Goal: Task Accomplishment & Management: Use online tool/utility

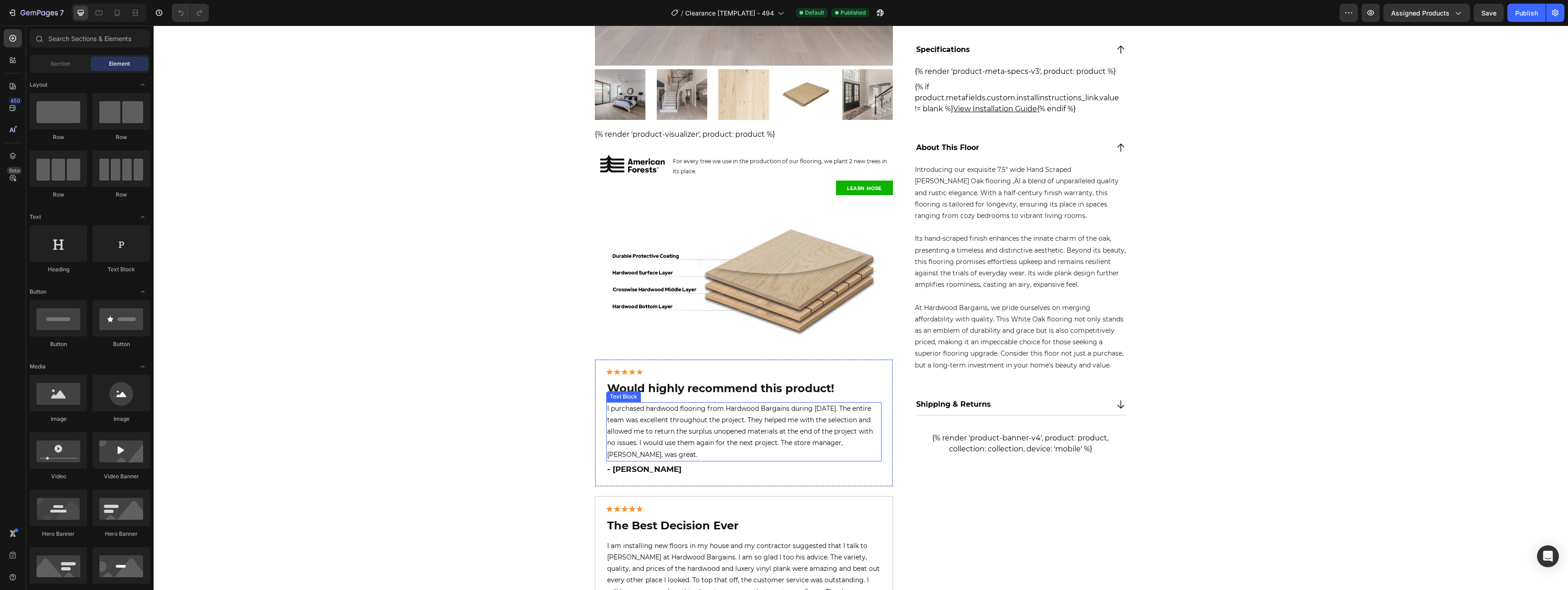
scroll to position [547, 0]
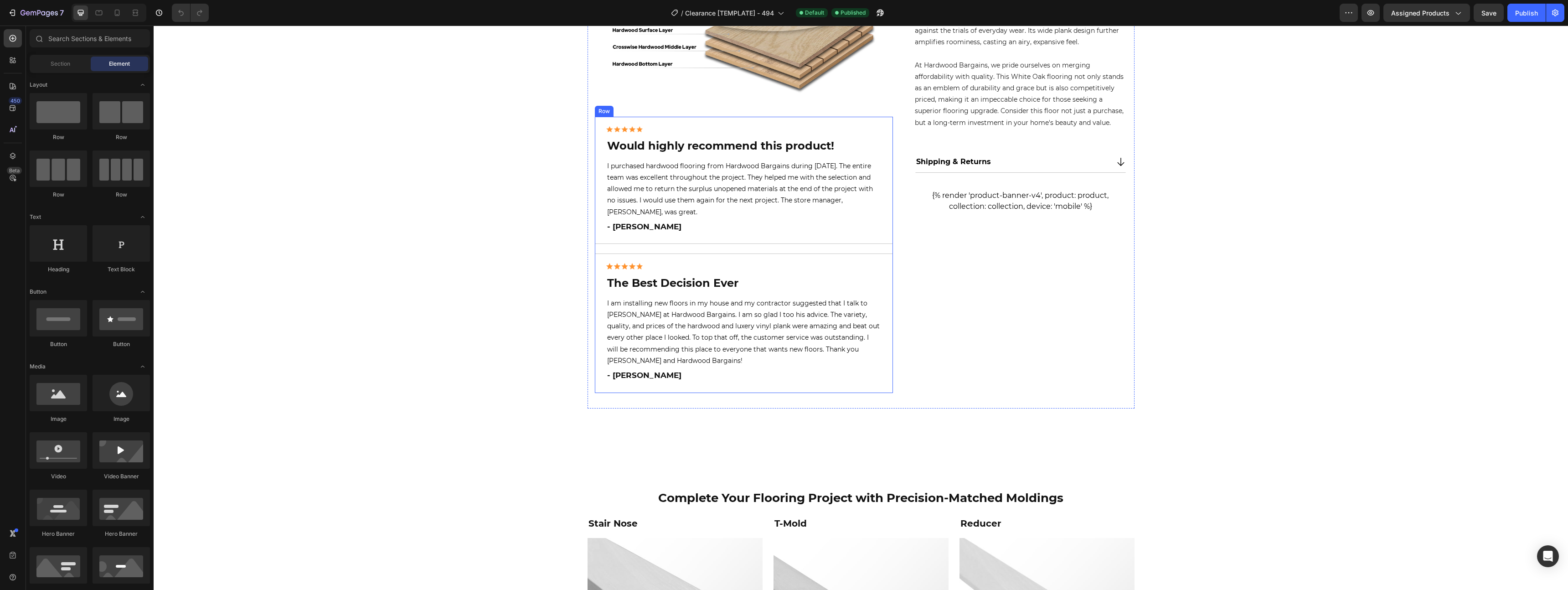
click at [770, 248] on div "Image Would highly recommend this product! Heading I purchased hardwood floorin…" at bounding box center [745, 254] width 299 height 277
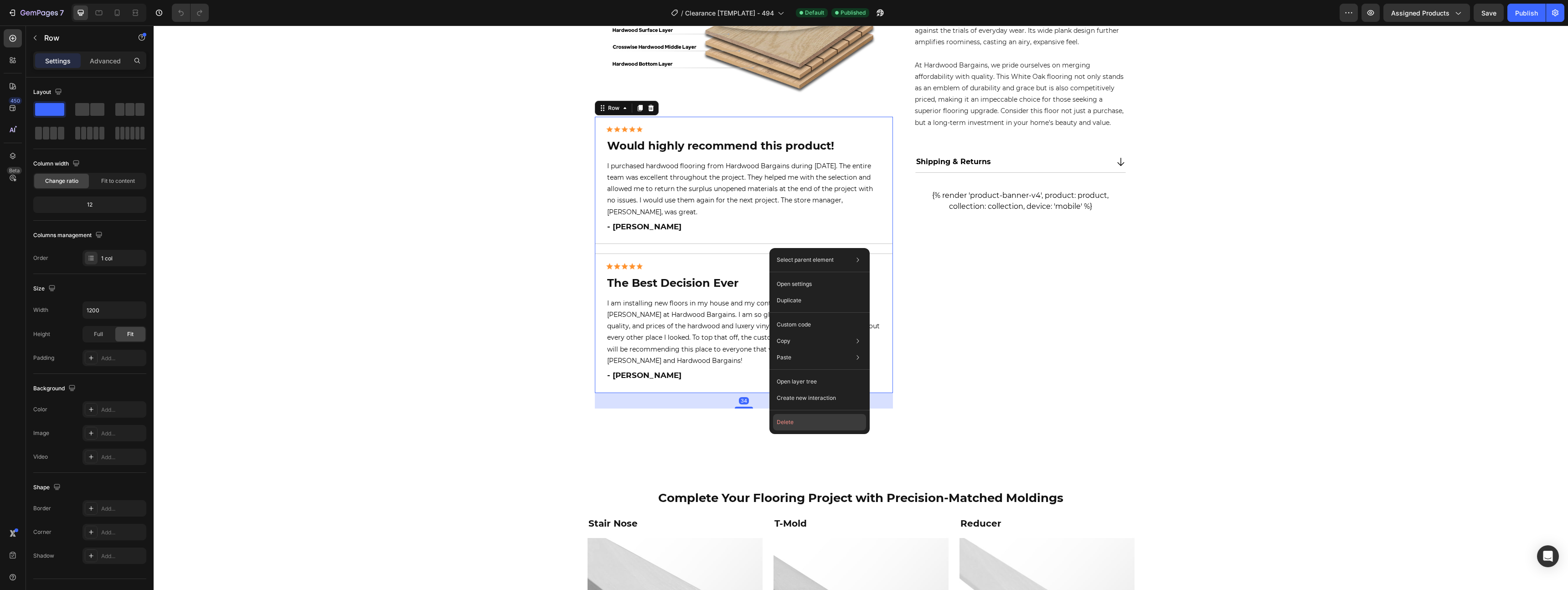
drag, startPoint x: 800, startPoint y: 420, endPoint x: 642, endPoint y: 328, distance: 182.8
click at [801, 420] on button "Delete" at bounding box center [819, 422] width 93 height 16
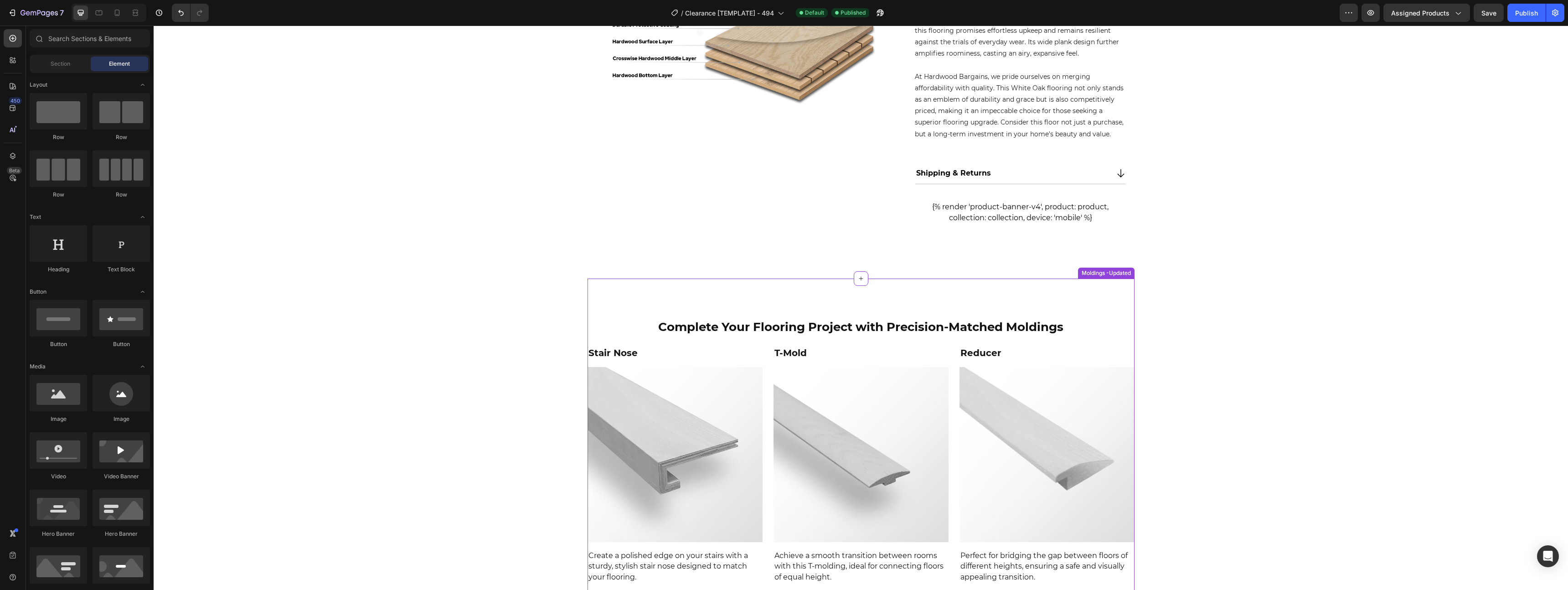
scroll to position [395, 0]
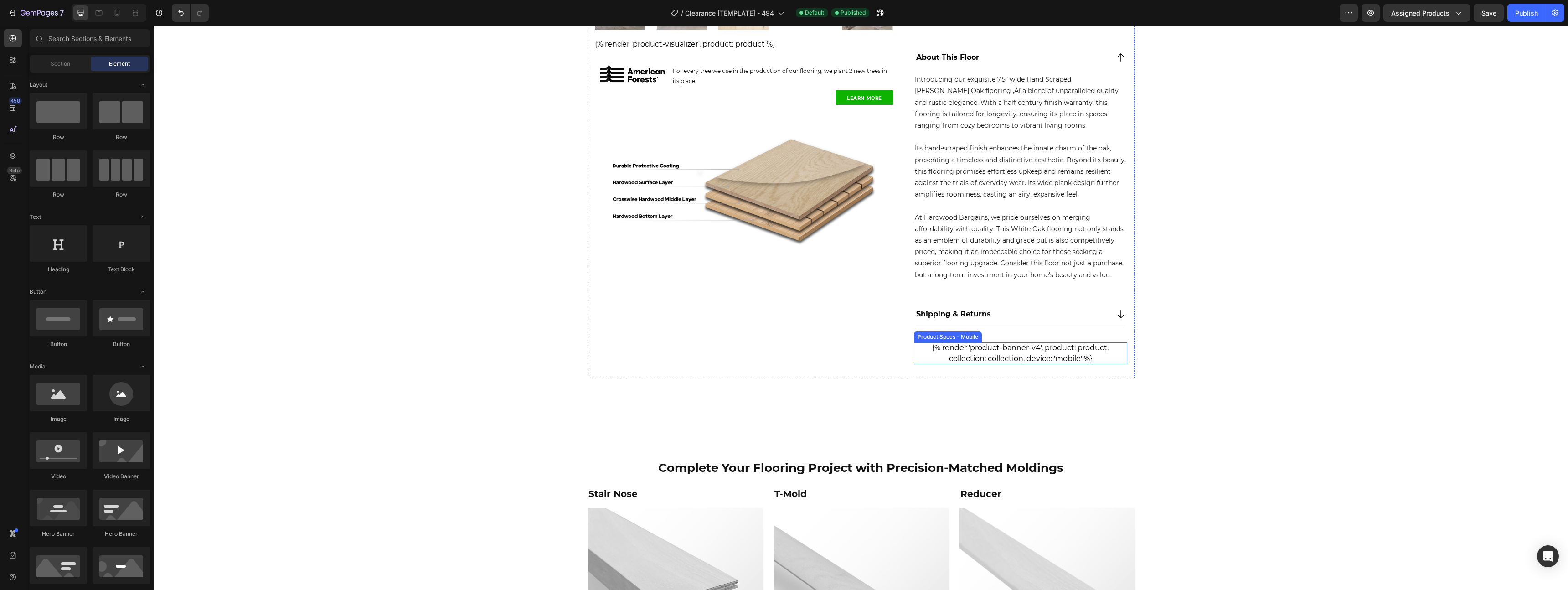
click at [1015, 354] on div "{% render 'product-banner-v4', product: product, collection: collection, device…" at bounding box center [1021, 353] width 213 height 22
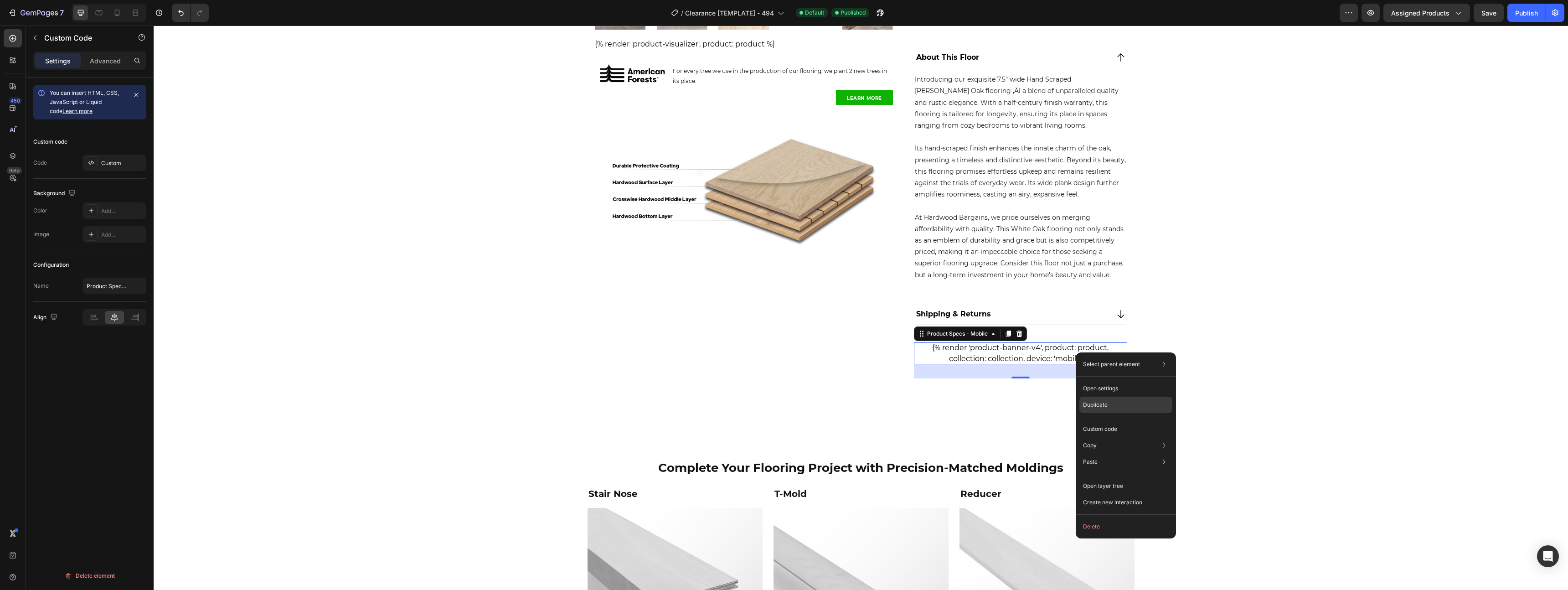
click at [1108, 406] on div "Duplicate" at bounding box center [1126, 405] width 93 height 16
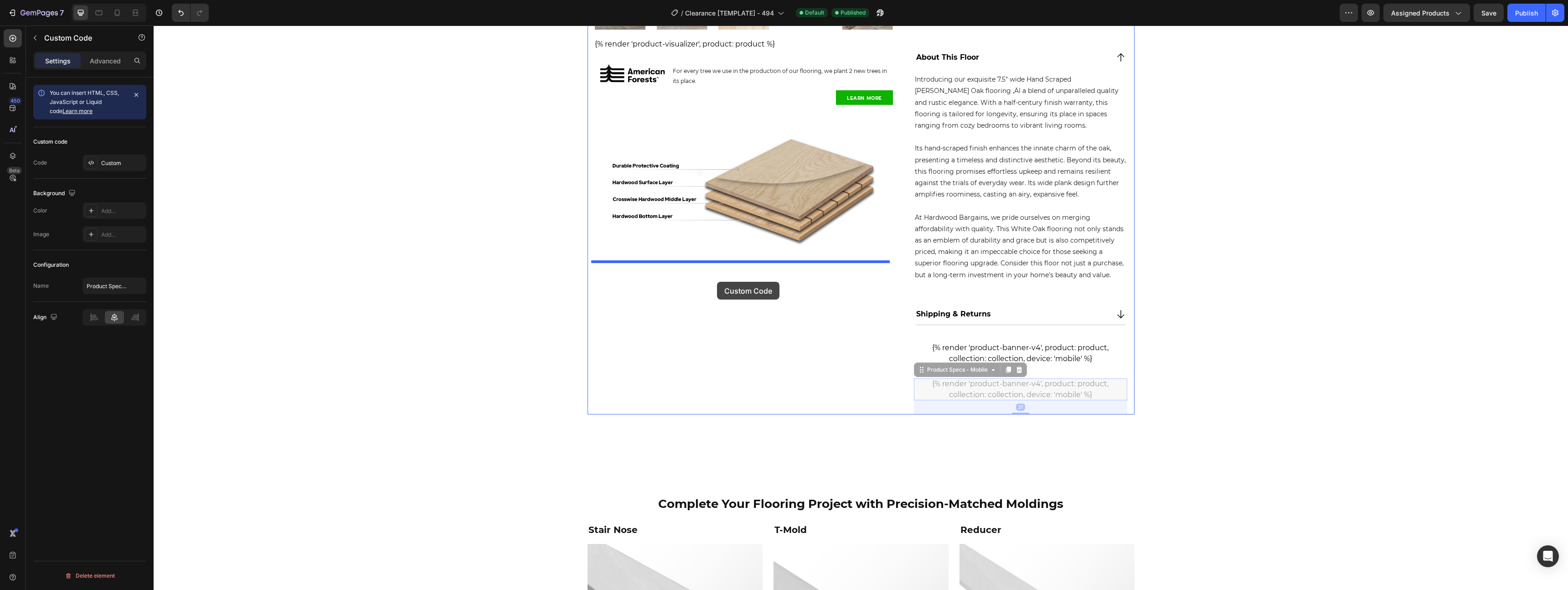
drag, startPoint x: 939, startPoint y: 369, endPoint x: 718, endPoint y: 282, distance: 237.5
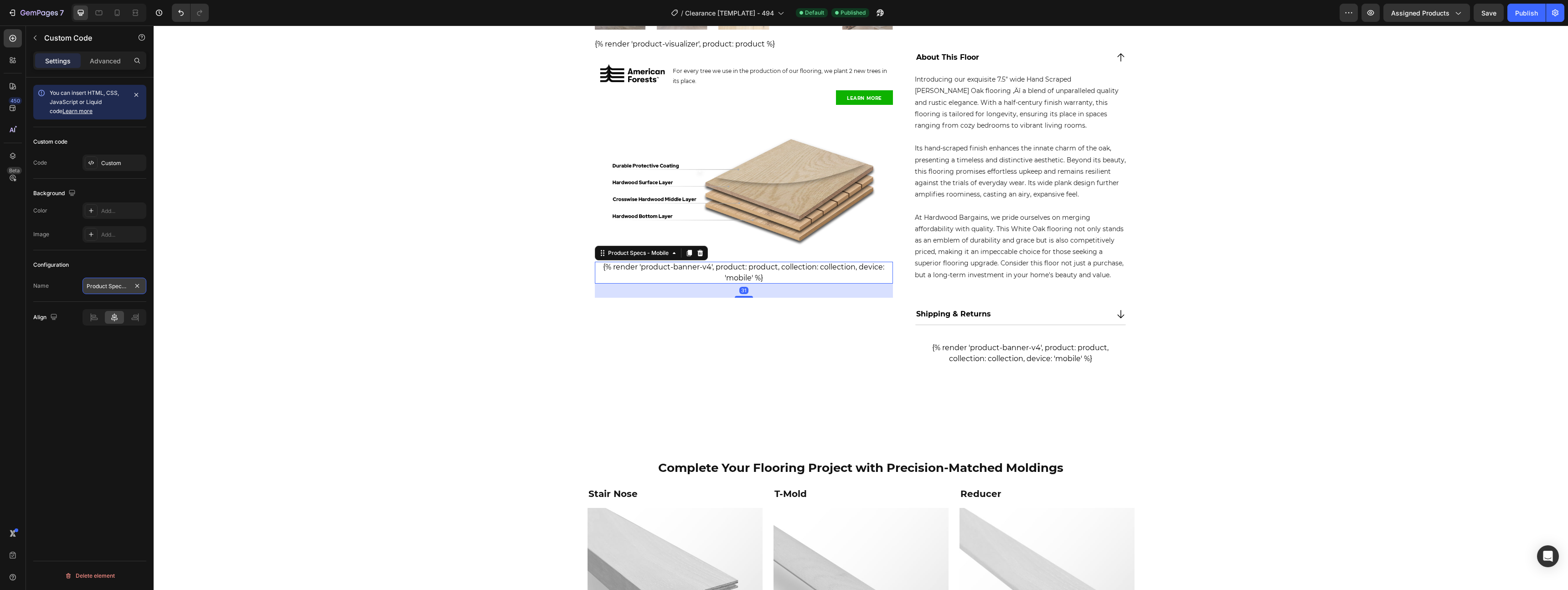
click at [115, 284] on input "Product Specs - Mobile" at bounding box center [114, 285] width 64 height 16
click at [116, 284] on input "Product Specs - Mobile" at bounding box center [114, 285] width 64 height 16
type input "Product Revews - Mobile"
click at [749, 274] on div "{% render 'product-banner-v4', product: product, collection: collection, device…" at bounding box center [745, 273] width 299 height 22
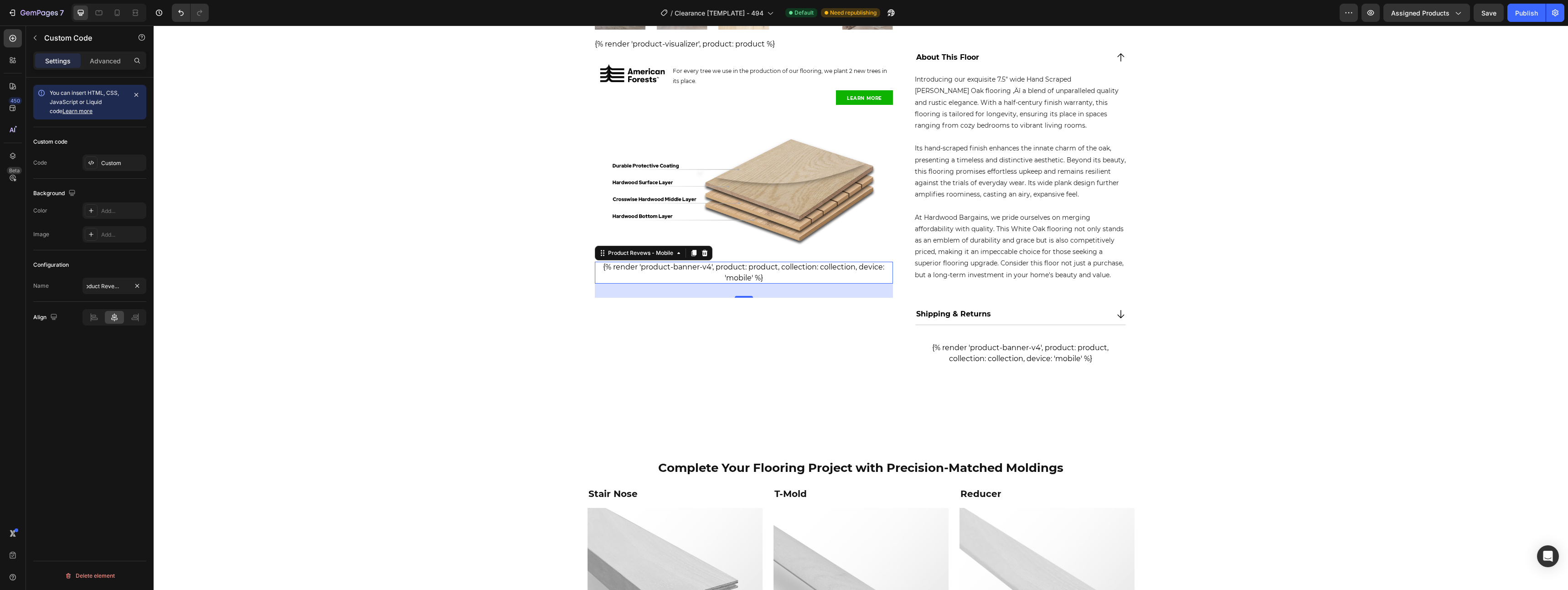
scroll to position [0, 0]
click at [749, 274] on div "{% render 'product-banner-v4', product: product, collection: collection, device…" at bounding box center [745, 273] width 299 height 22
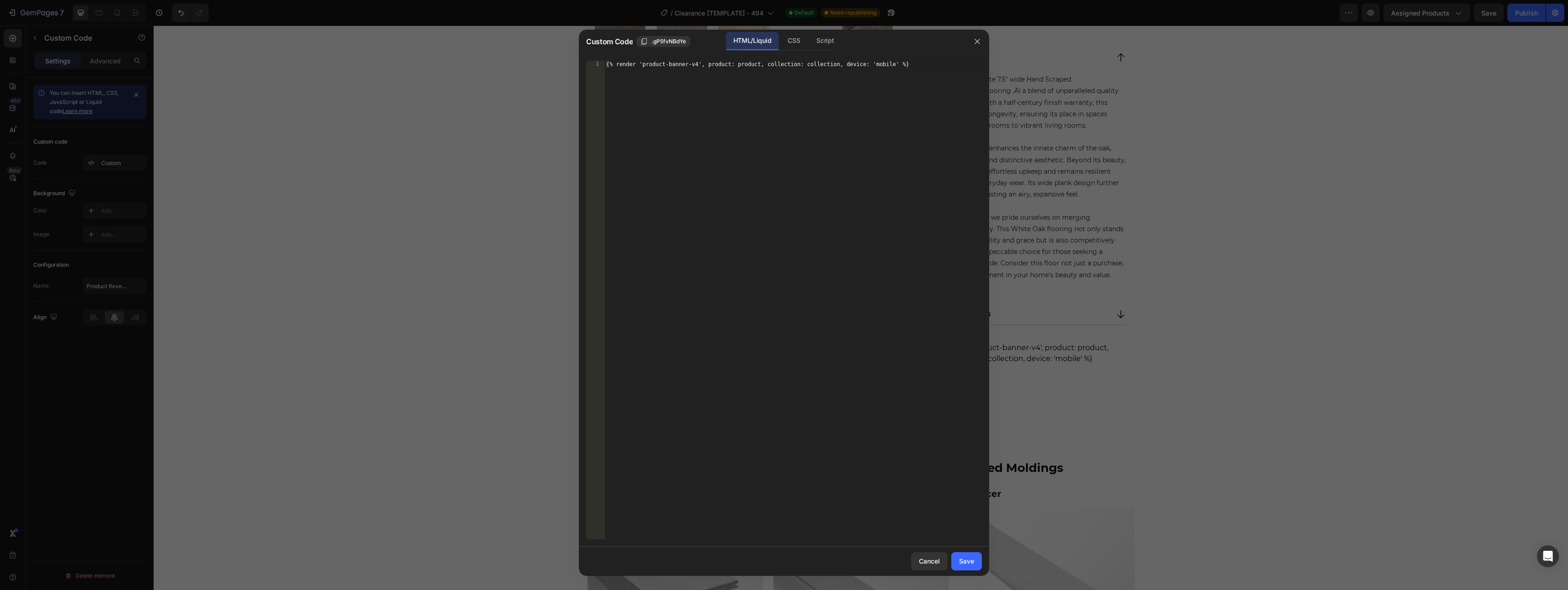
type textarea "{% render 'product-banner-v4', product: product, collection: collection, device…"
click at [712, 214] on div "{% render 'product-banner-v4', product: product, collection: collection, device…" at bounding box center [792, 308] width 377 height 494
paste textarea
drag, startPoint x: 969, startPoint y: 555, endPoint x: 966, endPoint y: 561, distance: 6.7
click at [969, 555] on button "Save" at bounding box center [966, 561] width 30 height 18
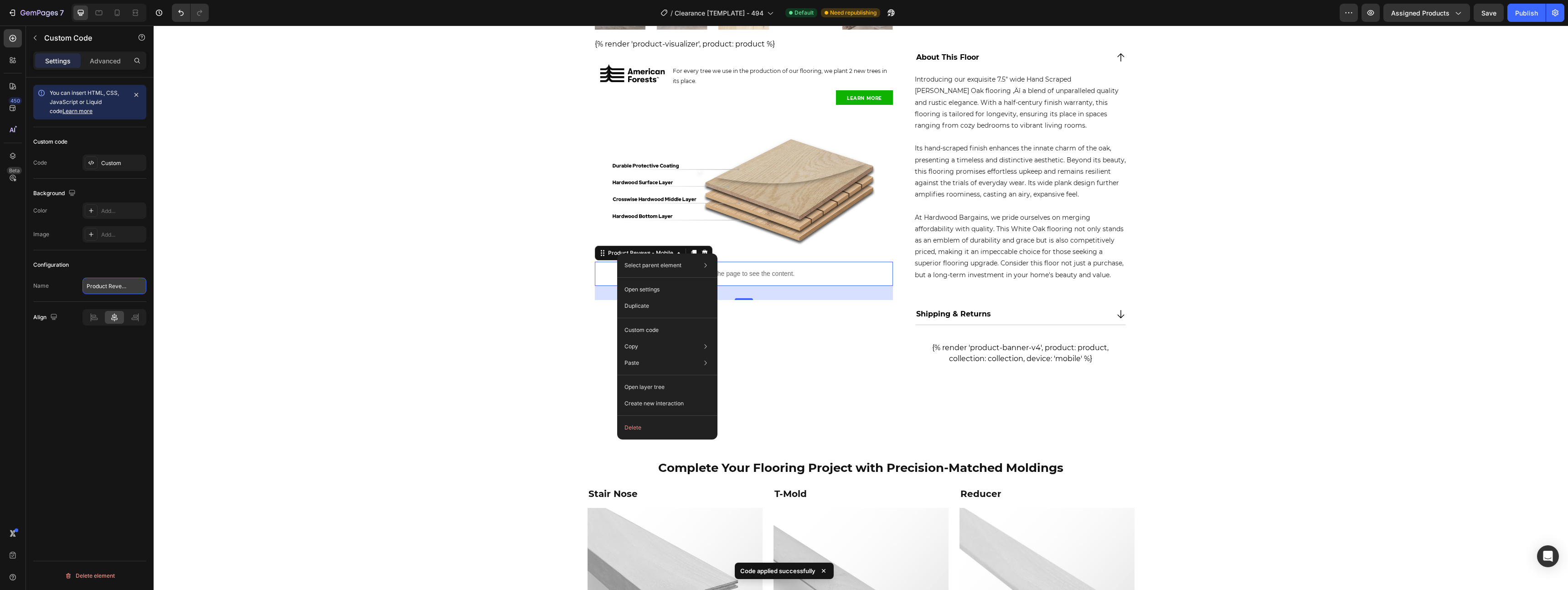
click at [116, 280] on input "Product Revews - Mobile" at bounding box center [114, 285] width 64 height 16
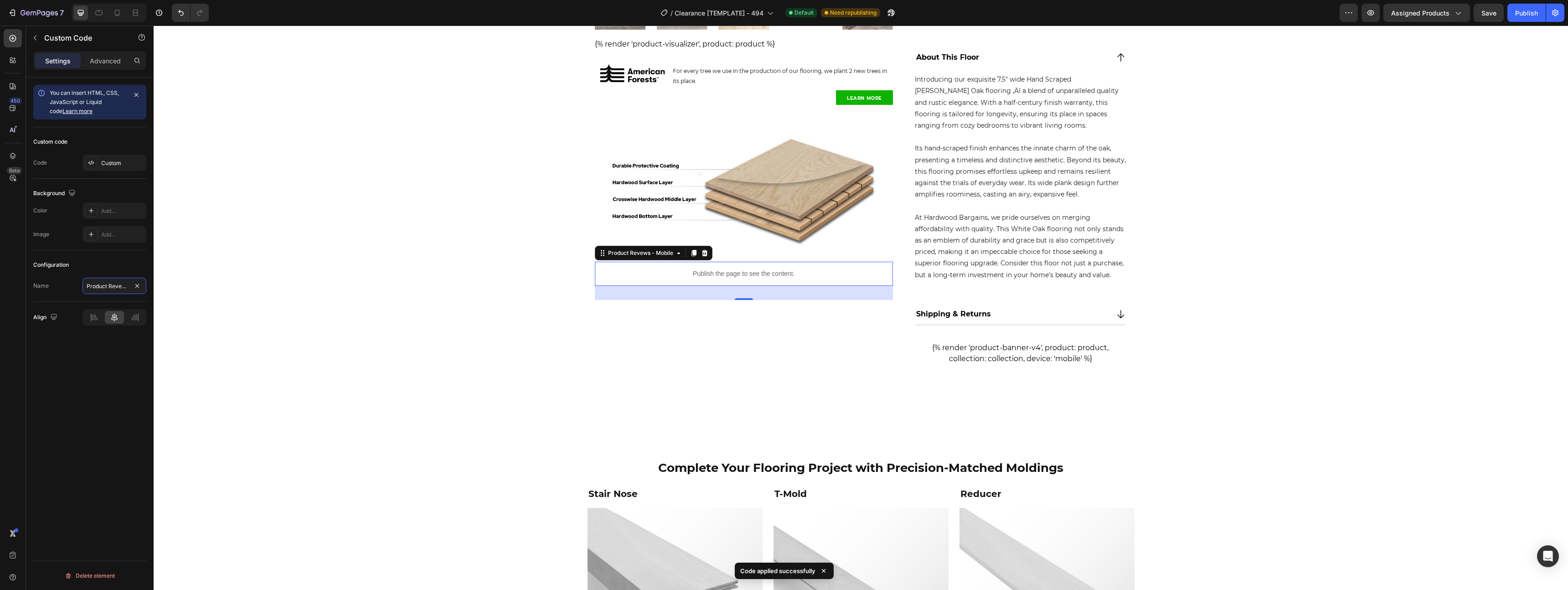
scroll to position [0, 23]
drag, startPoint x: 267, startPoint y: 310, endPoint x: 223, endPoint y: 293, distance: 47.2
type input "Product Revews - Desktop"
click at [375, 308] on div "Product Images {% render 'product-visualizer', product: product %} Custom Code …" at bounding box center [860, 377] width 1415 height 1400
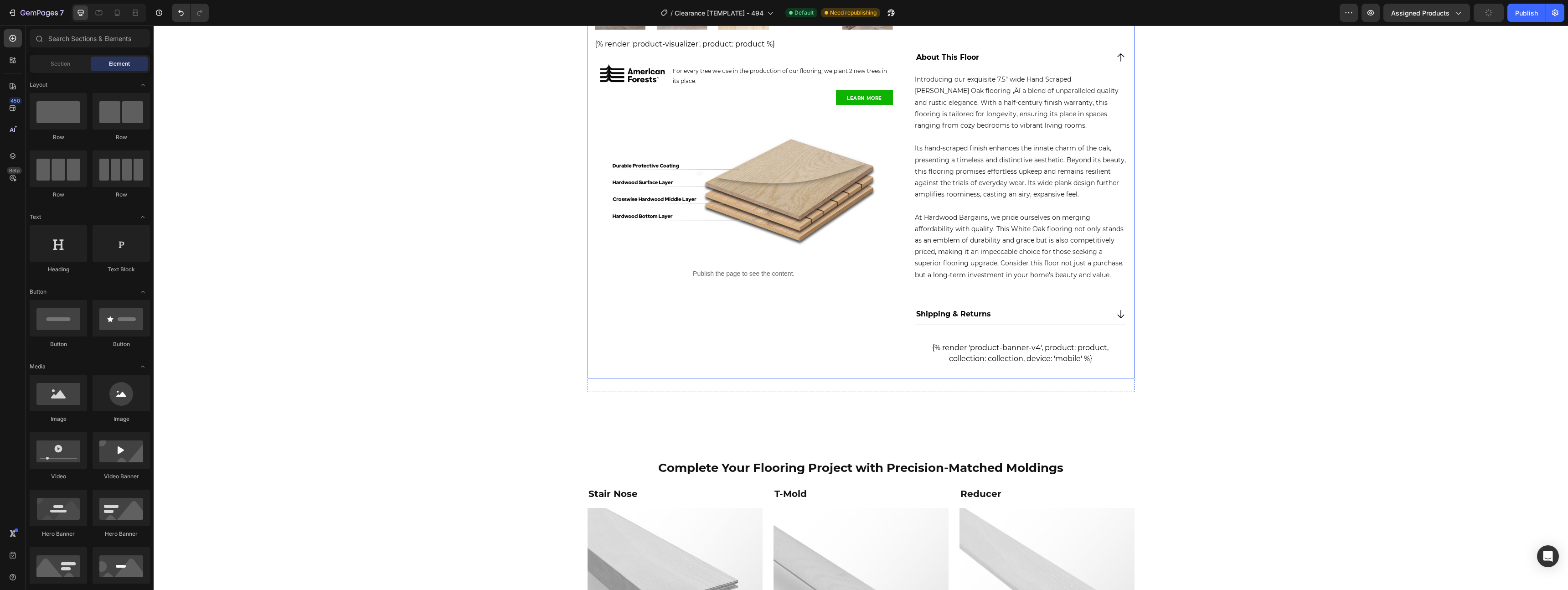
click at [757, 279] on div "Publish the page to see the content." at bounding box center [745, 274] width 299 height 24
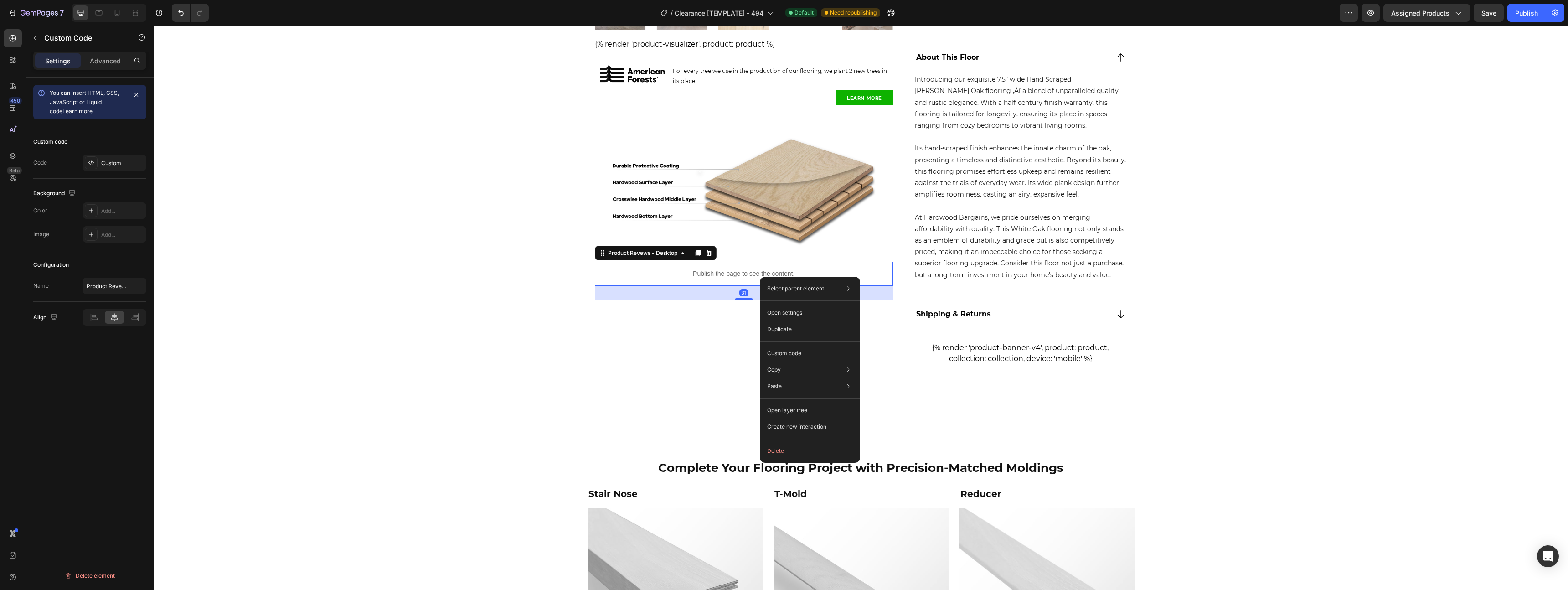
drag, startPoint x: 97, startPoint y: 62, endPoint x: 103, endPoint y: 73, distance: 12.5
click at [97, 62] on p "Advanced" at bounding box center [106, 61] width 31 height 10
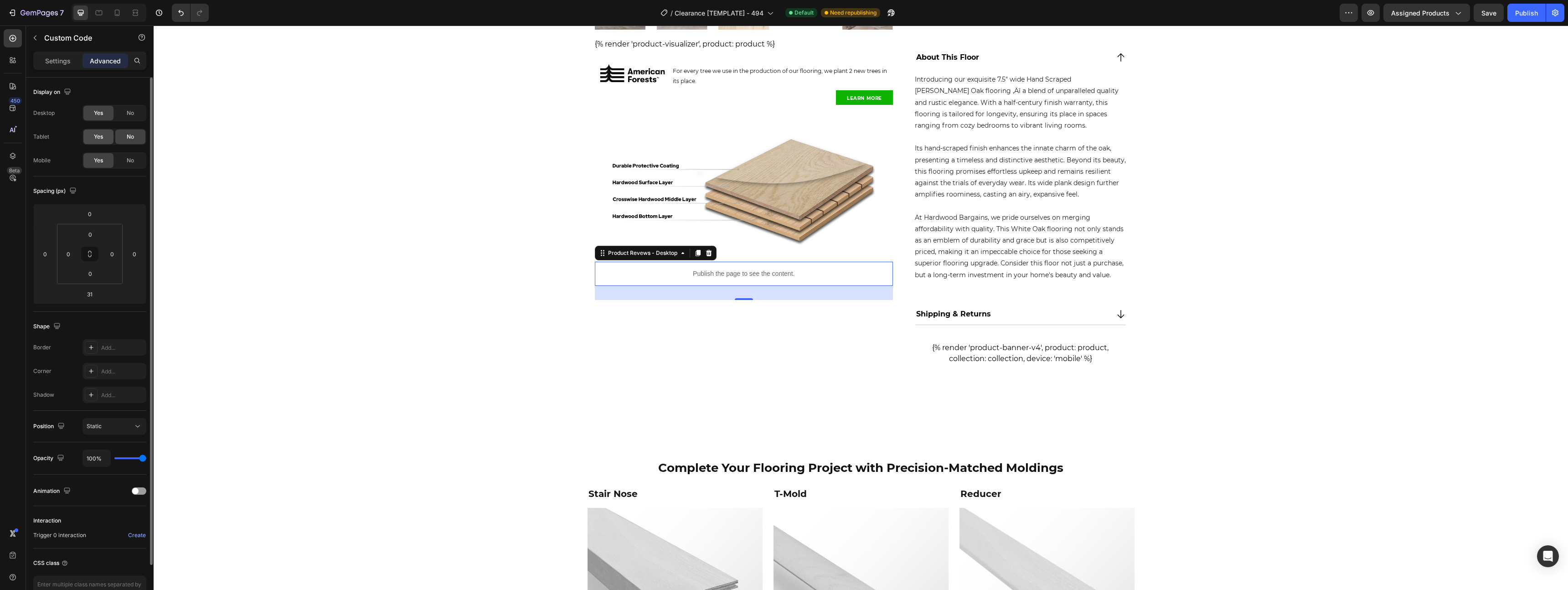
click at [100, 137] on span "Yes" at bounding box center [98, 137] width 9 height 8
click at [128, 157] on span "No" at bounding box center [131, 160] width 8 height 8
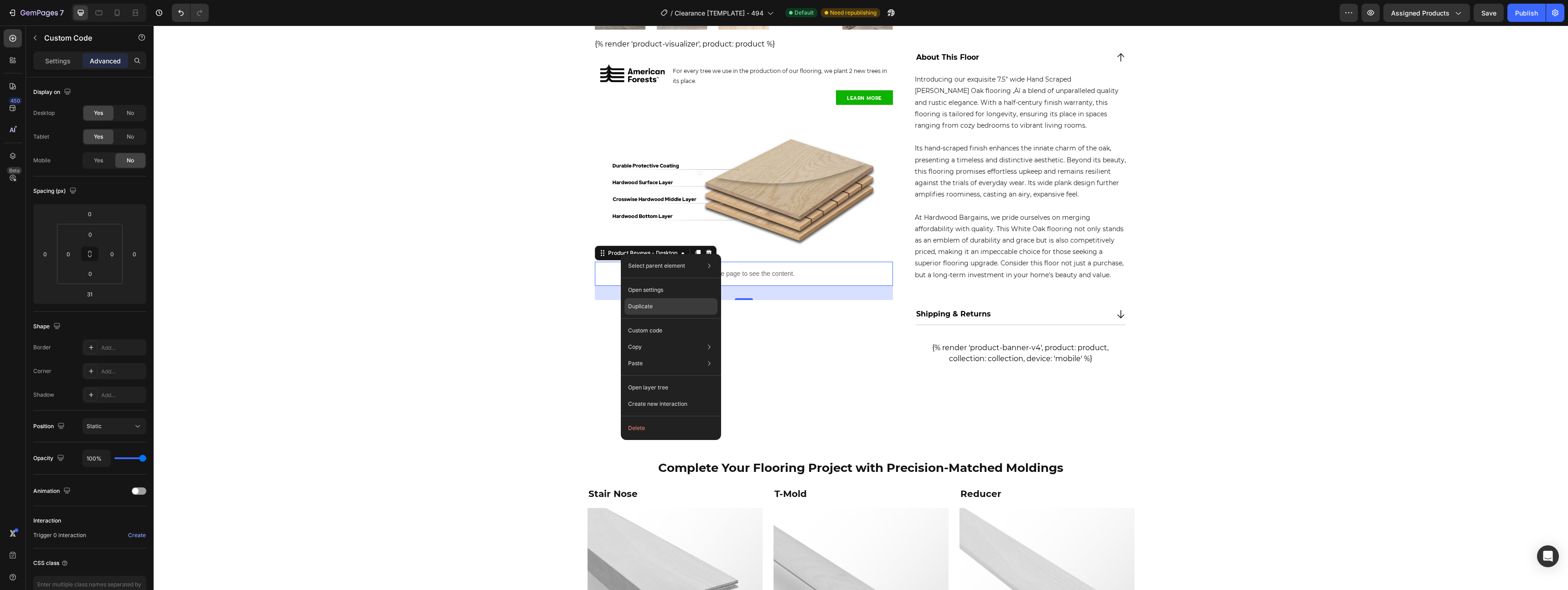
click at [662, 306] on div "Duplicate" at bounding box center [671, 306] width 93 height 16
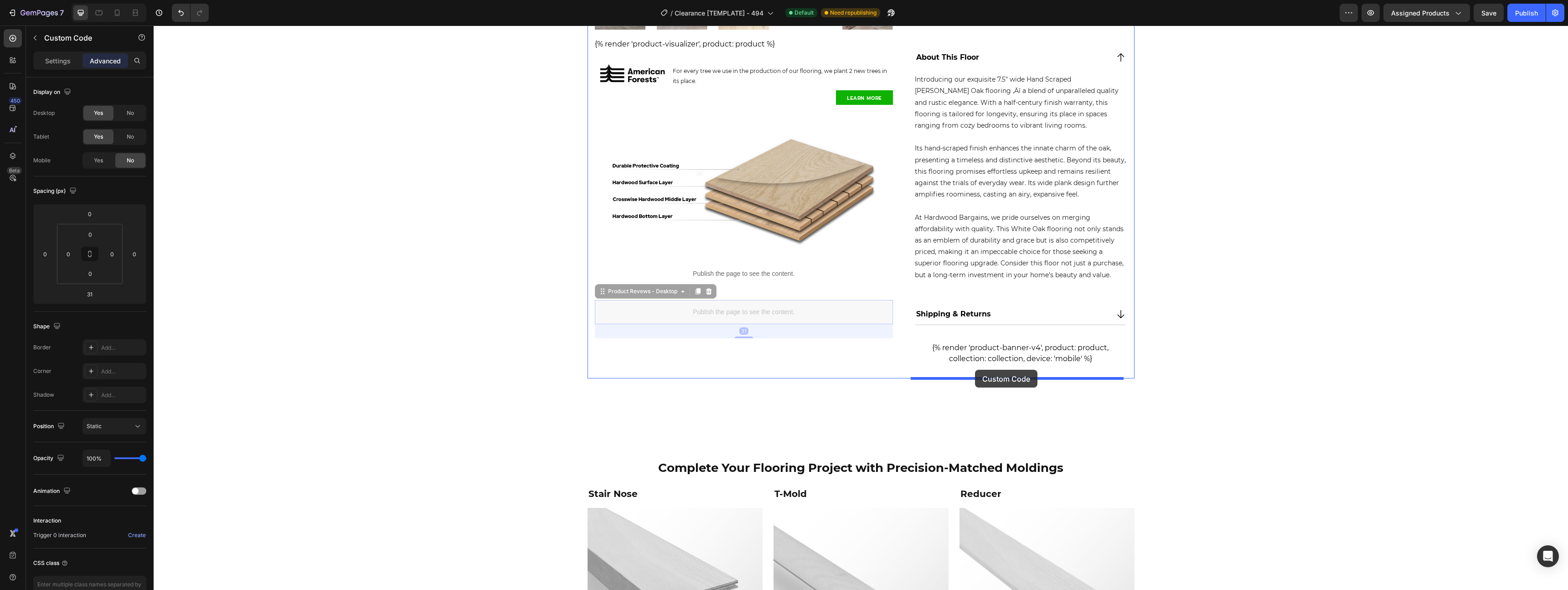
drag, startPoint x: 641, startPoint y: 297, endPoint x: 976, endPoint y: 370, distance: 342.9
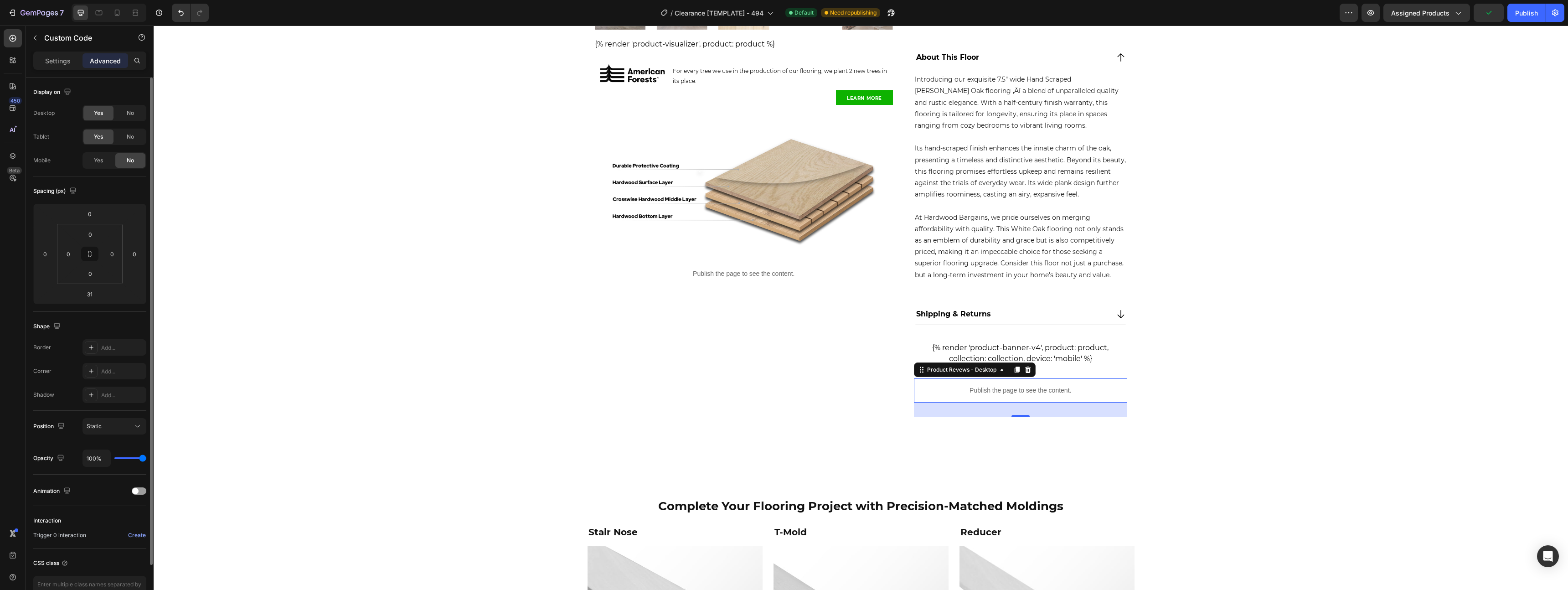
drag, startPoint x: 128, startPoint y: 137, endPoint x: 131, endPoint y: 123, distance: 14.3
click at [128, 137] on span "No" at bounding box center [131, 137] width 8 height 8
click at [130, 116] on span "No" at bounding box center [131, 113] width 8 height 8
click at [102, 163] on span "Yes" at bounding box center [98, 160] width 9 height 8
click at [131, 115] on span "No" at bounding box center [131, 113] width 8 height 8
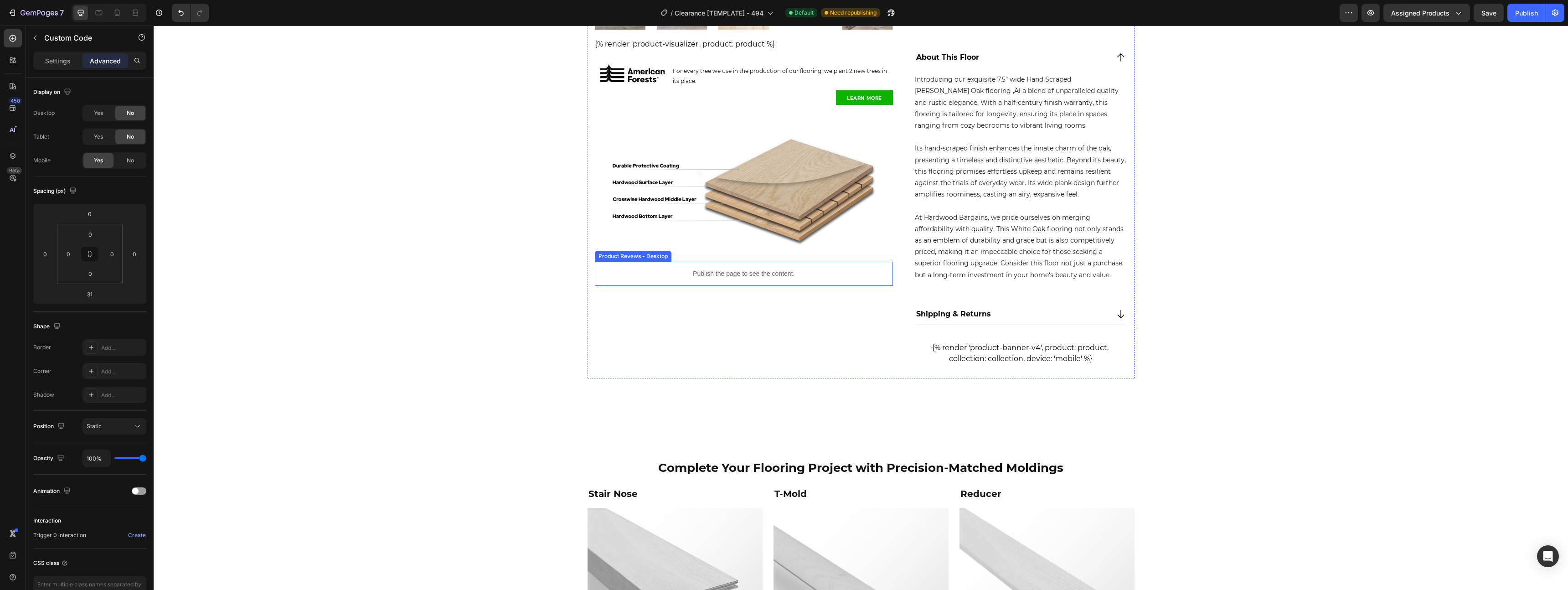
click at [804, 283] on div "Publish the page to see the content." at bounding box center [745, 274] width 299 height 24
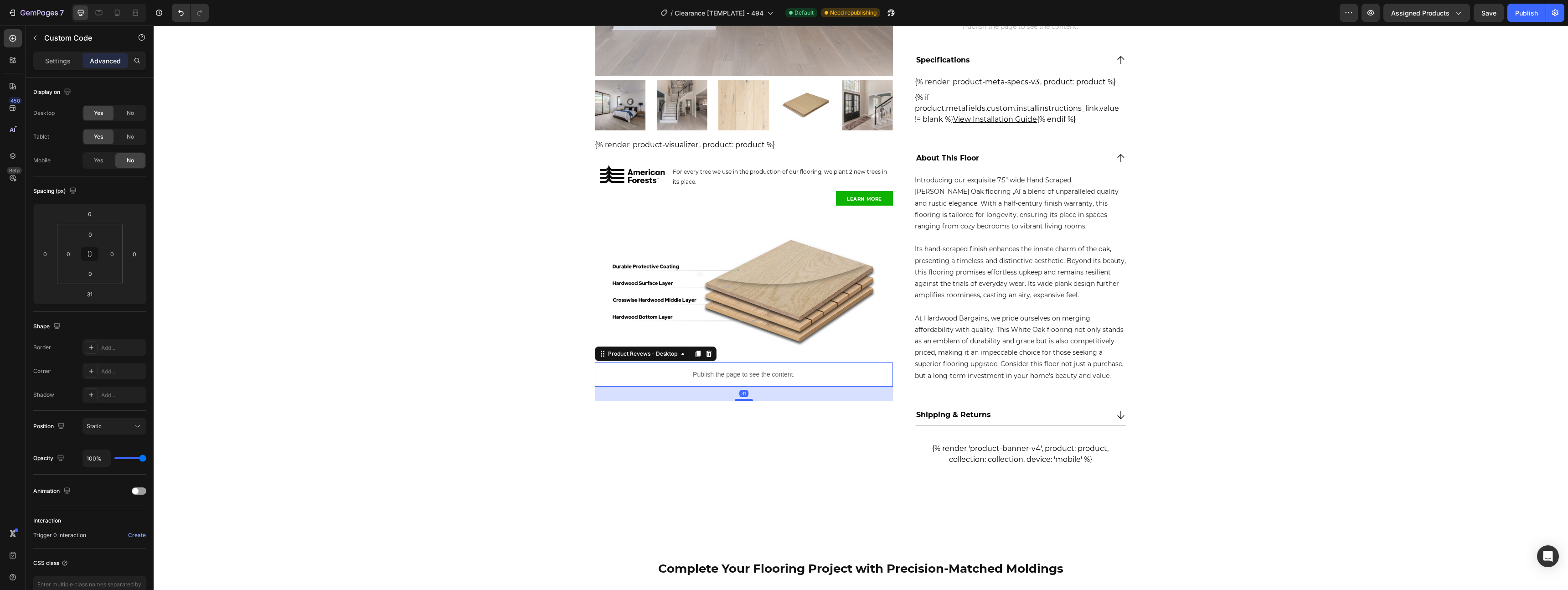
scroll to position [285, 0]
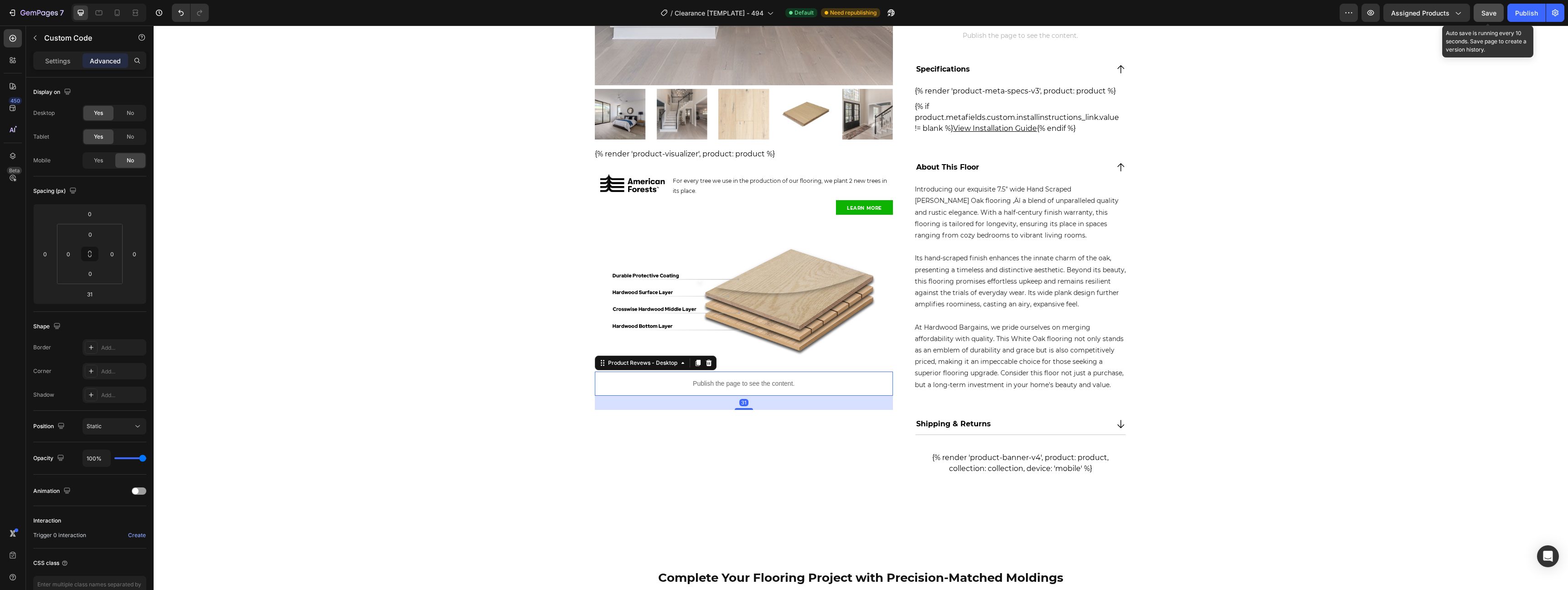
click at [1484, 15] on span "Save" at bounding box center [1489, 13] width 16 height 8
click at [1522, 13] on div "Publish" at bounding box center [1527, 13] width 23 height 10
click at [803, 382] on p "Publish the page to see the content." at bounding box center [745, 384] width 299 height 10
click at [751, 280] on img at bounding box center [745, 297] width 299 height 149
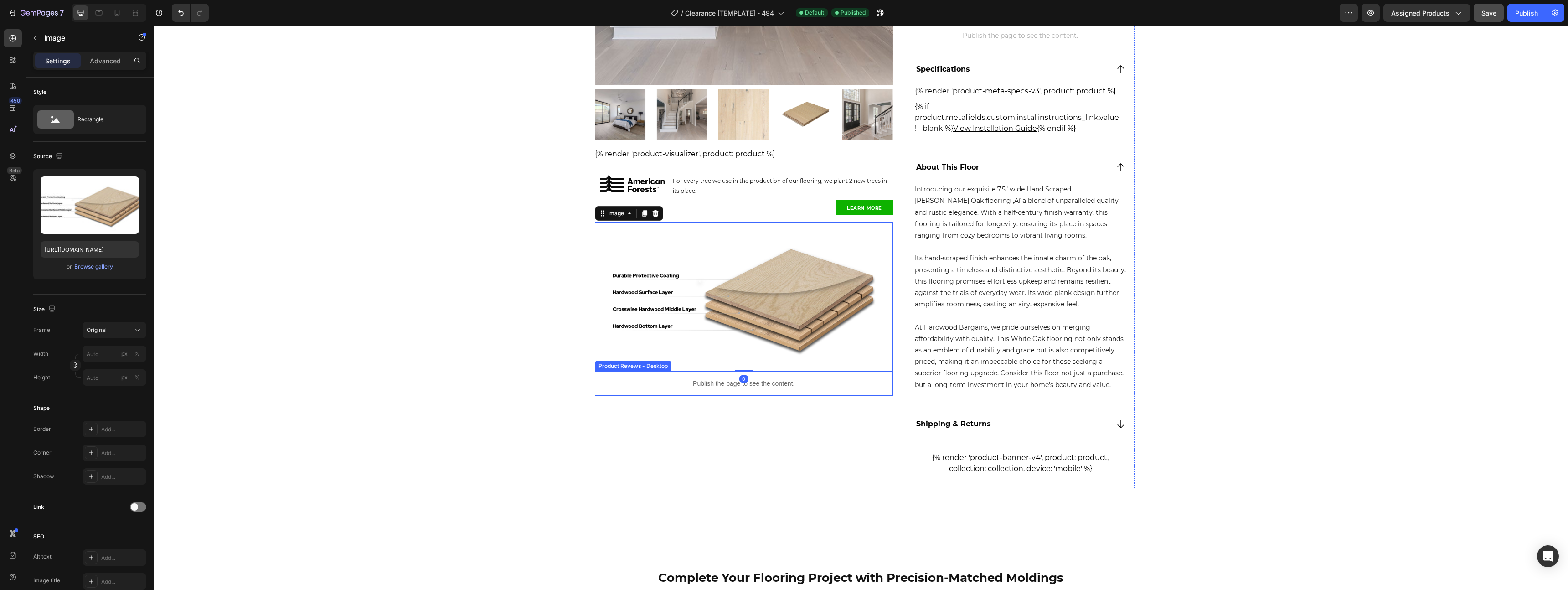
click at [825, 391] on div "Publish the page to see the content." at bounding box center [745, 383] width 299 height 24
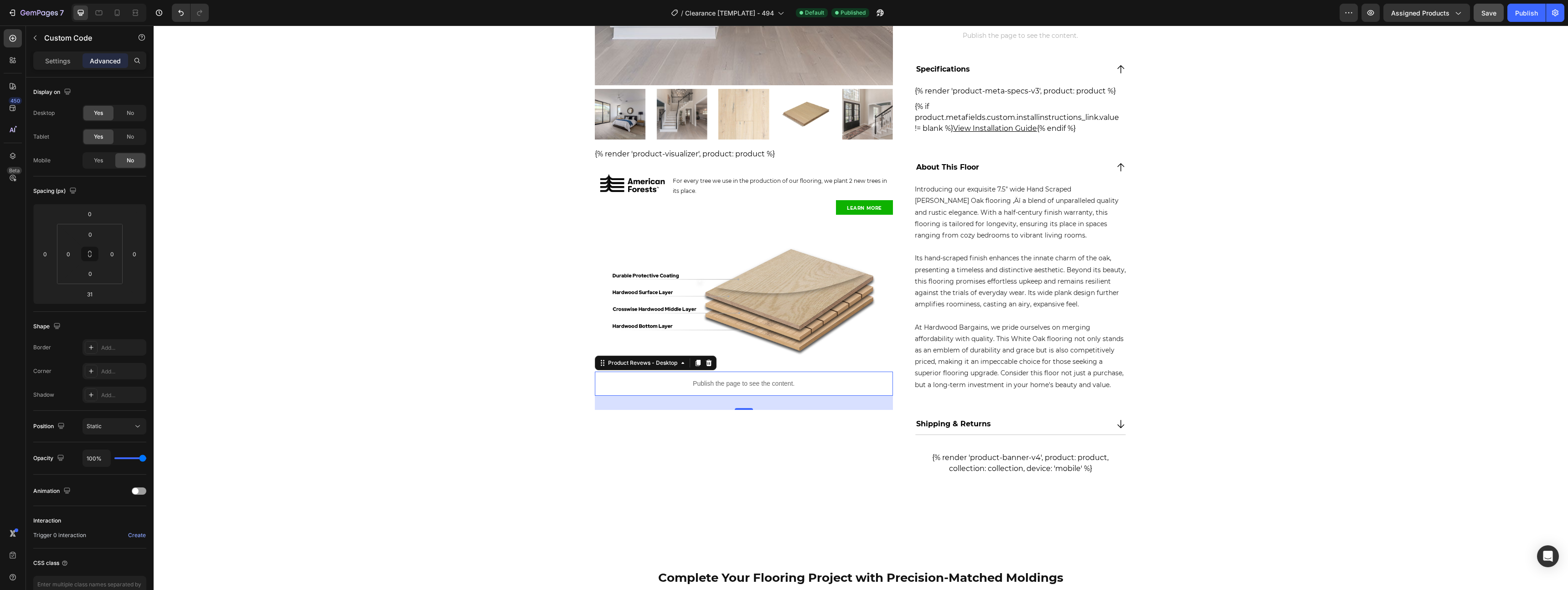
click at [772, 389] on div "Publish the page to see the content." at bounding box center [745, 383] width 299 height 24
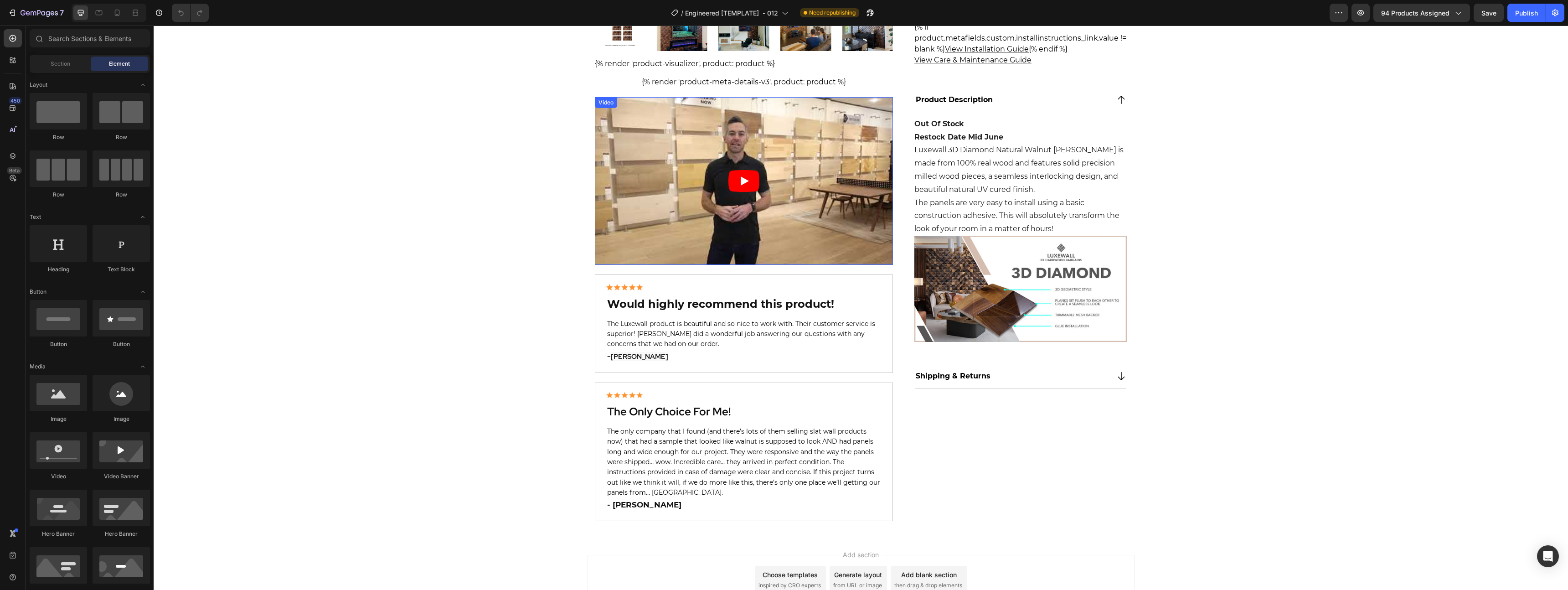
scroll to position [380, 0]
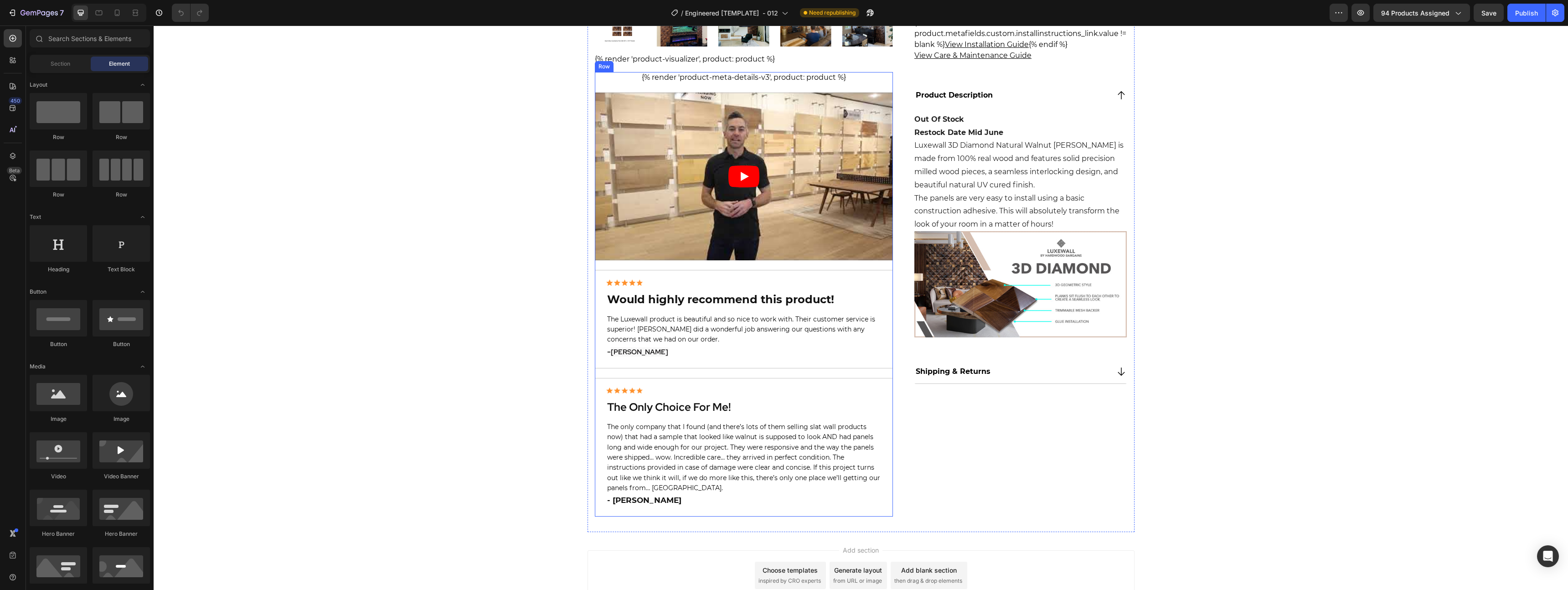
click at [795, 372] on div "{% render 'product-meta-details-v3', product: product %} Product Specs Row Vide…" at bounding box center [745, 294] width 299 height 444
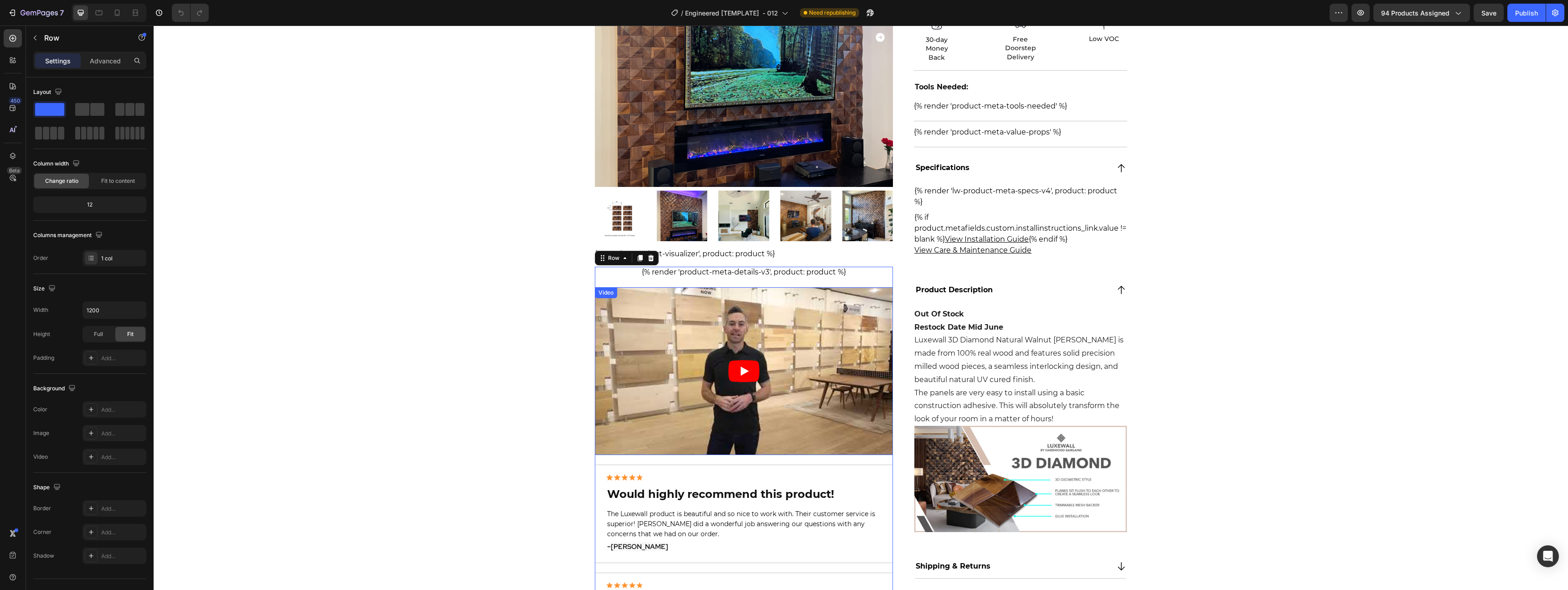
scroll to position [206, 0]
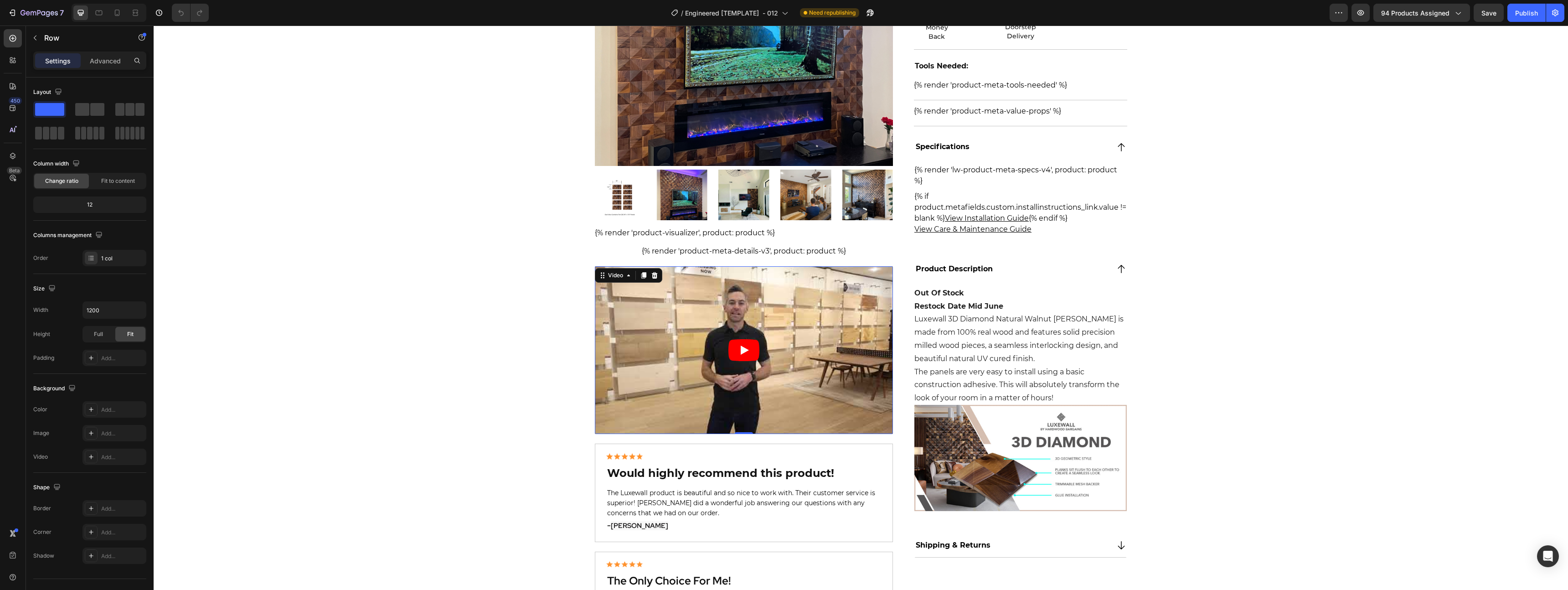
click at [766, 424] on article at bounding box center [745, 350] width 299 height 168
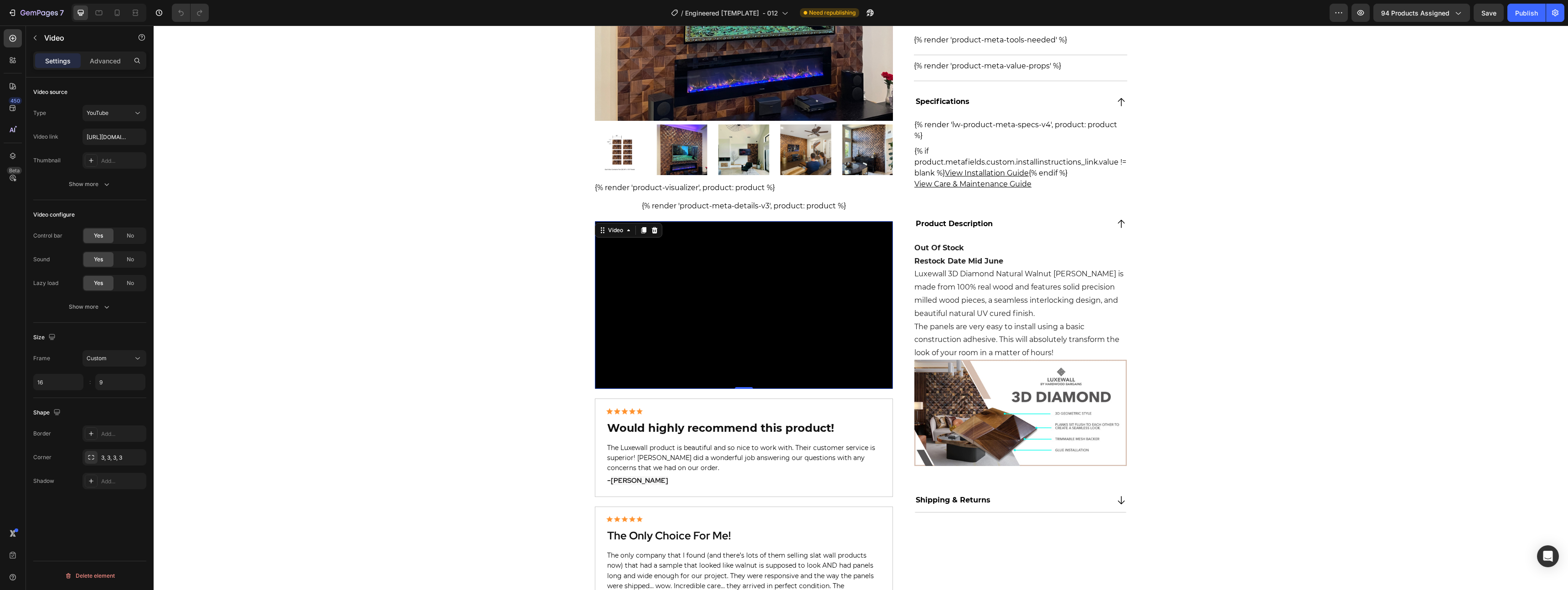
scroll to position [419, 0]
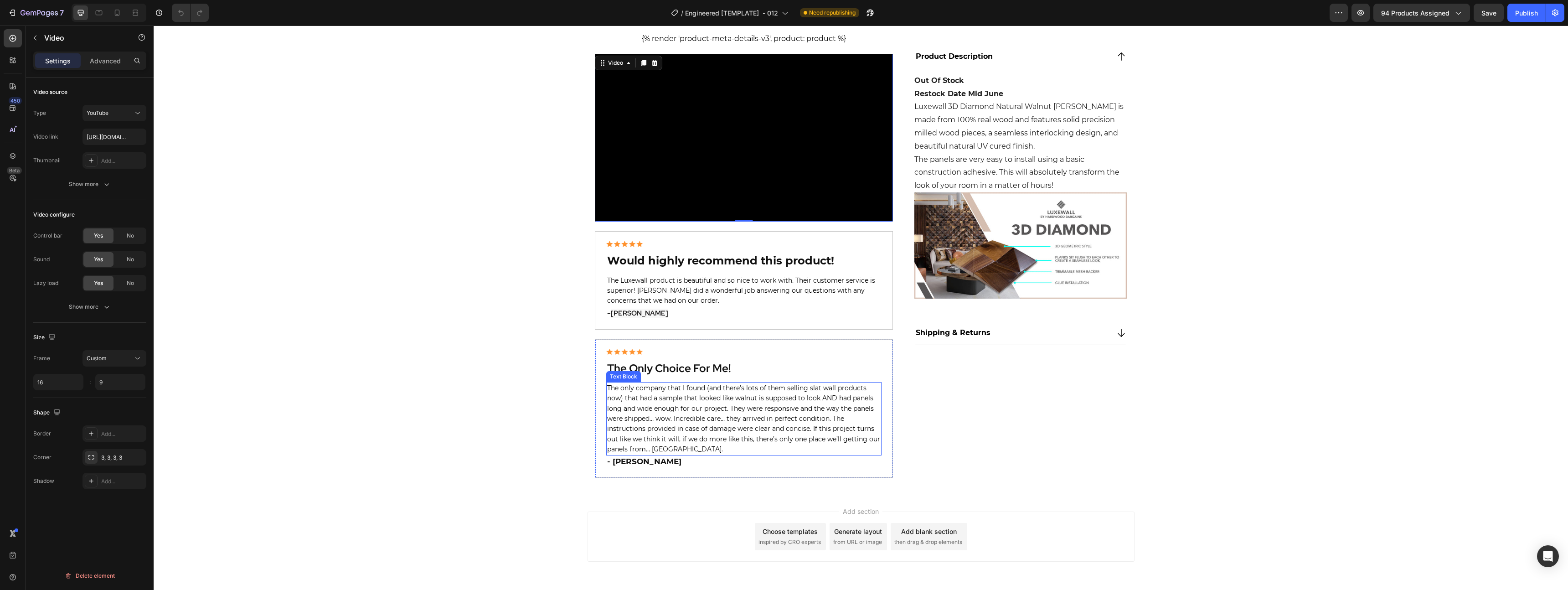
click at [729, 432] on span "The only company that I found (and there’s lots of them selling slat wall produ…" at bounding box center [744, 418] width 273 height 69
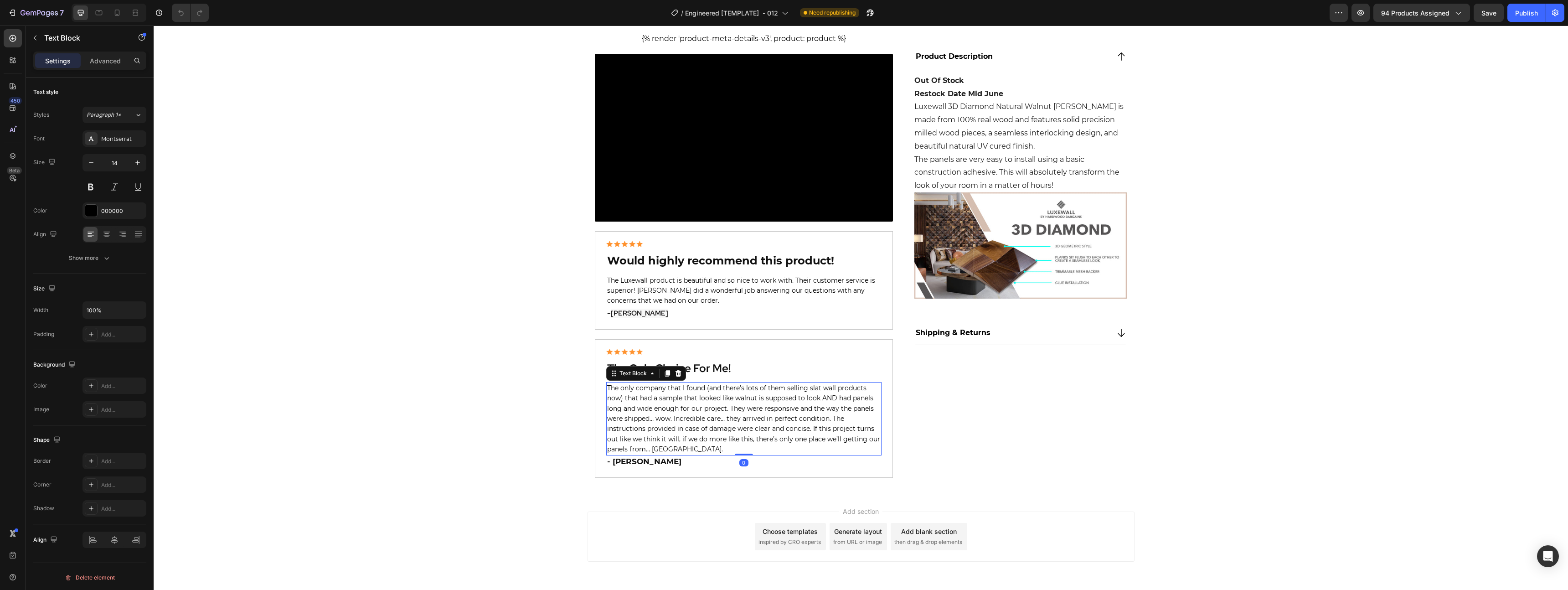
click at [728, 464] on h2 "- John L." at bounding box center [744, 462] width 275 height 13
click at [694, 338] on div "{% render 'product-meta-details-v3', product: product %} Product Specs Row Vide…" at bounding box center [745, 255] width 299 height 444
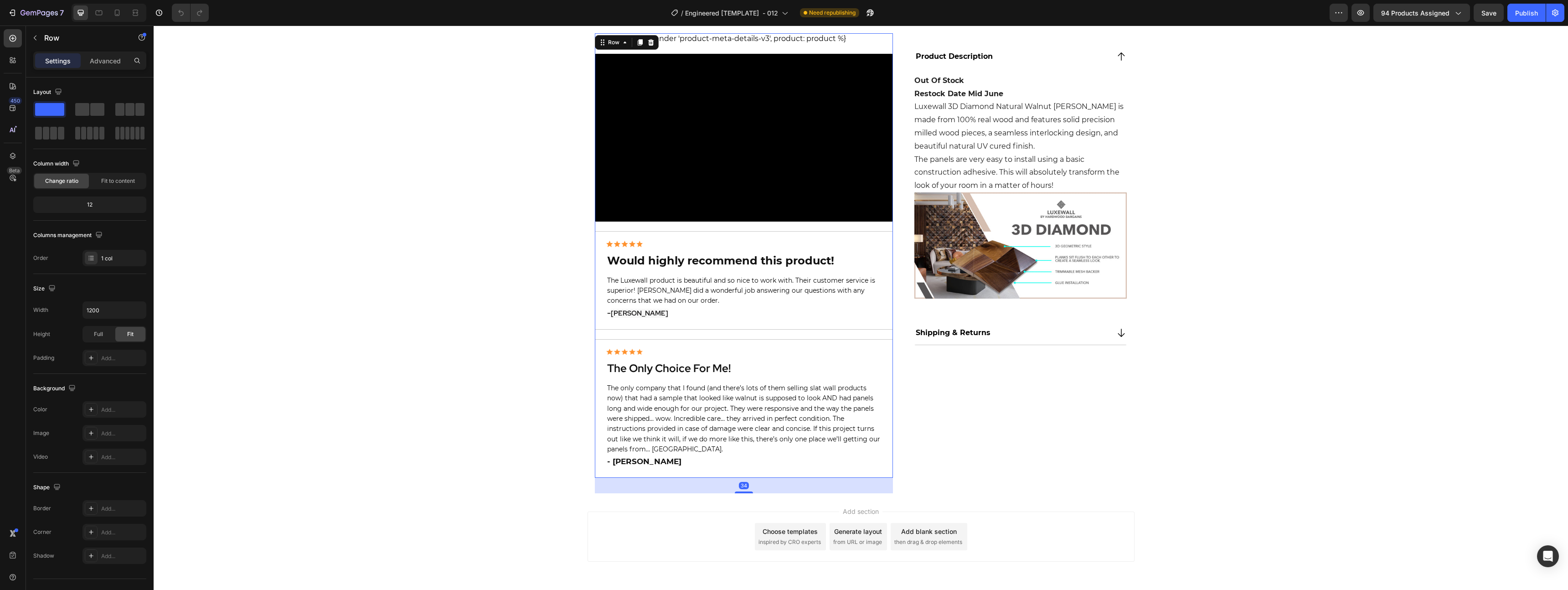
click at [696, 334] on div "{% render 'product-meta-details-v3', product: product %} Product Specs Row Vide…" at bounding box center [745, 255] width 299 height 444
click at [699, 328] on div "Image Would highly recommend this product! Heading The Luxewall product is beau…" at bounding box center [745, 279] width 299 height 98
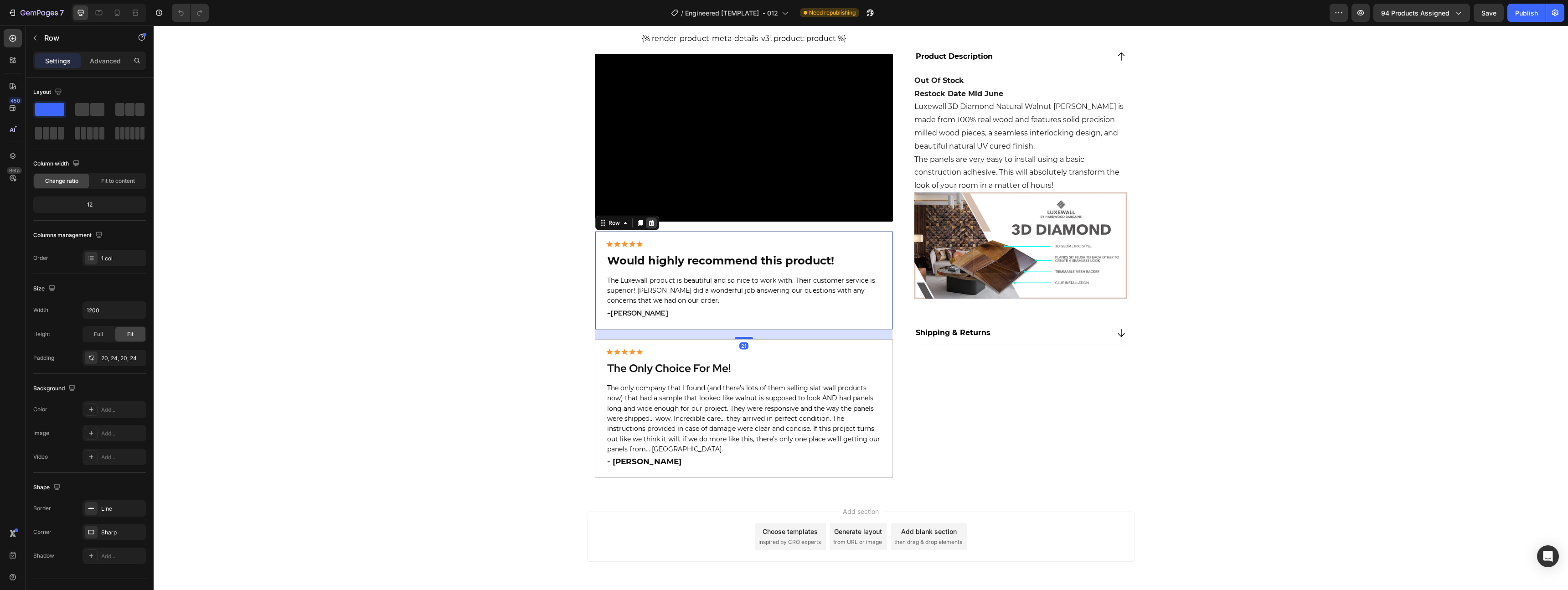
click at [649, 224] on icon at bounding box center [652, 223] width 8 height 8
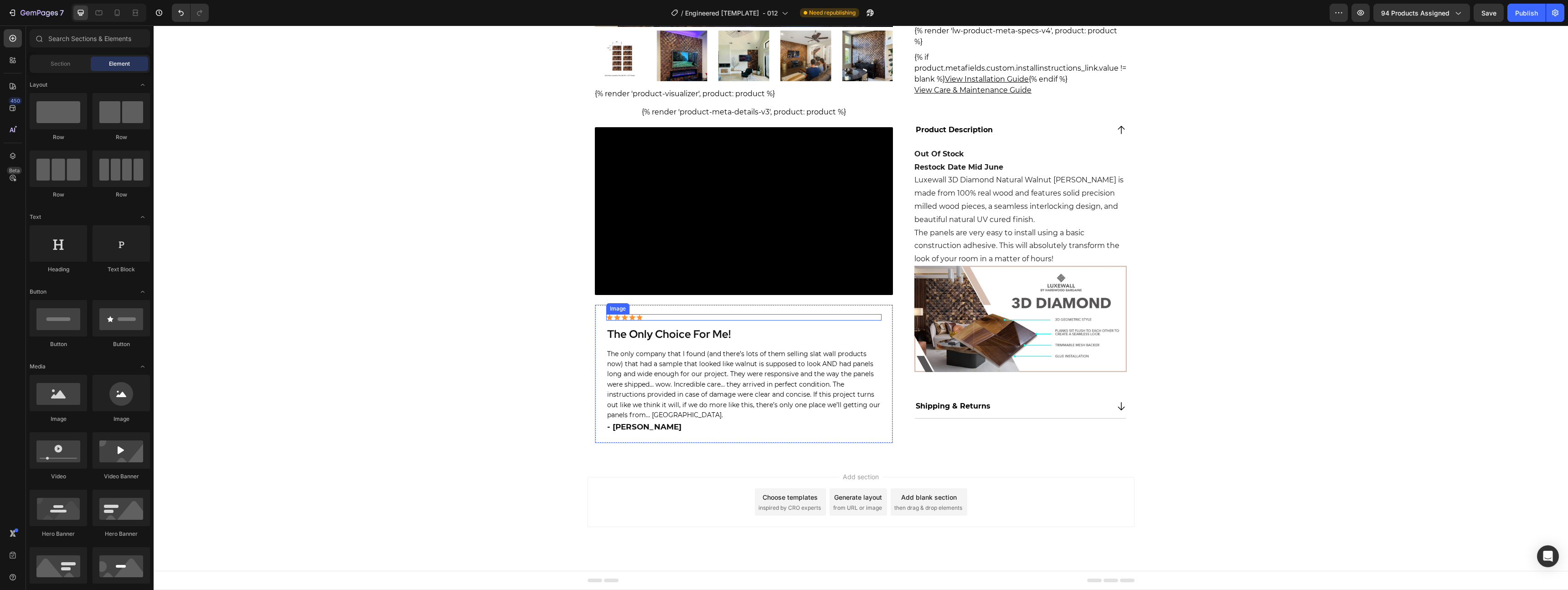
click at [721, 311] on div "Image The Only Choice For Me! Heading The only company that I found (and there’…" at bounding box center [745, 374] width 299 height 139
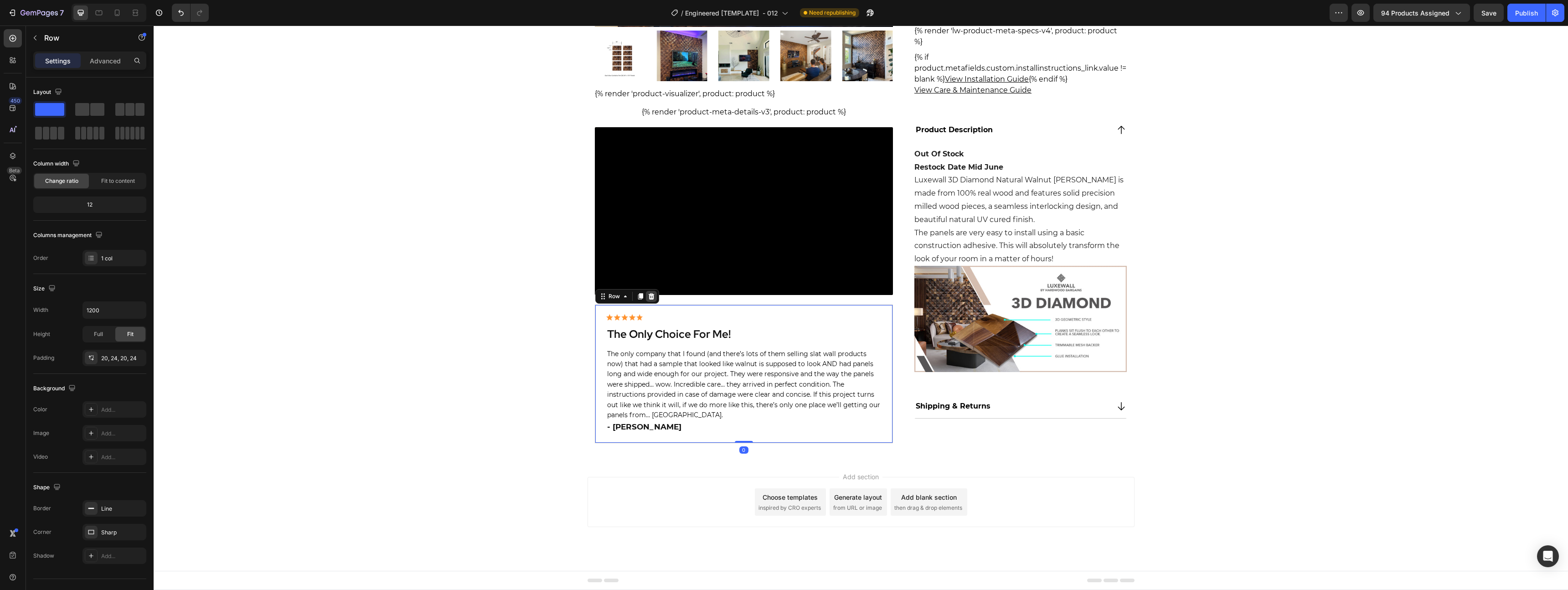
click at [650, 297] on icon at bounding box center [652, 297] width 8 height 8
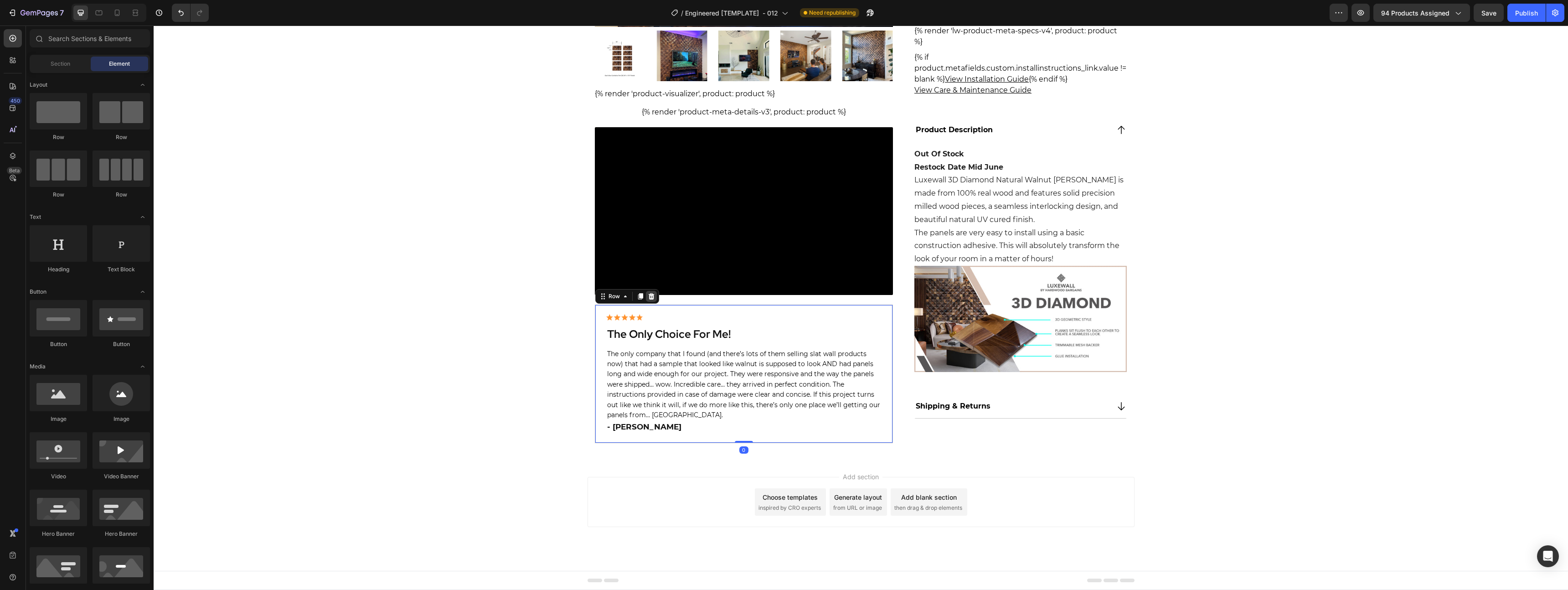
scroll to position [319, 0]
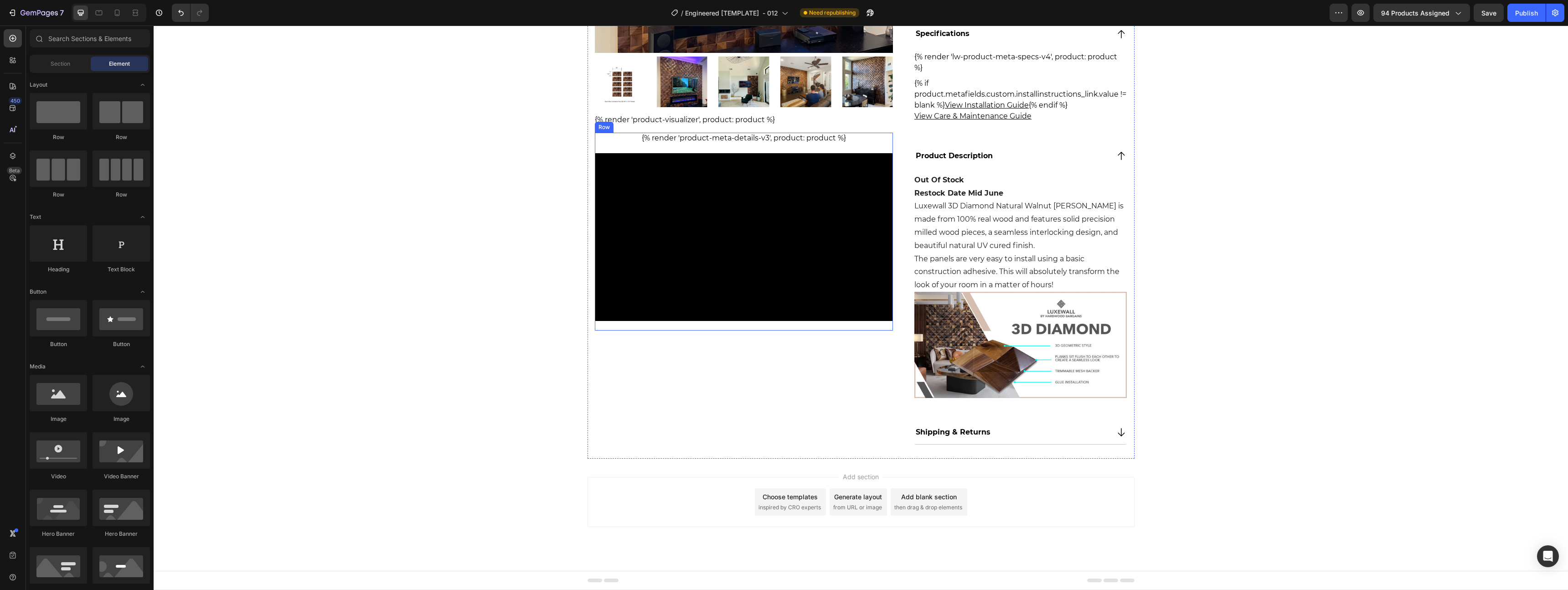
click at [734, 329] on div "{% render 'product-meta-details-v3', product: product %} Product Specs Row Vide…" at bounding box center [745, 232] width 299 height 198
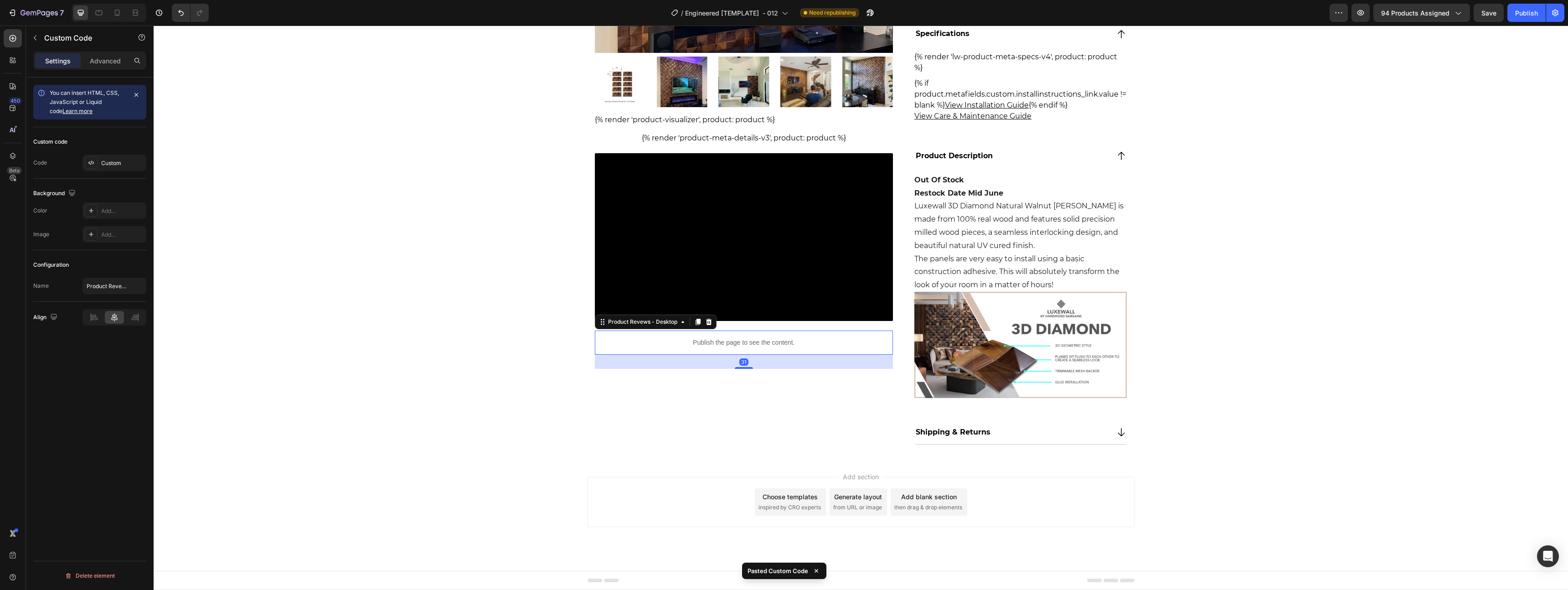
click at [732, 341] on p "Publish the page to see the content." at bounding box center [745, 343] width 299 height 10
click at [104, 63] on p "Advanced" at bounding box center [106, 61] width 31 height 10
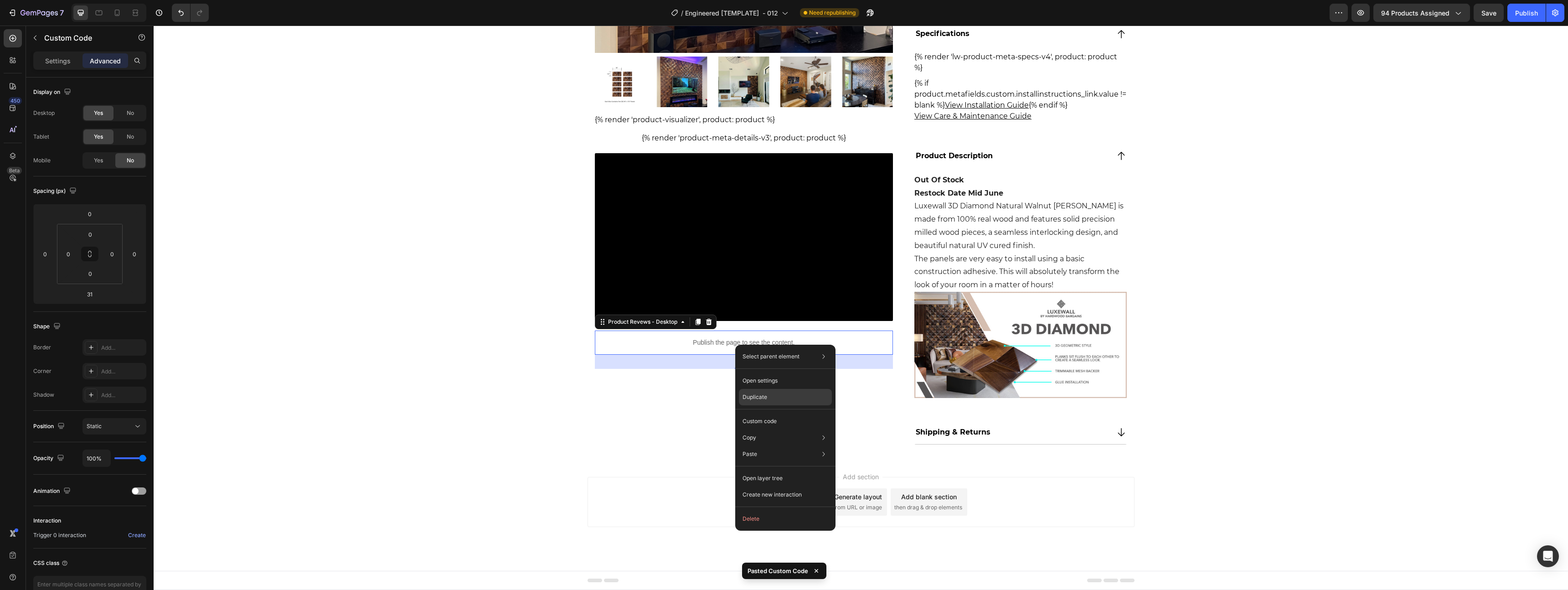
click at [769, 398] on div "Duplicate" at bounding box center [785, 397] width 93 height 16
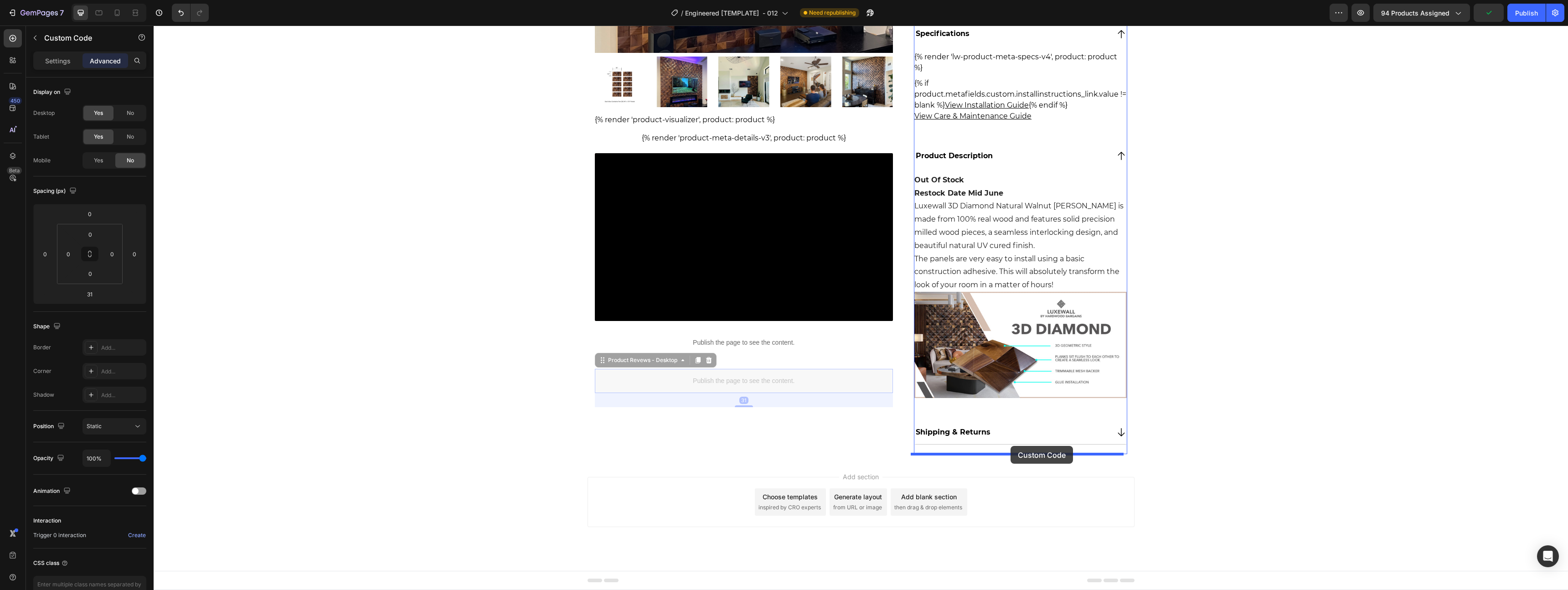
drag, startPoint x: 763, startPoint y: 374, endPoint x: 1011, endPoint y: 454, distance: 260.6
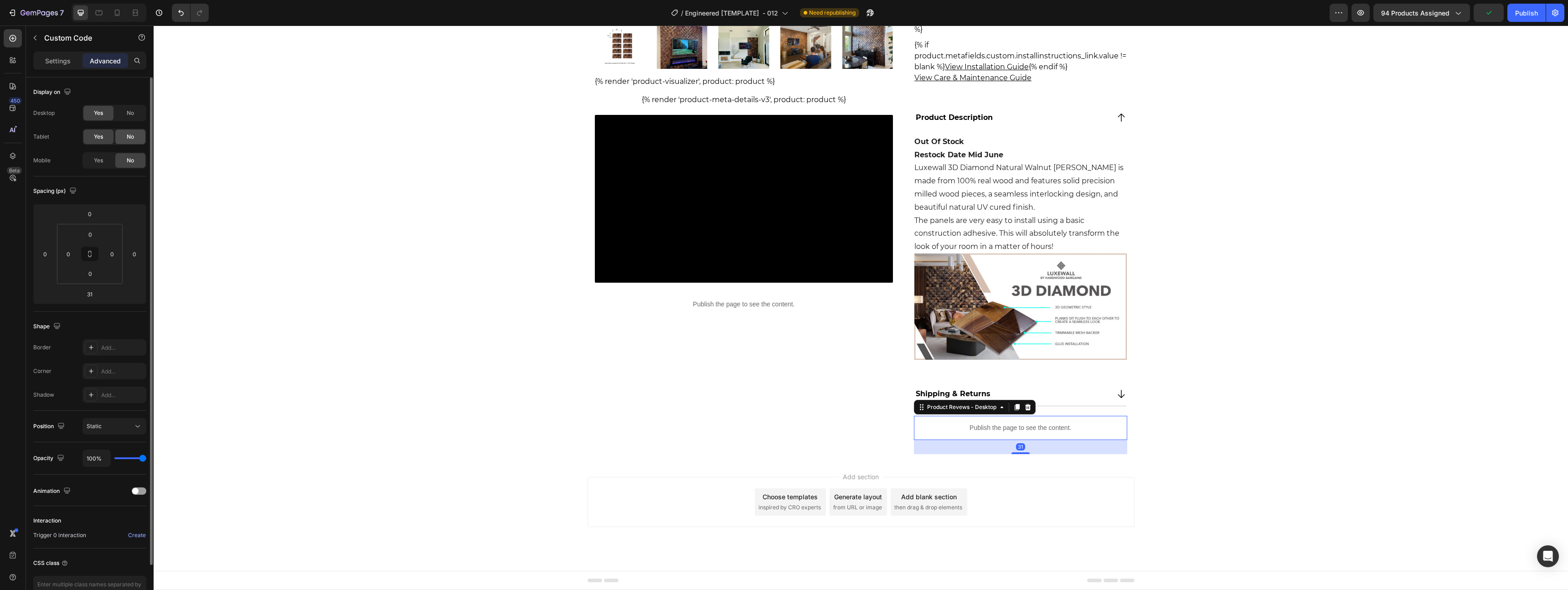
click at [124, 137] on div "No" at bounding box center [130, 137] width 30 height 15
click at [130, 117] on div "No" at bounding box center [130, 113] width 30 height 15
click at [99, 157] on span "Yes" at bounding box center [98, 160] width 9 height 8
click at [125, 115] on div "No" at bounding box center [130, 113] width 30 height 15
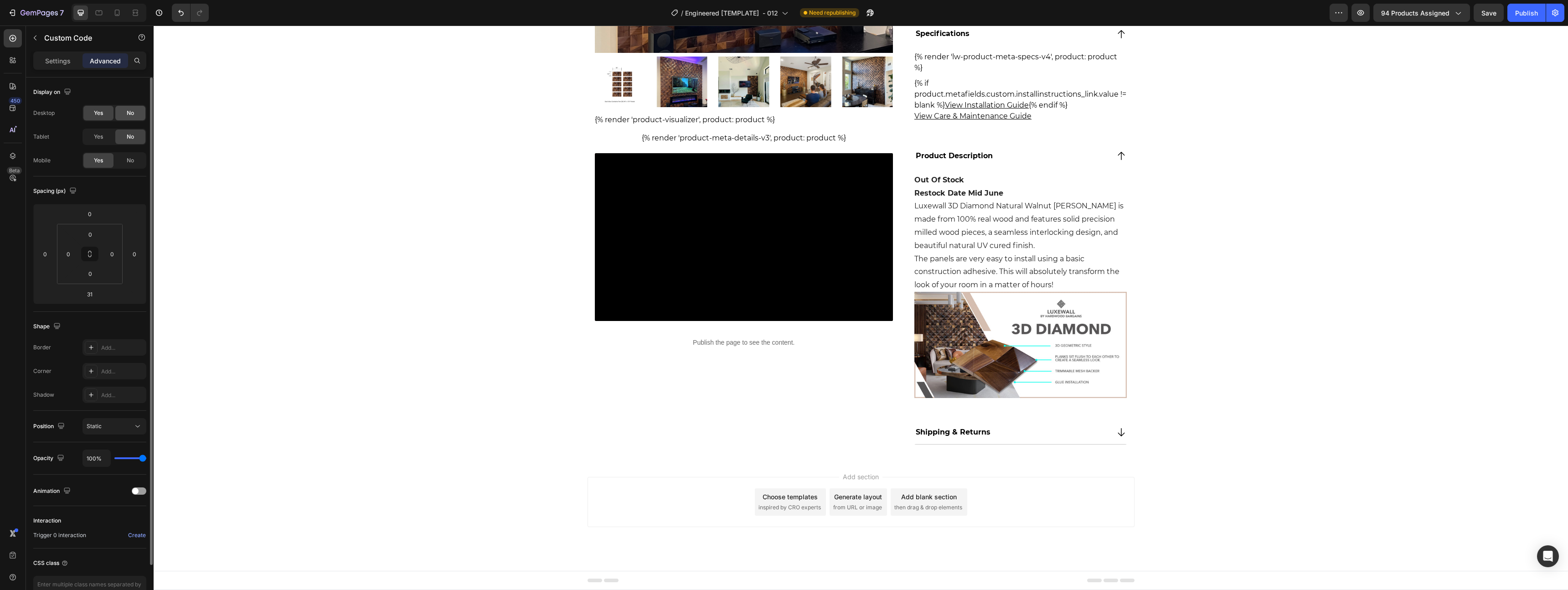
scroll to position [319, 0]
click at [1501, 20] on button "Save" at bounding box center [1488, 13] width 30 height 18
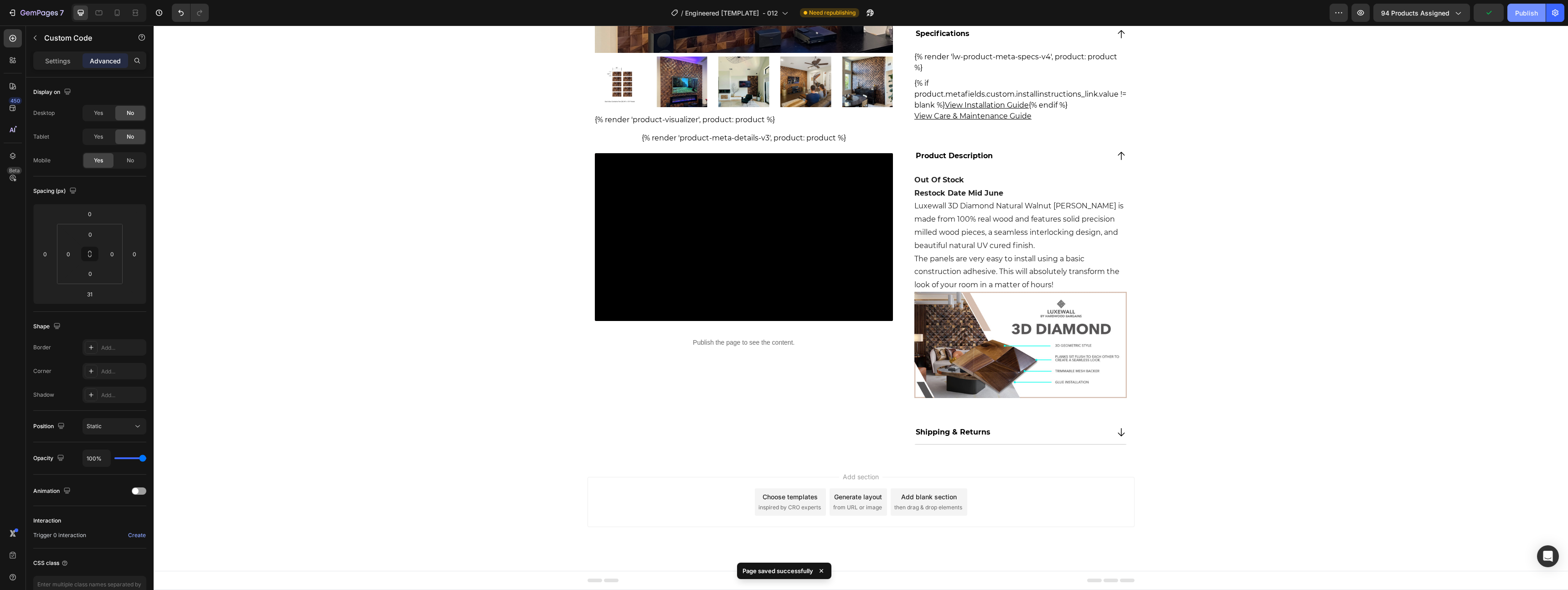
click at [1519, 17] on button "Publish" at bounding box center [1526, 13] width 38 height 18
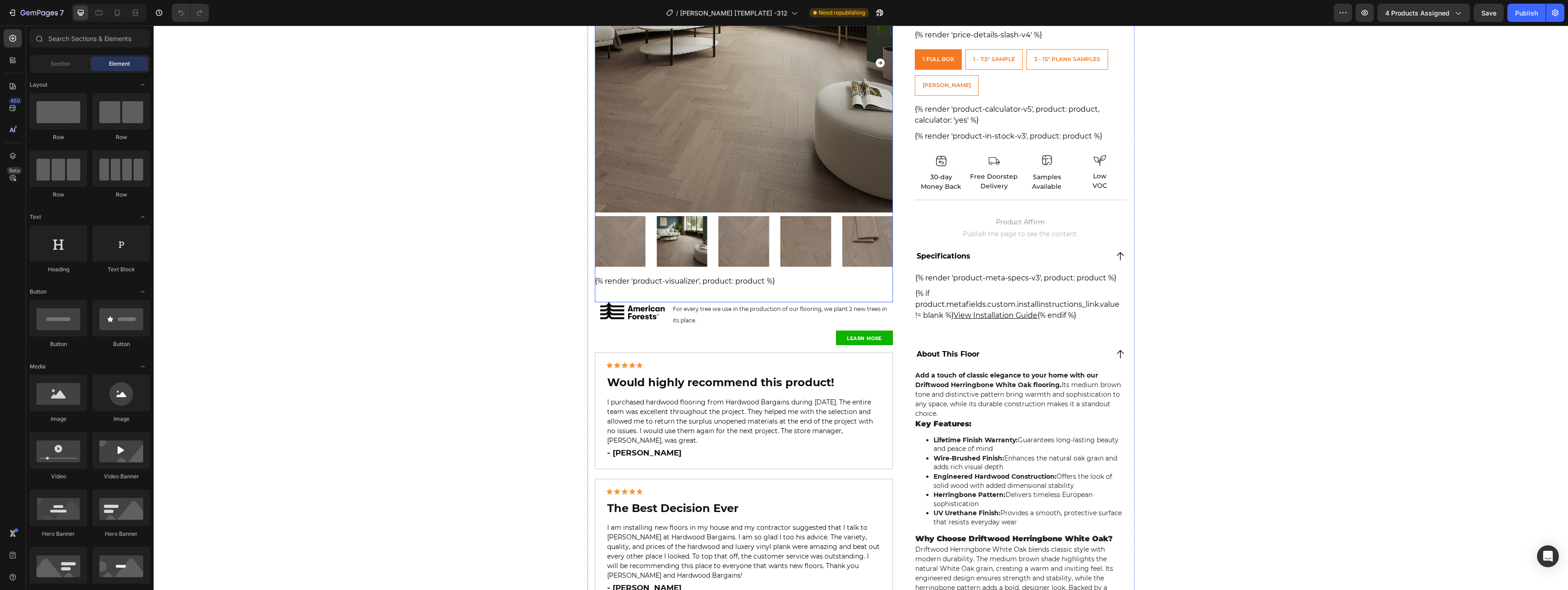
scroll to position [376, 0]
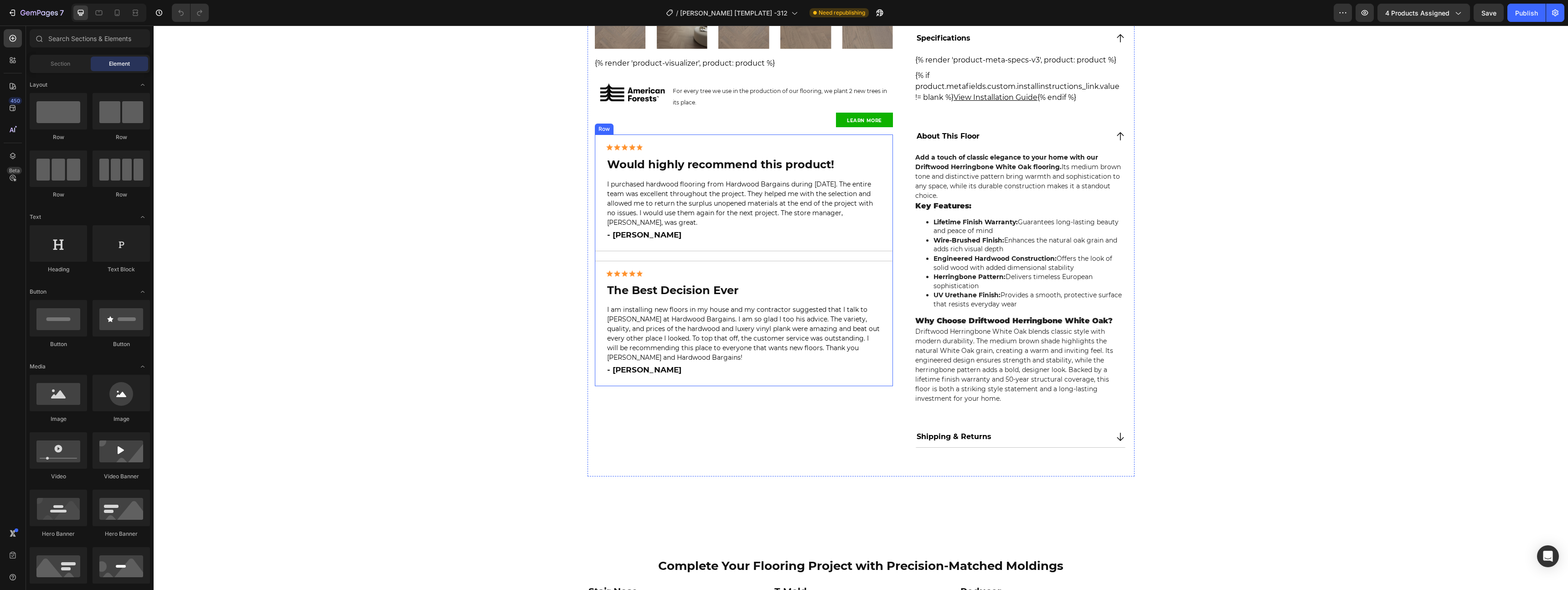
click at [752, 253] on div "Image Would highly recommend this product! Heading I purchased hardwood floorin…" at bounding box center [745, 261] width 299 height 252
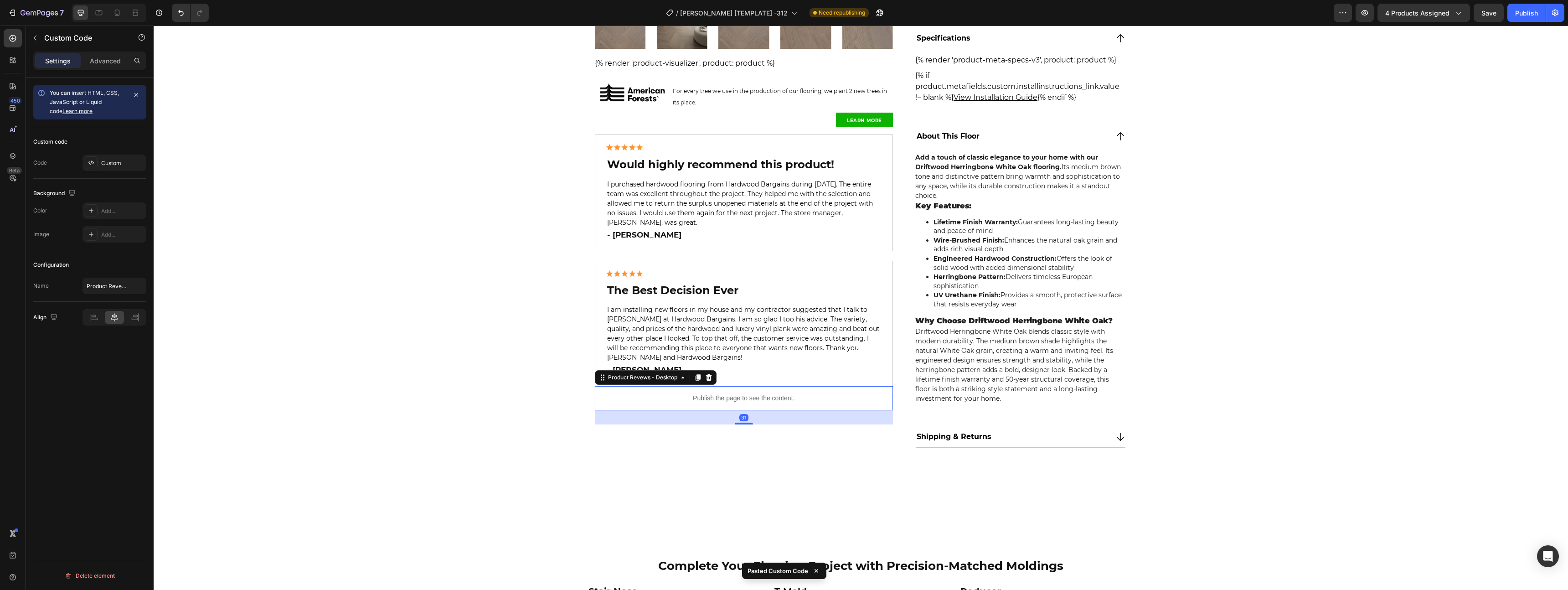
click at [752, 253] on div "Image Would highly recommend this product! Heading I purchased hardwood floorin…" at bounding box center [745, 279] width 299 height 290
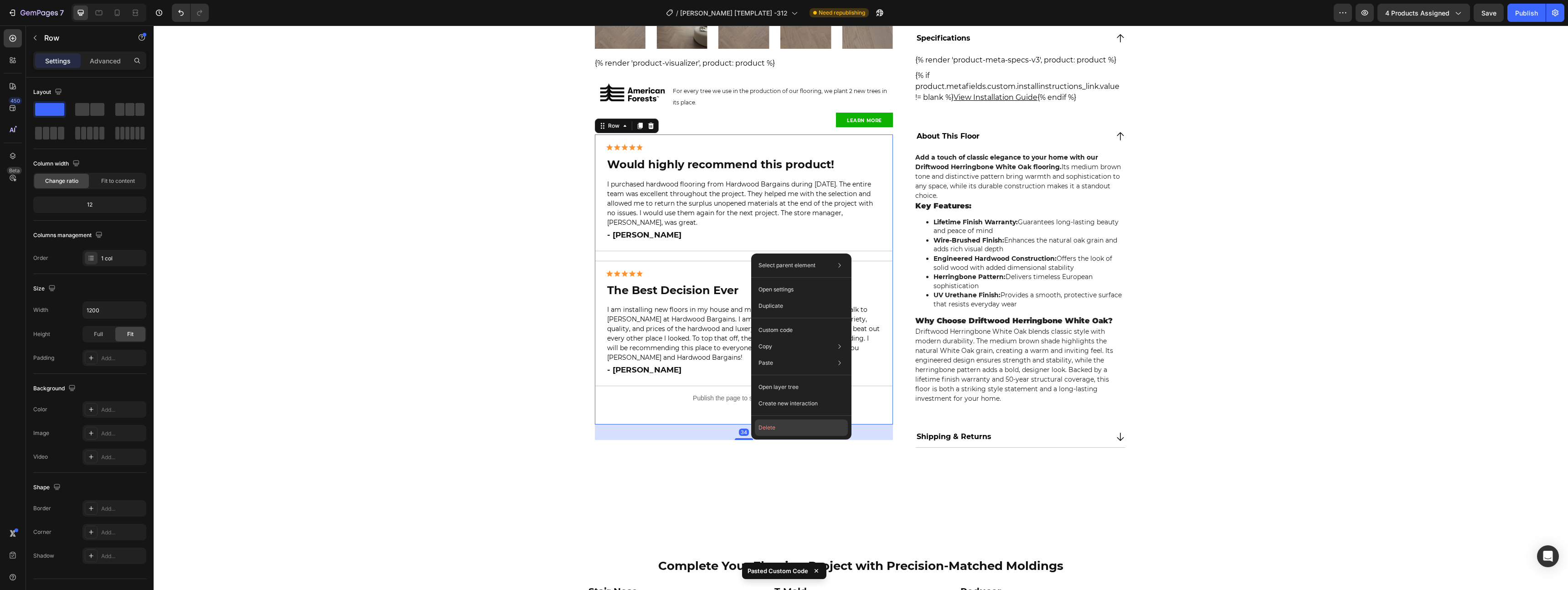
click at [784, 430] on button "Delete" at bounding box center [802, 428] width 93 height 16
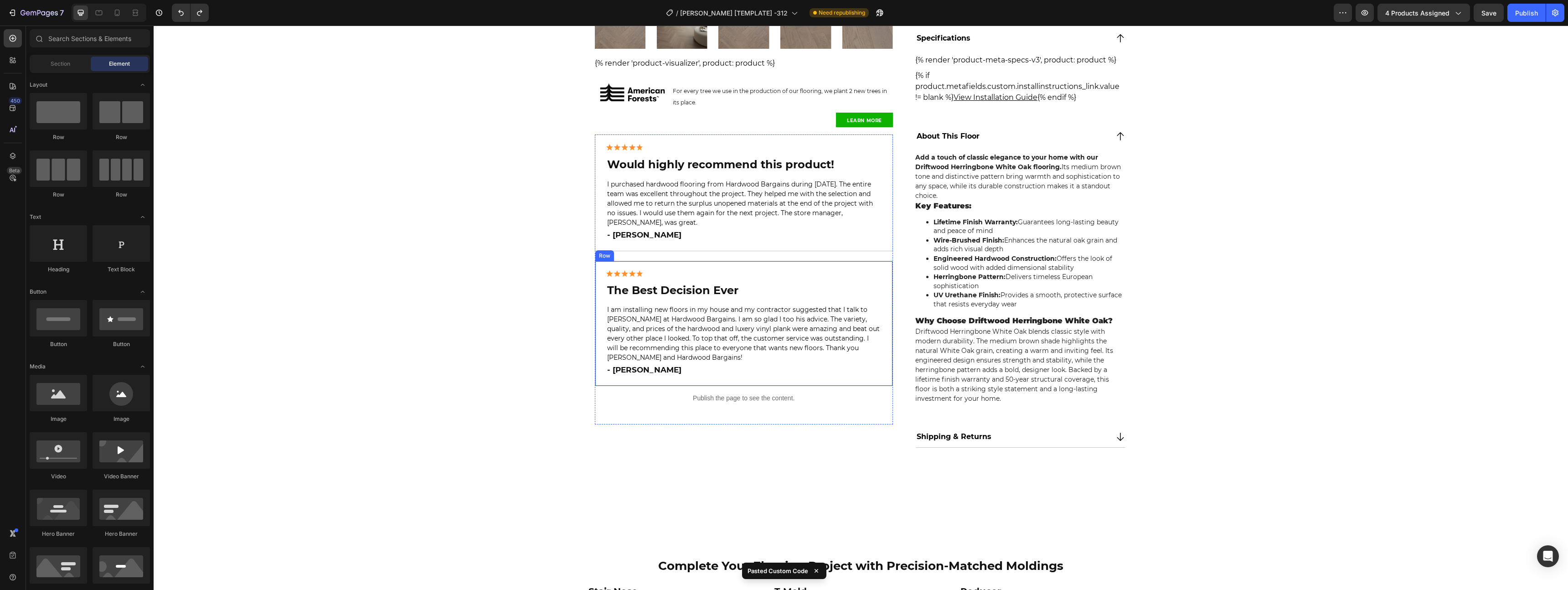
click at [737, 255] on div "Image Would highly recommend this product! Heading I purchased hardwood floorin…" at bounding box center [745, 279] width 299 height 290
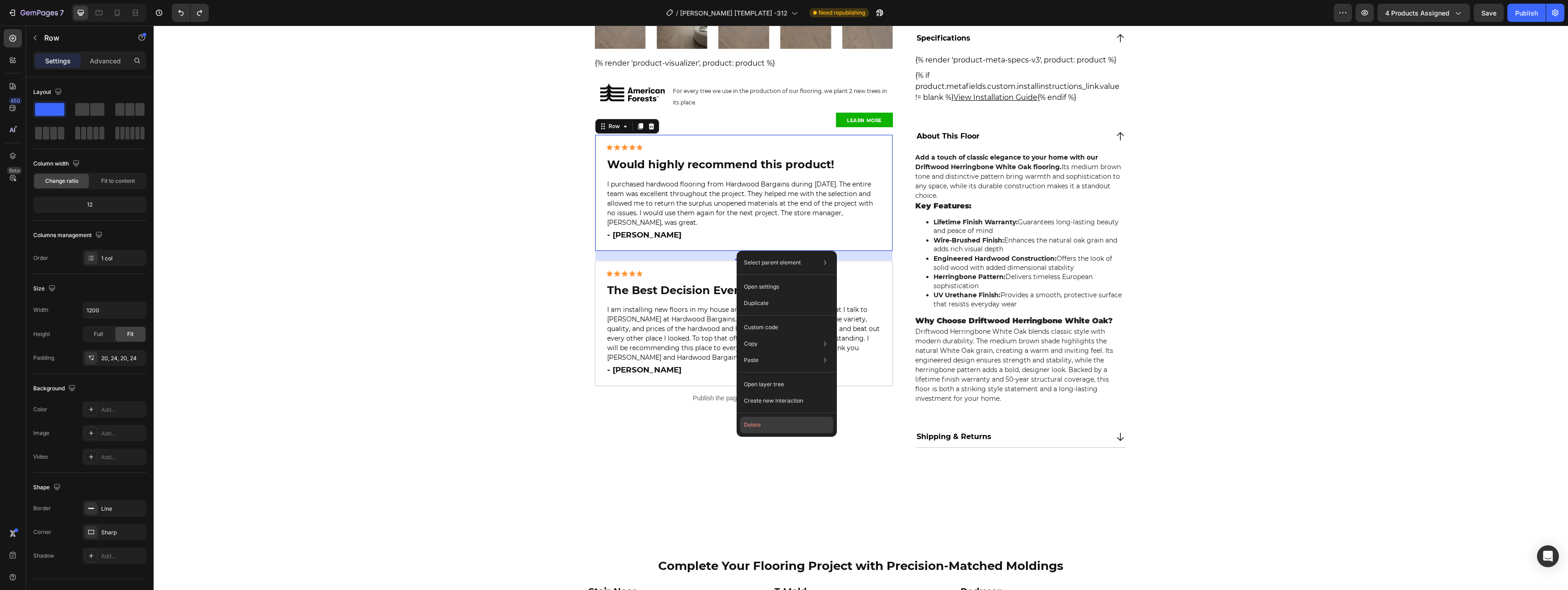
click at [767, 423] on button "Delete" at bounding box center [786, 425] width 93 height 16
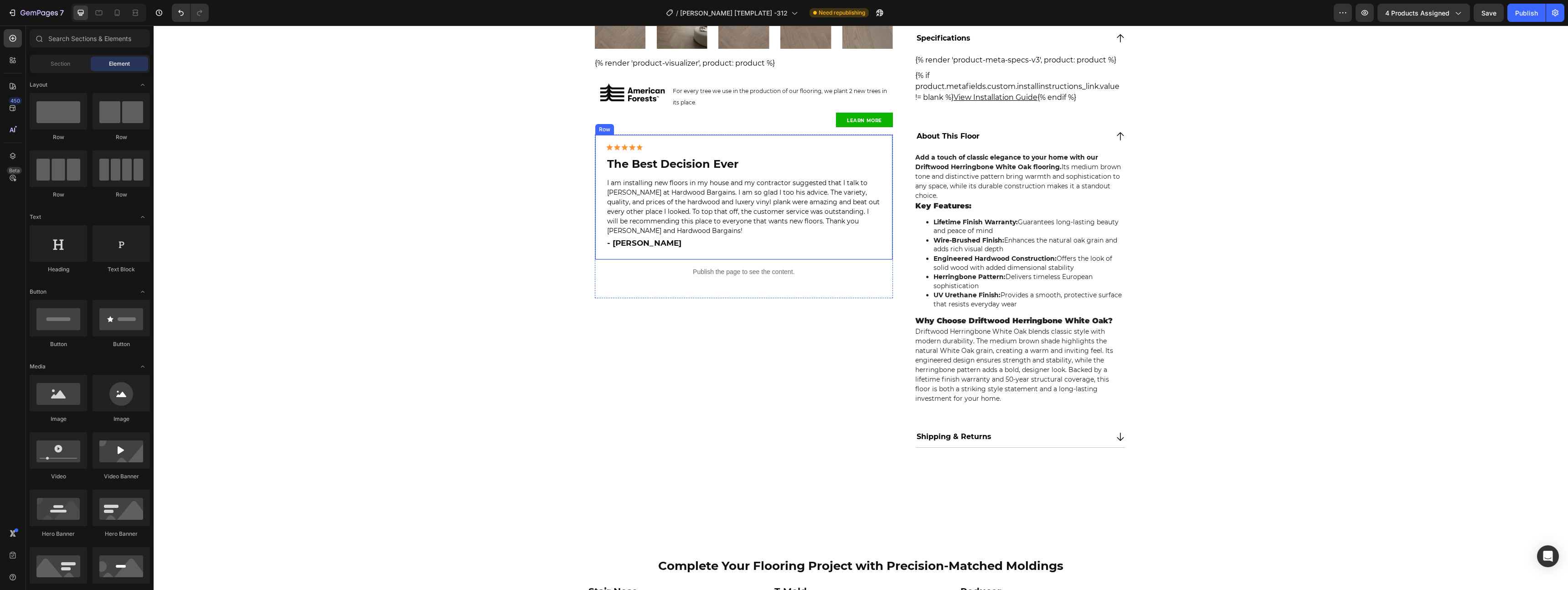
click at [753, 257] on div "Image The Best Decision Ever Heading I am installing new floors in my house and…" at bounding box center [745, 197] width 299 height 125
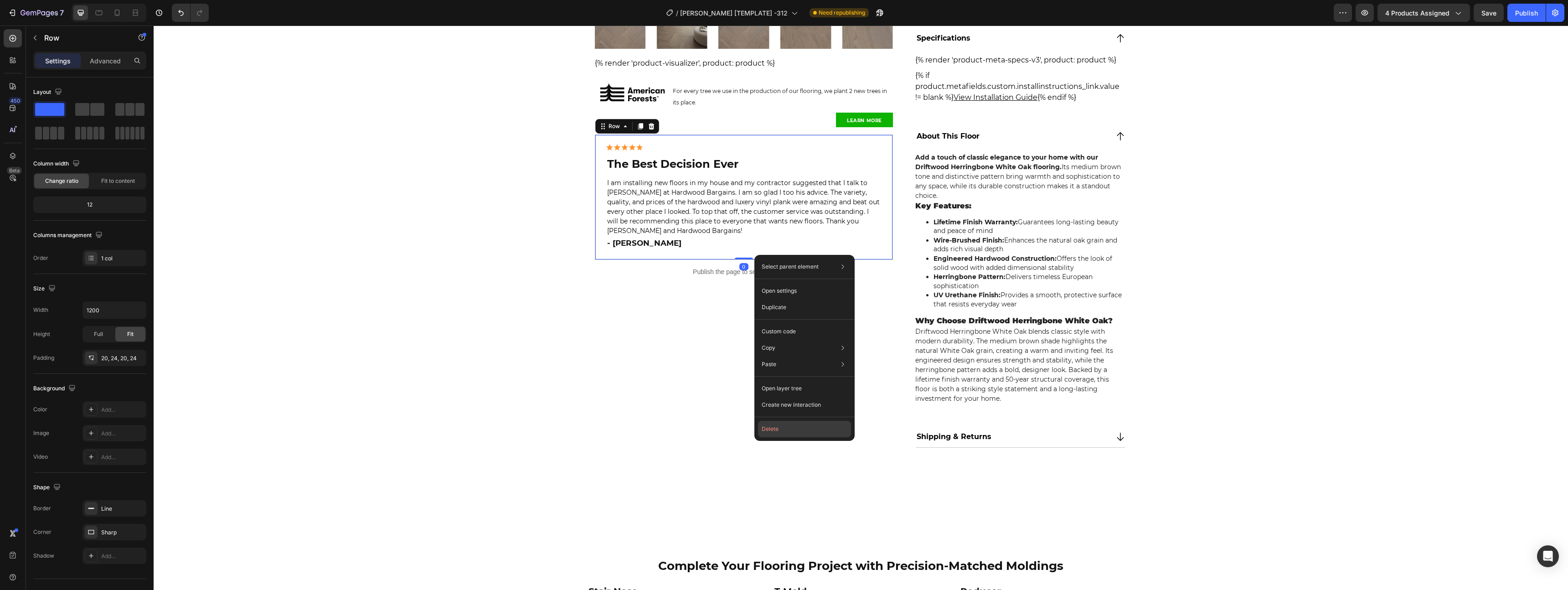
click at [764, 432] on button "Delete" at bounding box center [805, 429] width 93 height 16
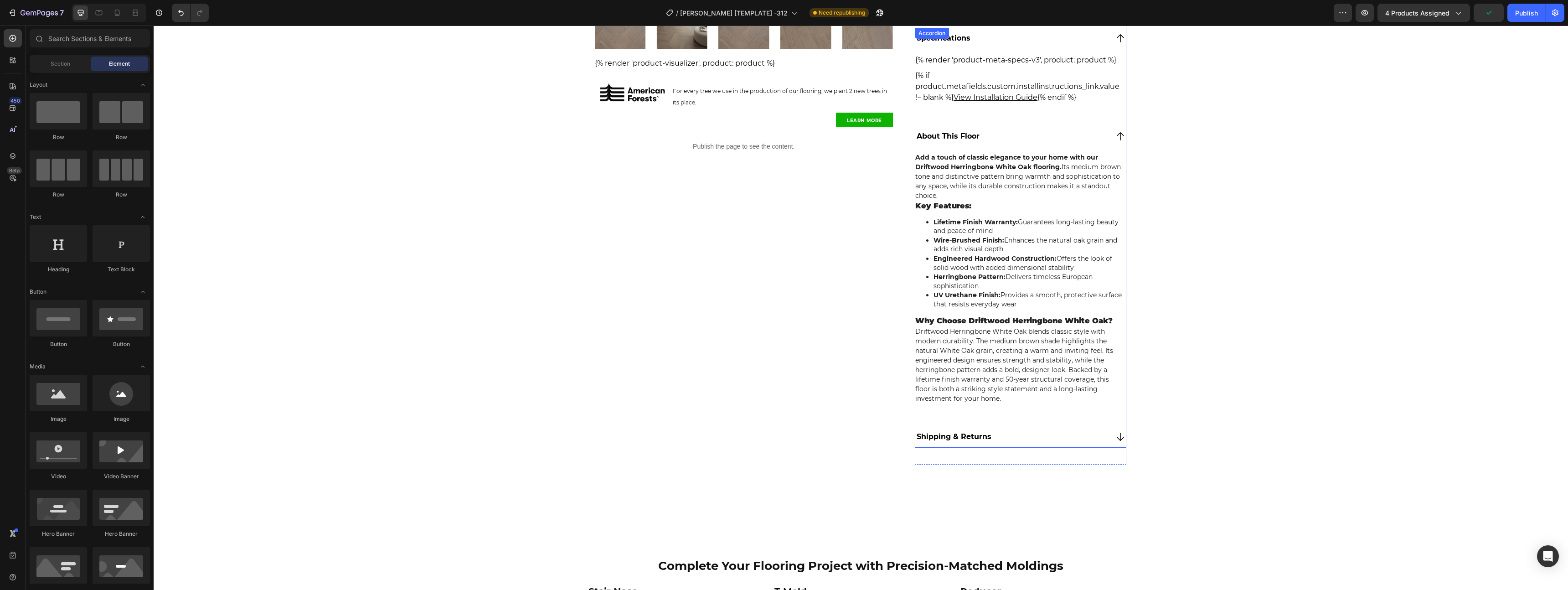
click at [996, 445] on div "Shipping & Returns" at bounding box center [1020, 438] width 210 height 21
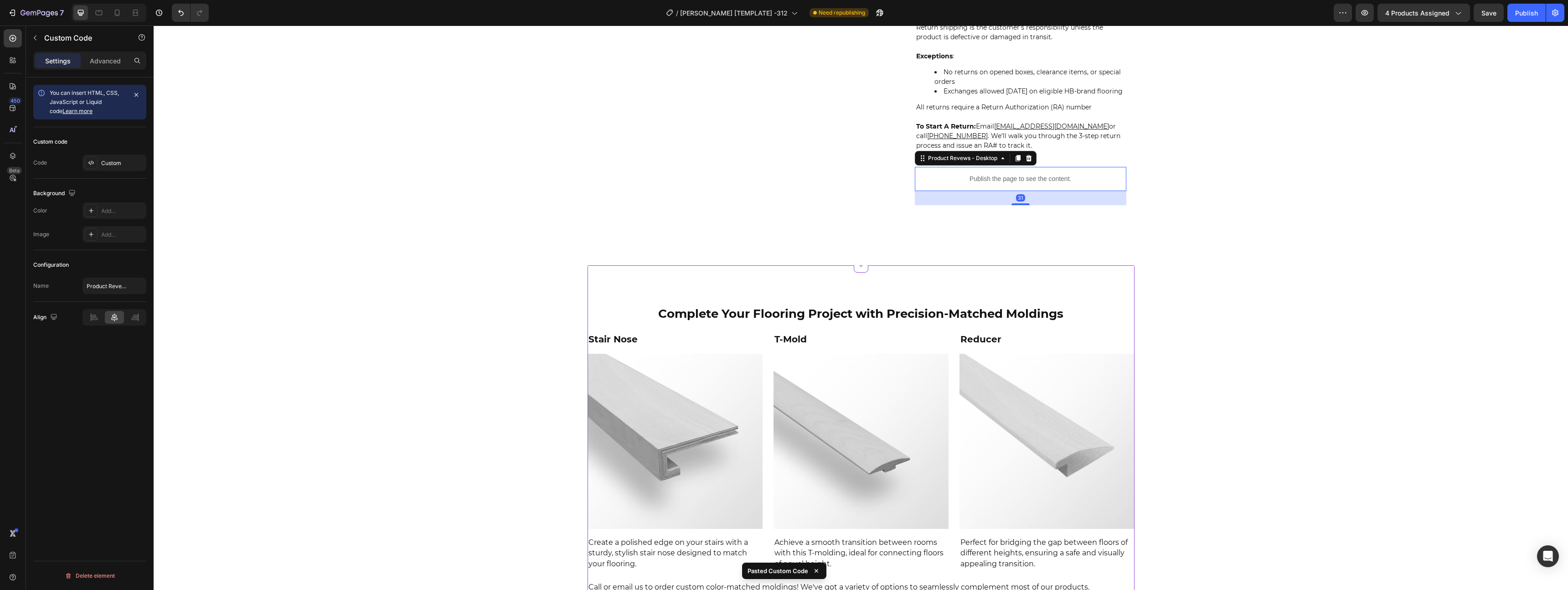
scroll to position [779, 0]
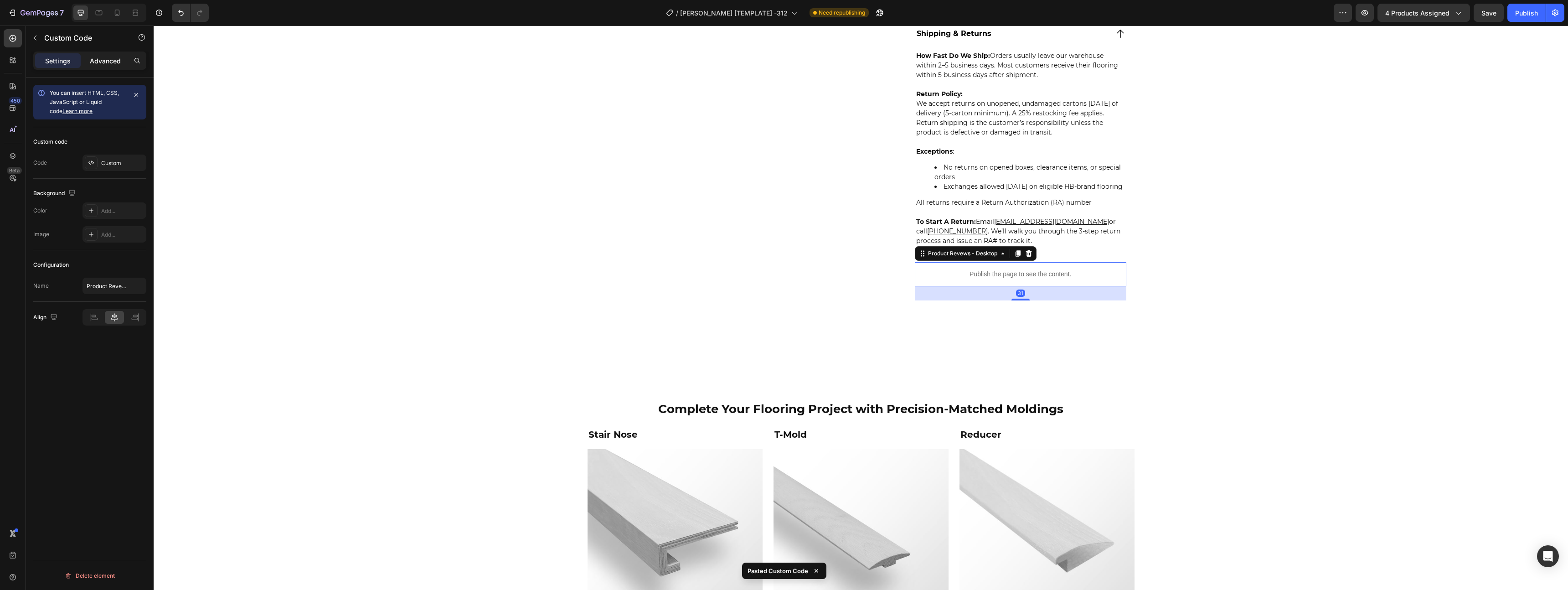
click at [107, 57] on p "Advanced" at bounding box center [106, 61] width 31 height 10
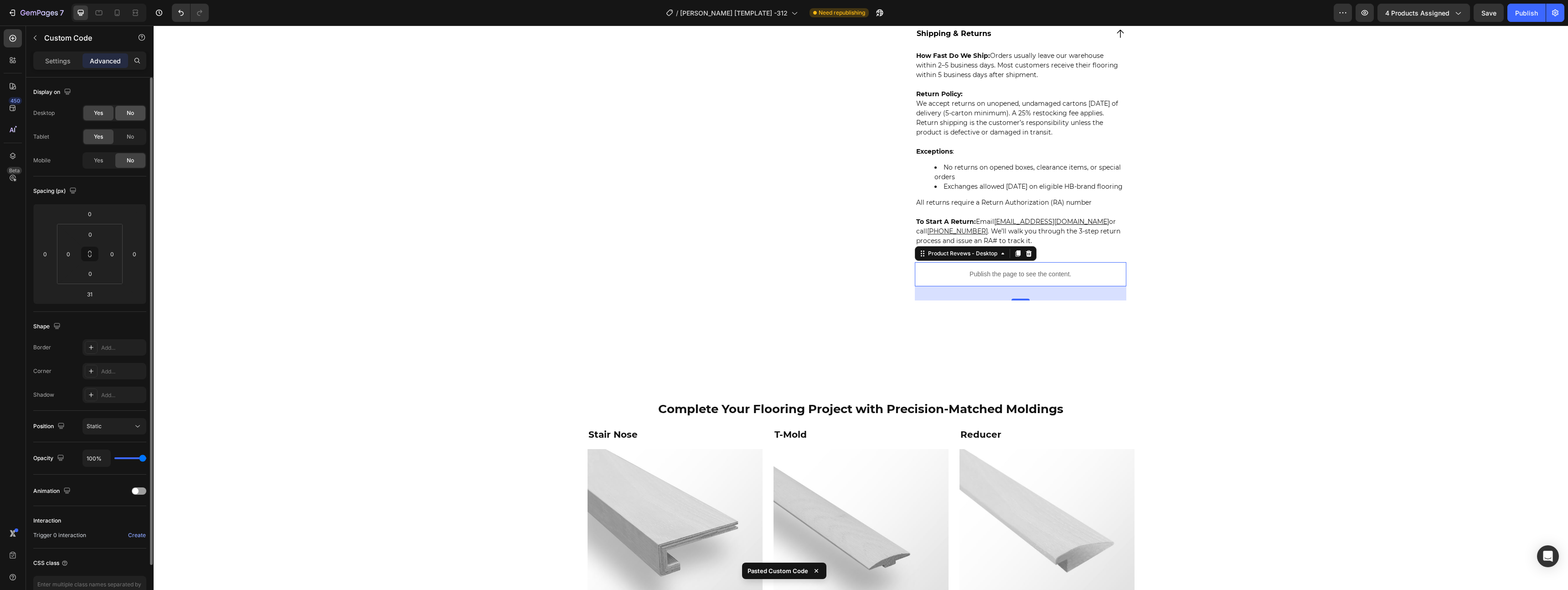
click at [128, 115] on span "No" at bounding box center [131, 113] width 8 height 8
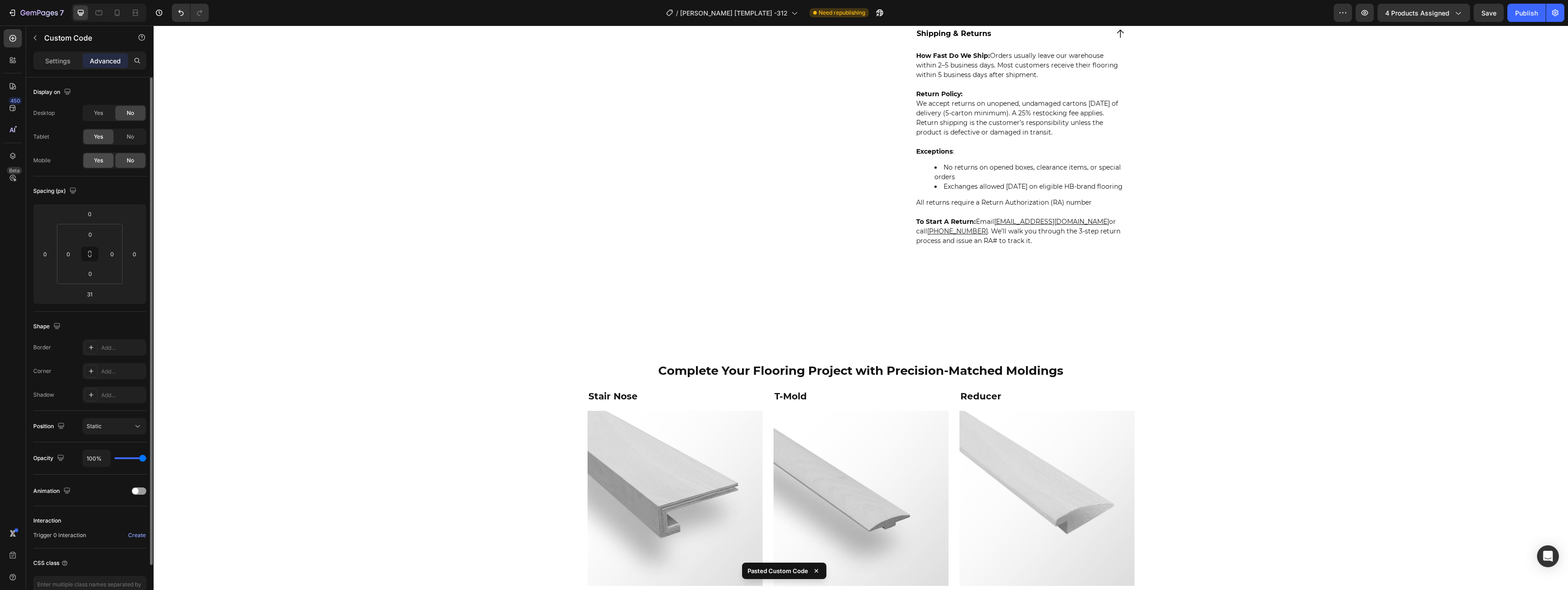
click at [106, 158] on div "Yes" at bounding box center [98, 160] width 30 height 15
click at [126, 138] on div "No" at bounding box center [130, 137] width 30 height 15
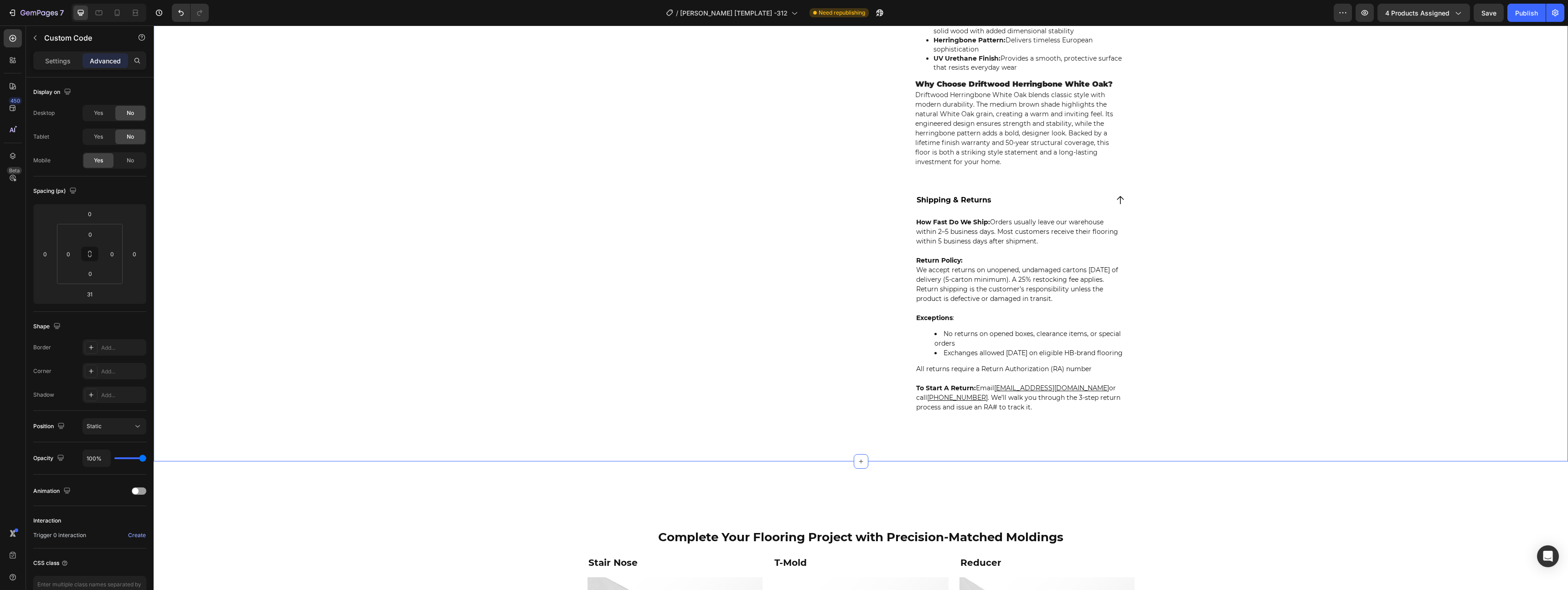
scroll to position [574, 0]
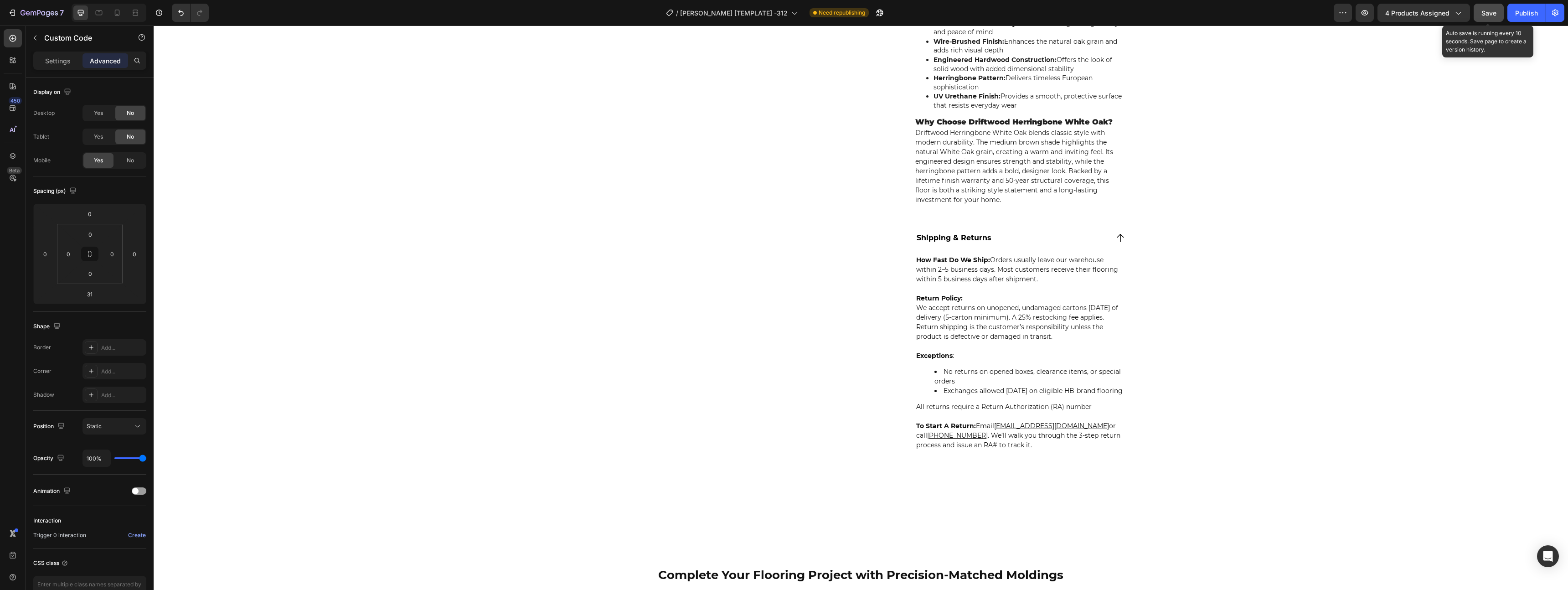
drag, startPoint x: 1487, startPoint y: 15, endPoint x: 1500, endPoint y: 17, distance: 13.2
click at [1488, 15] on span "Save" at bounding box center [1489, 13] width 16 height 8
click at [1515, 16] on button "Publish" at bounding box center [1526, 13] width 38 height 18
click at [1532, 14] on div "Publish" at bounding box center [1527, 13] width 23 height 10
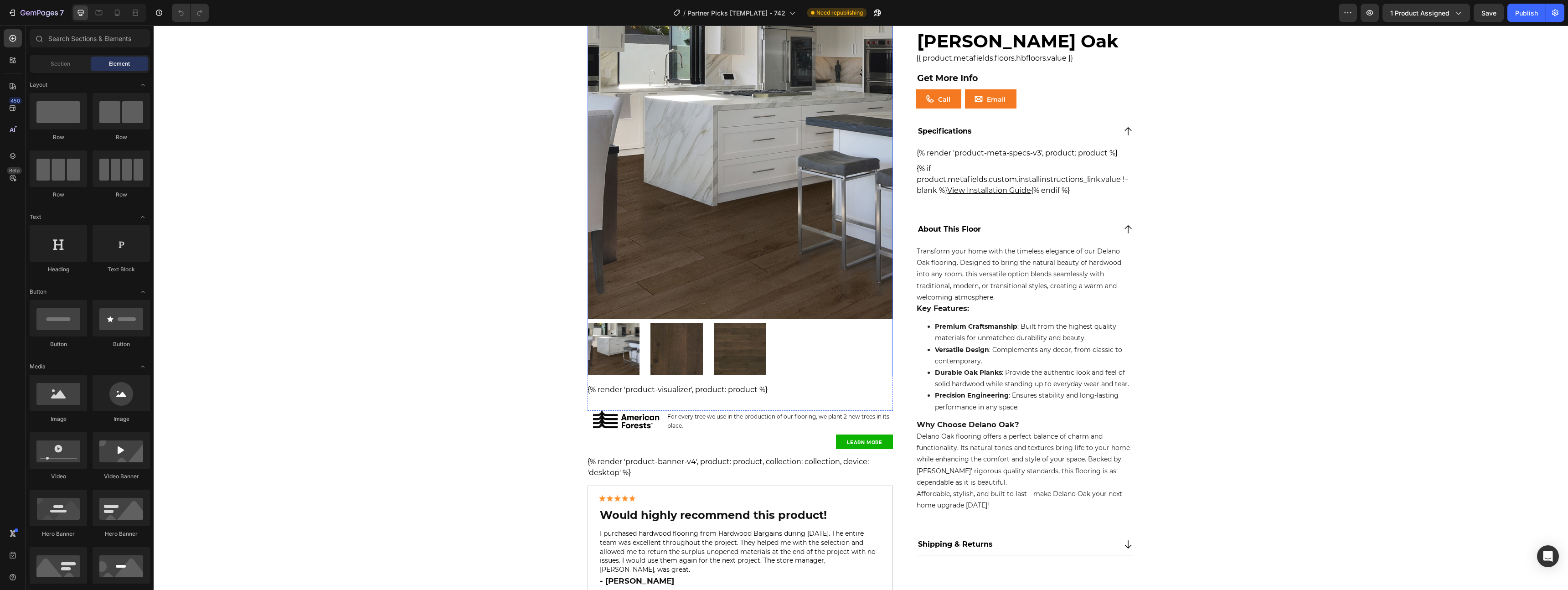
scroll to position [215, 0]
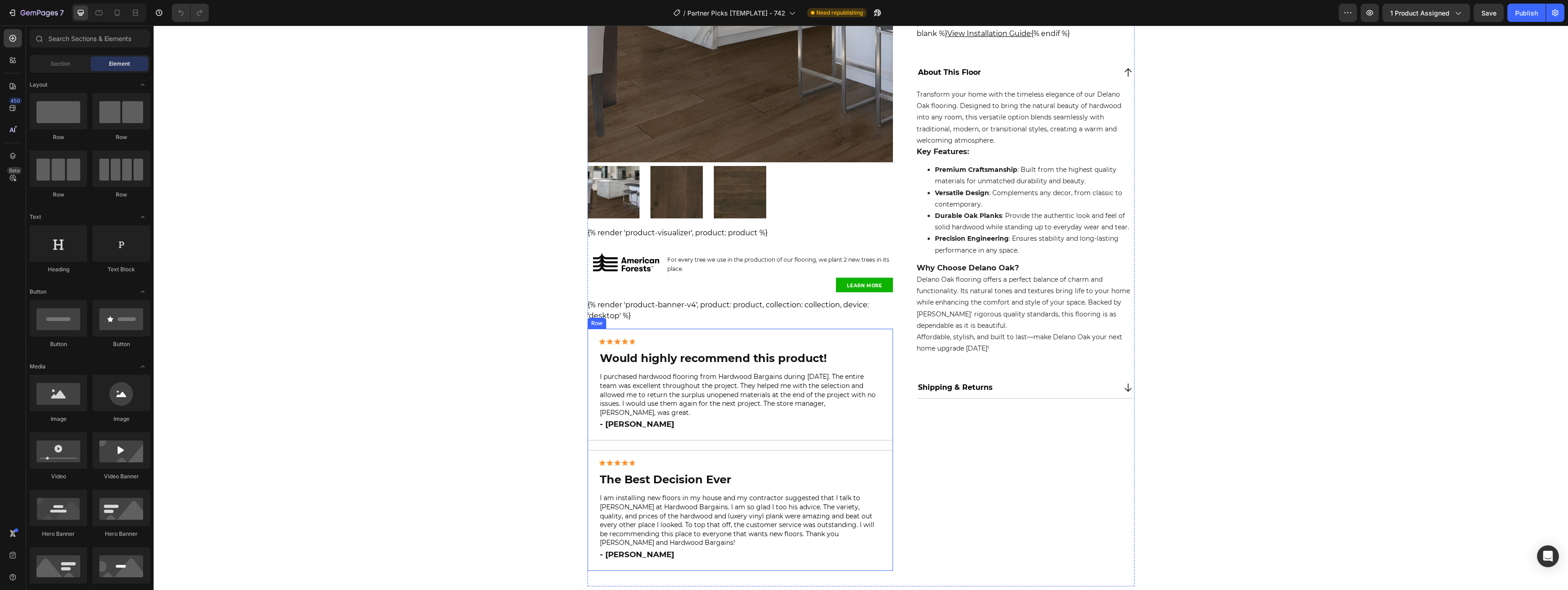
click at [722, 435] on div "Image Would highly recommend this product! Heading I purchased hardwood floorin…" at bounding box center [740, 450] width 305 height 243
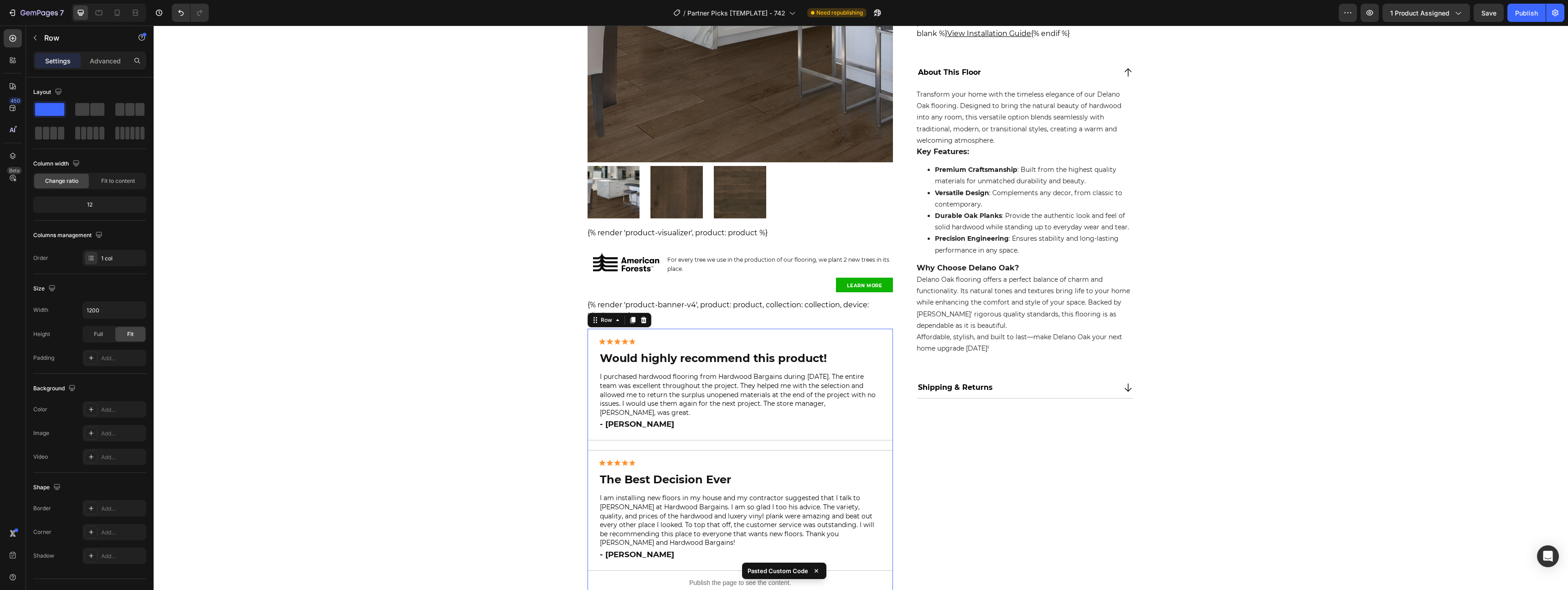
click at [717, 433] on div "Image Would highly recommend this product! Heading I purchased hardwood floorin…" at bounding box center [740, 469] width 305 height 280
click at [665, 335] on div "Image Would highly recommend this product! Heading I purchased hardwood floorin…" at bounding box center [740, 384] width 305 height 112
click at [644, 322] on div at bounding box center [644, 320] width 11 height 11
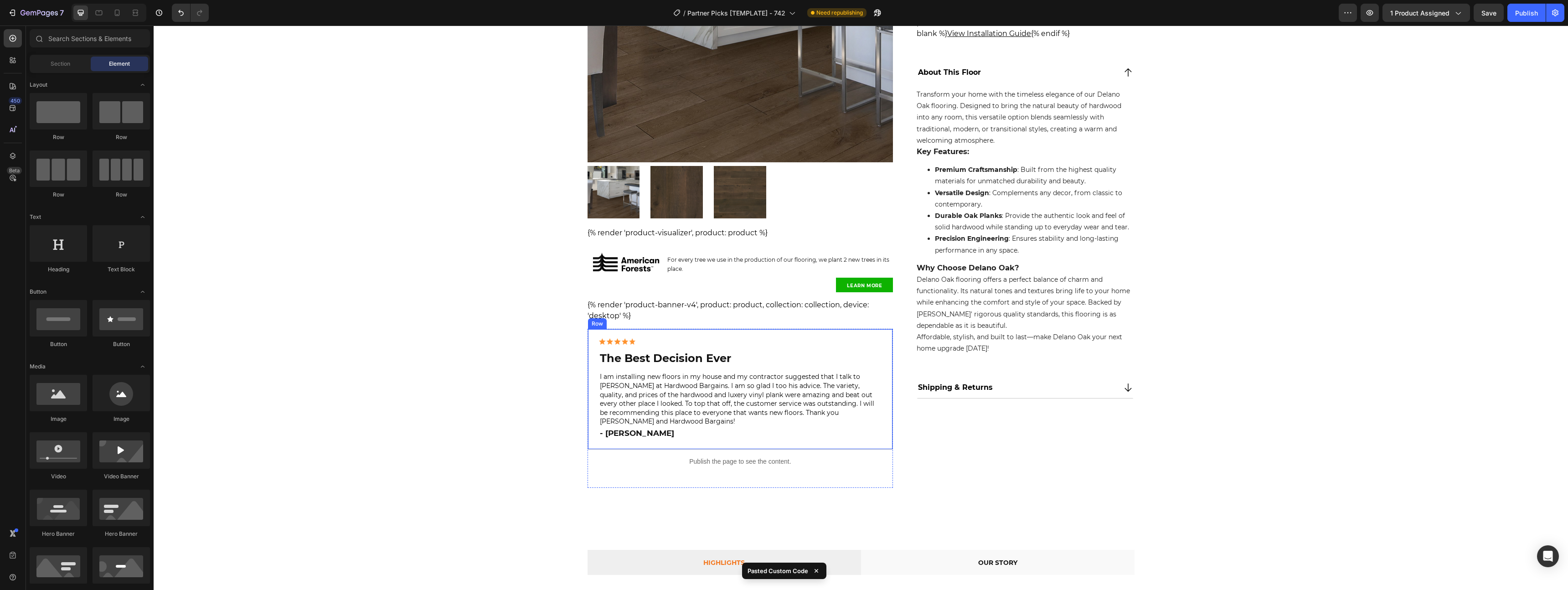
click at [657, 334] on div "Image The Best Decision Ever Heading I am installing new floors in my house and…" at bounding box center [740, 389] width 305 height 121
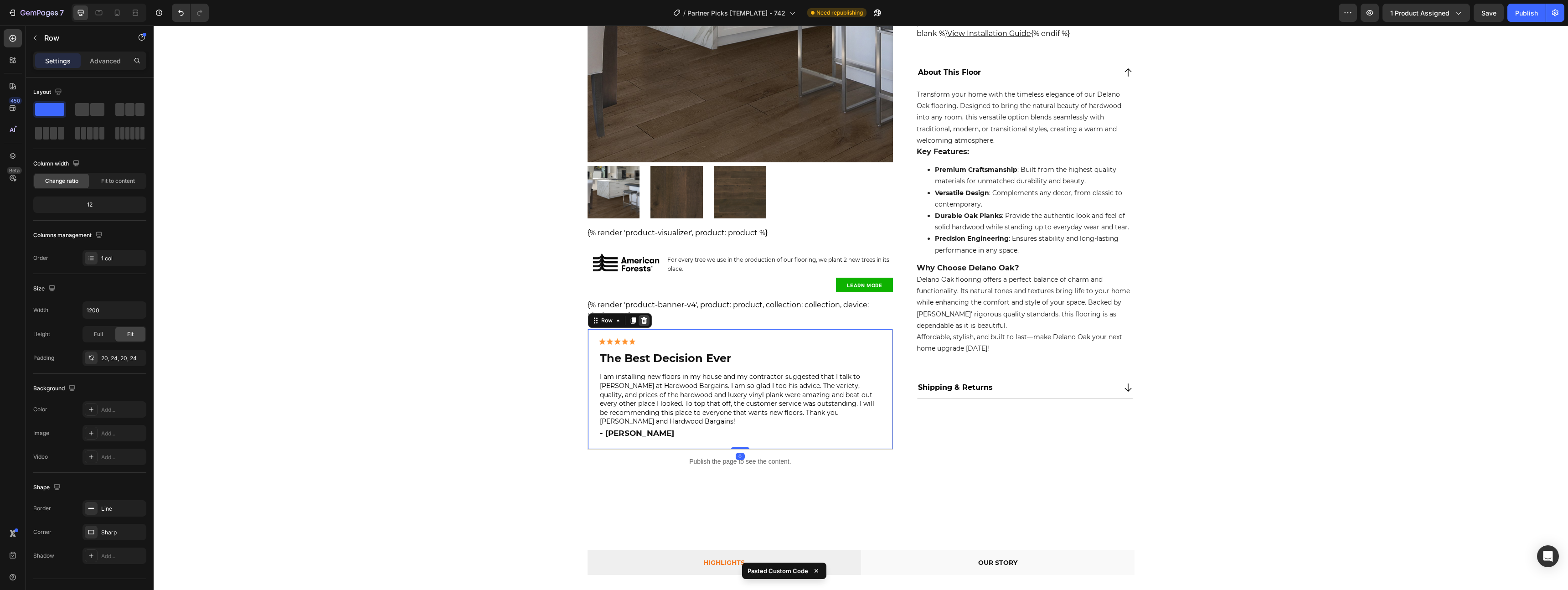
click at [643, 321] on icon at bounding box center [645, 321] width 8 height 8
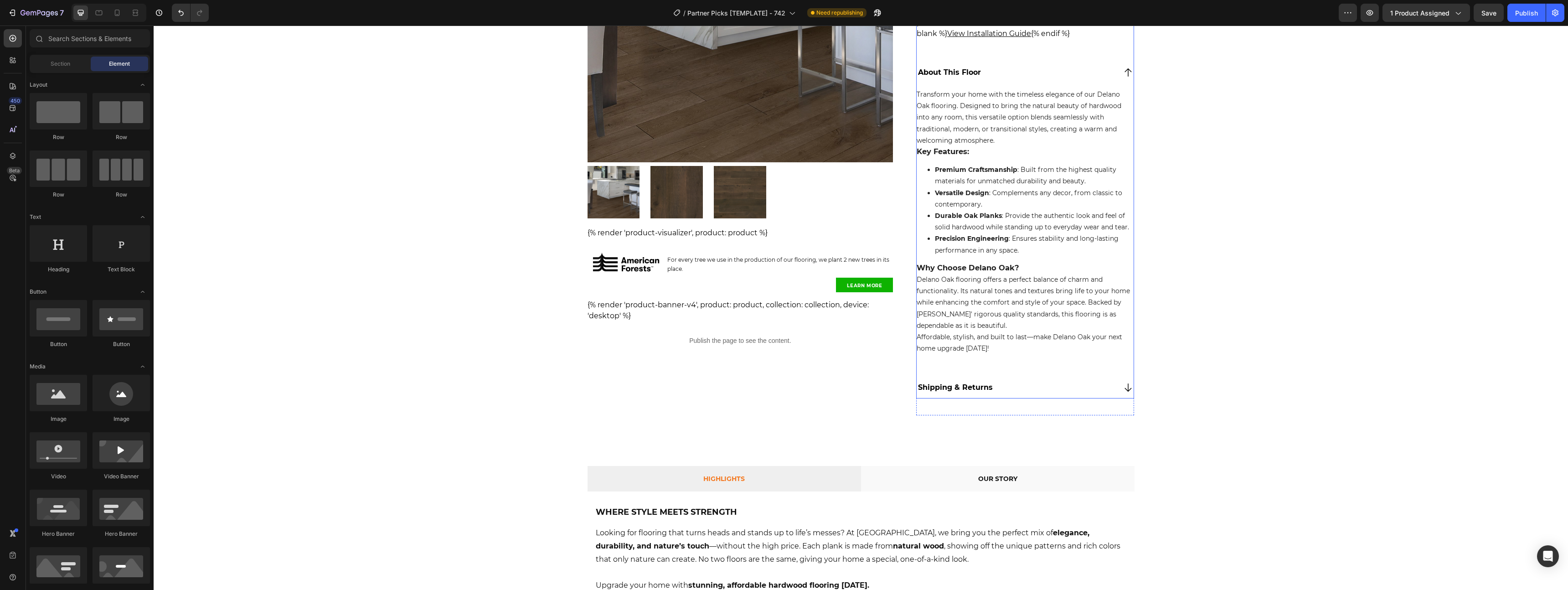
click at [971, 399] on div "Shipping & Returns" at bounding box center [1024, 388] width 216 height 21
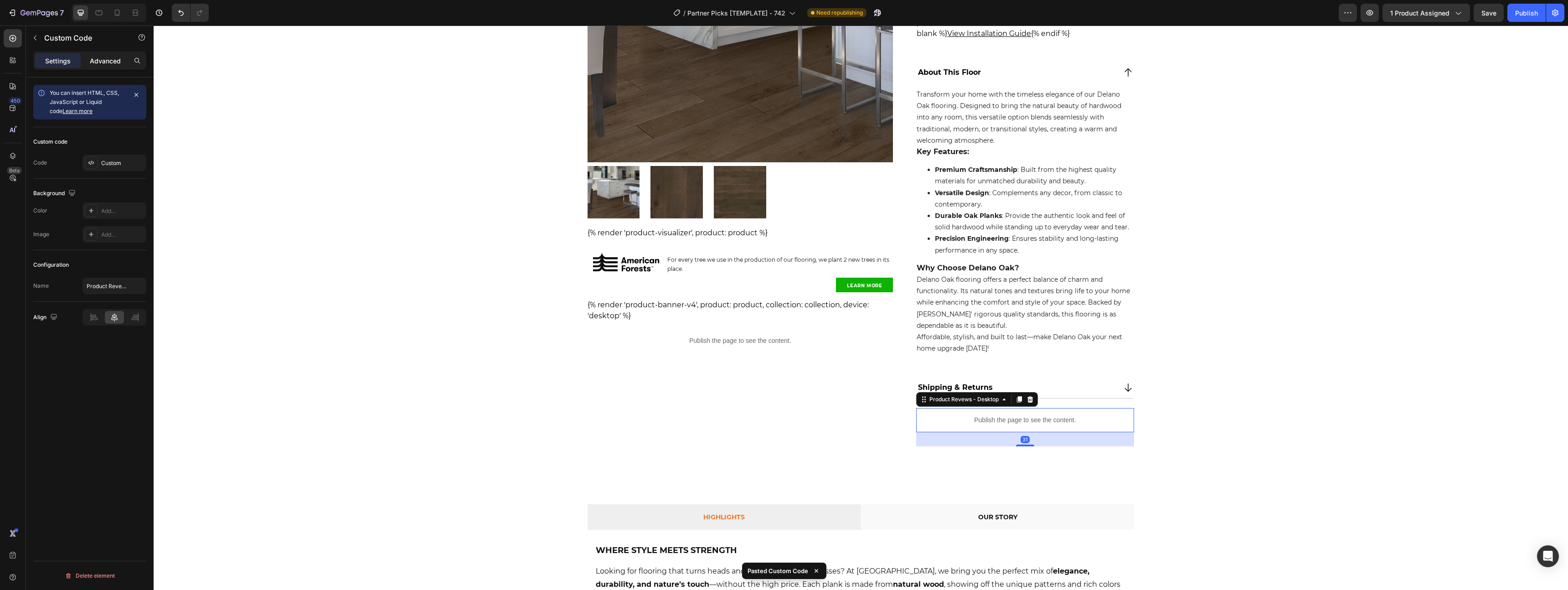
click at [110, 63] on p "Advanced" at bounding box center [106, 61] width 31 height 10
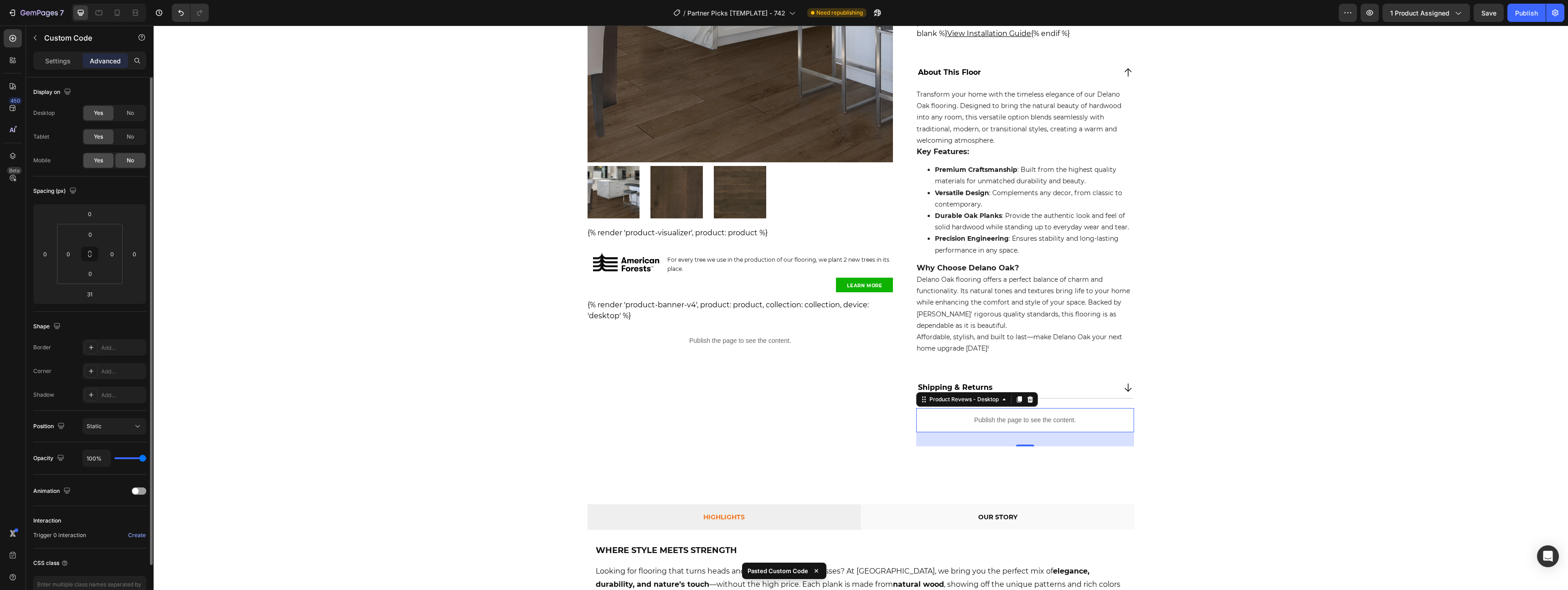
drag, startPoint x: 107, startPoint y: 159, endPoint x: 112, endPoint y: 153, distance: 7.8
click at [107, 159] on div "Yes" at bounding box center [98, 160] width 30 height 15
click at [128, 136] on span "No" at bounding box center [131, 137] width 8 height 8
click at [133, 117] on div "No" at bounding box center [130, 113] width 30 height 15
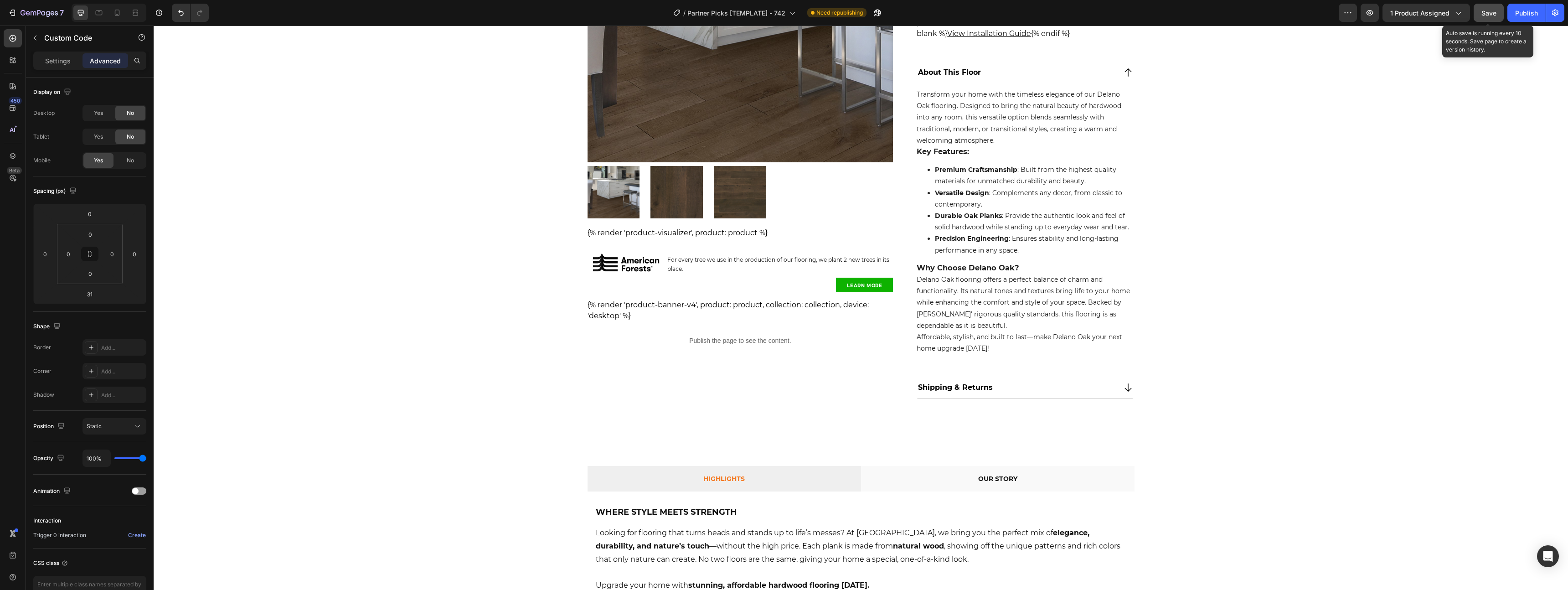
click at [1487, 20] on button "Save" at bounding box center [1488, 13] width 30 height 18
click at [1519, 16] on div "Publish" at bounding box center [1527, 13] width 23 height 10
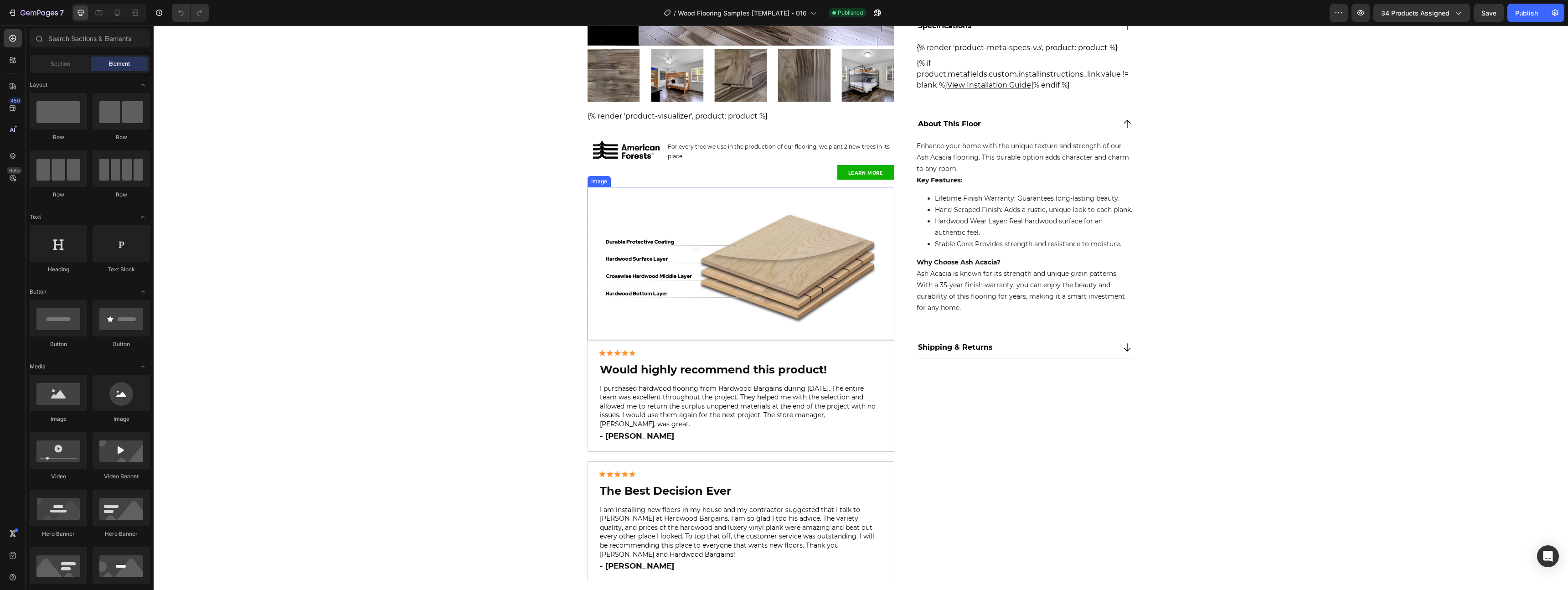
scroll to position [372, 0]
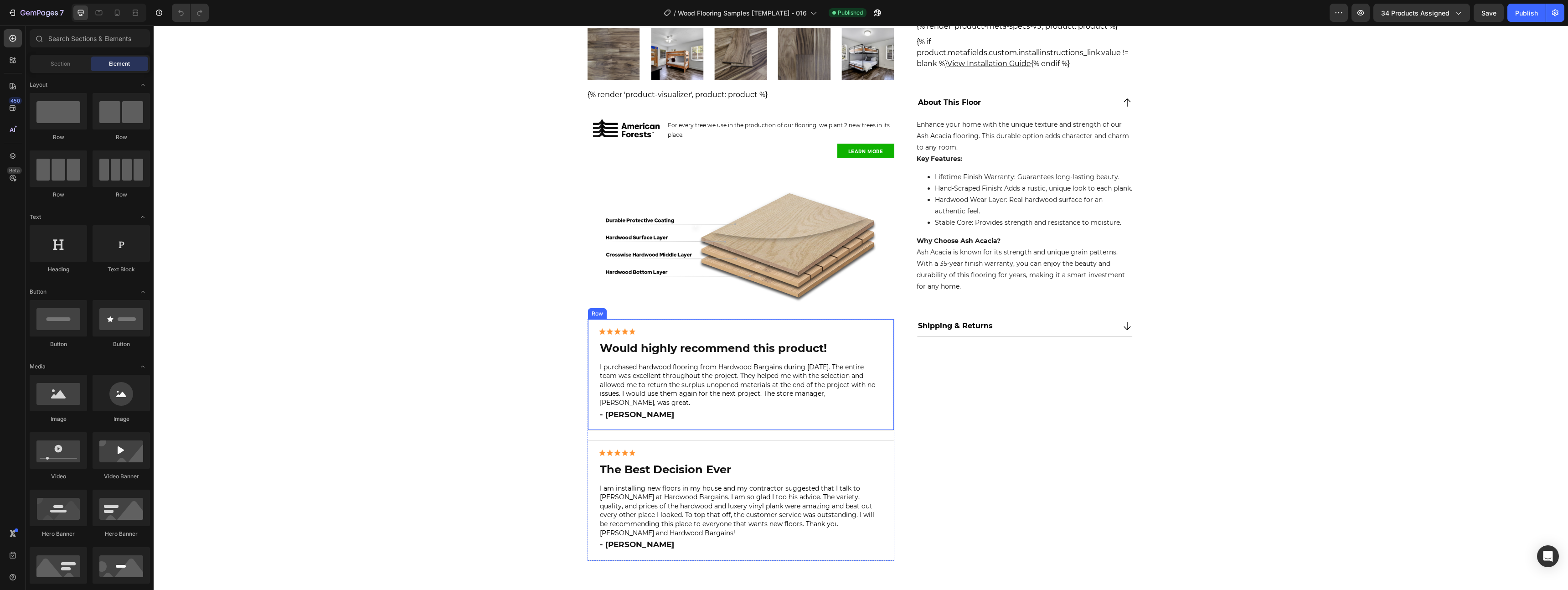
click at [698, 421] on div "Image Would highly recommend this product! Heading I purchased hardwood floorin…" at bounding box center [741, 375] width 306 height 112
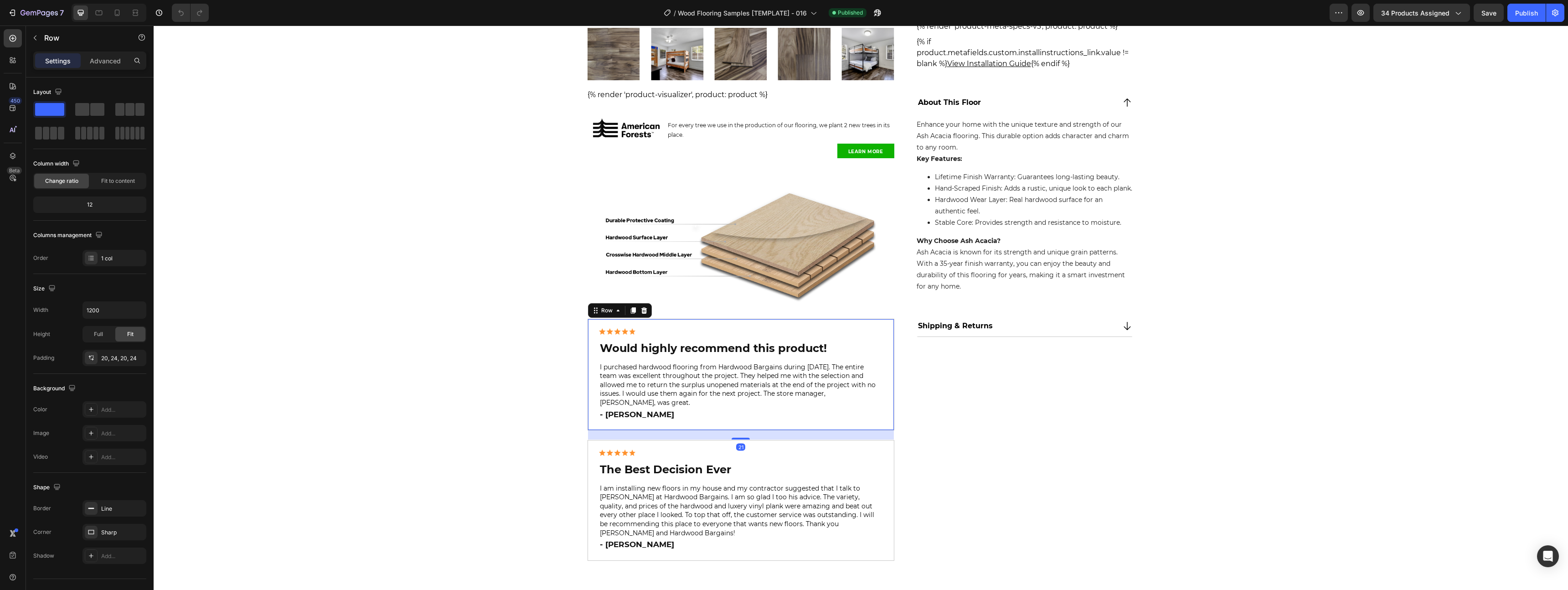
click at [685, 430] on div "21" at bounding box center [740, 435] width 305 height 10
click at [681, 430] on div "21" at bounding box center [740, 435] width 305 height 10
click at [679, 441] on div "Image The Best Decision Ever Heading I am installing new floors in my house and…" at bounding box center [741, 501] width 306 height 121
click at [682, 430] on div "Image Would highly recommend this product! Heading I purchased hardwood floorin…" at bounding box center [741, 441] width 306 height 243
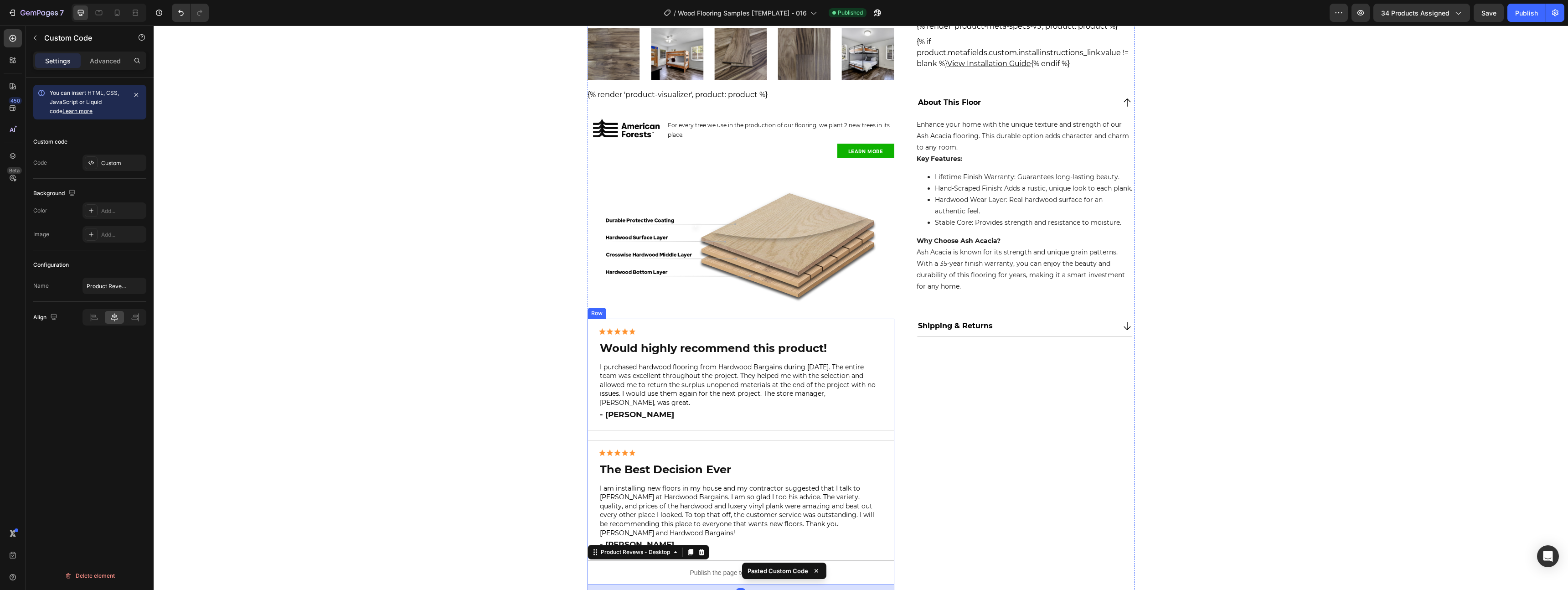
click at [676, 427] on div "Image Would highly recommend this product! Heading I purchased hardwood floorin…" at bounding box center [741, 459] width 306 height 280
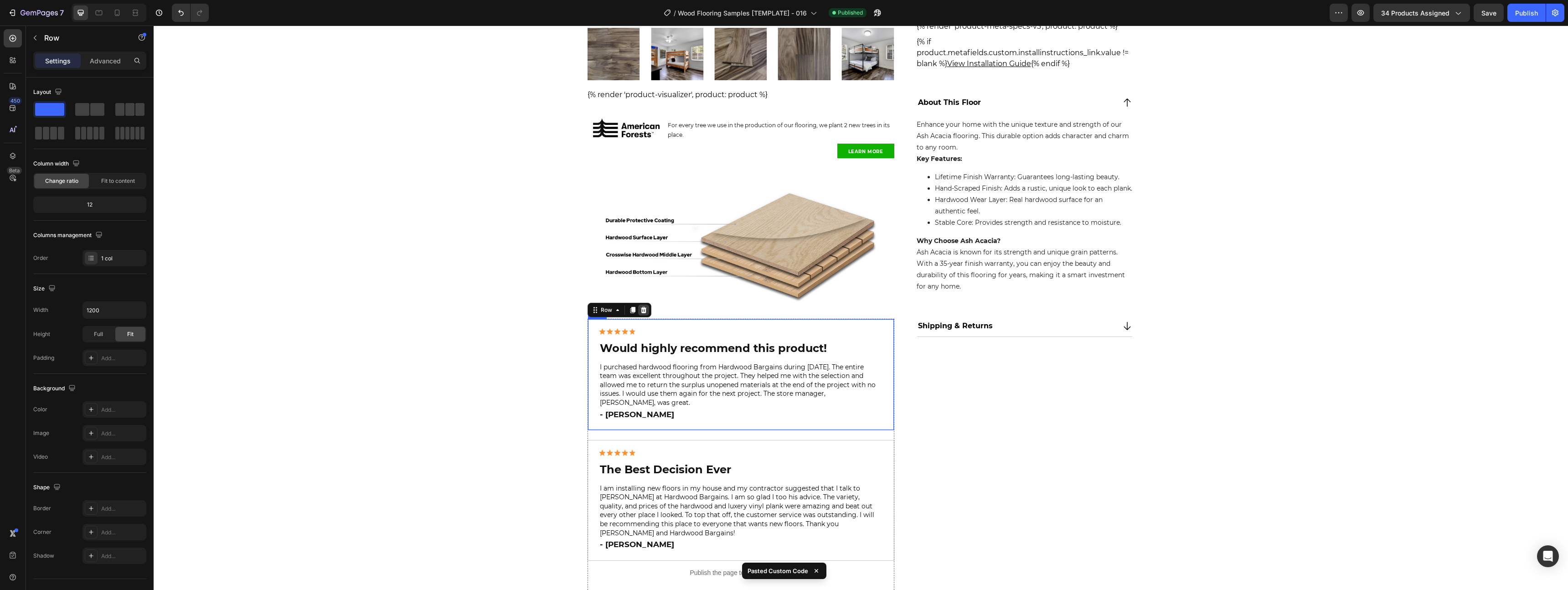
click at [643, 314] on div at bounding box center [643, 310] width 11 height 11
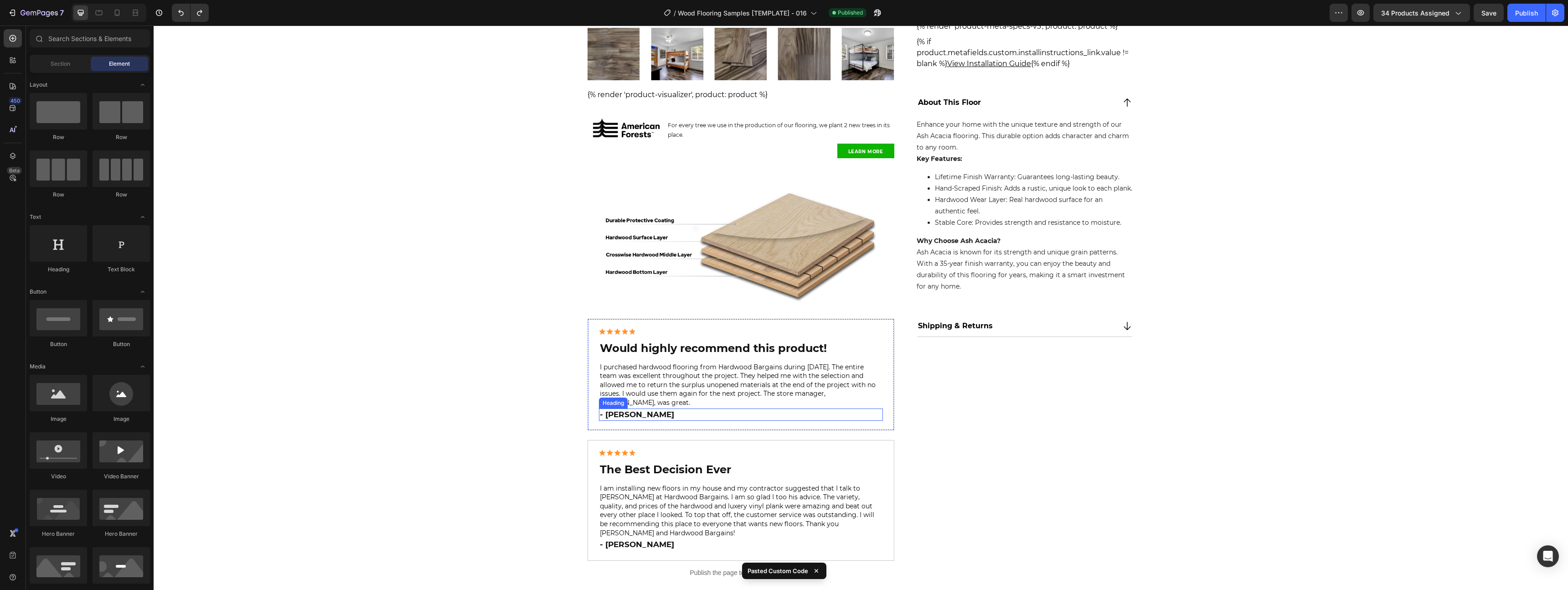
click at [671, 412] on h2 "- [PERSON_NAME]" at bounding box center [741, 414] width 284 height 13
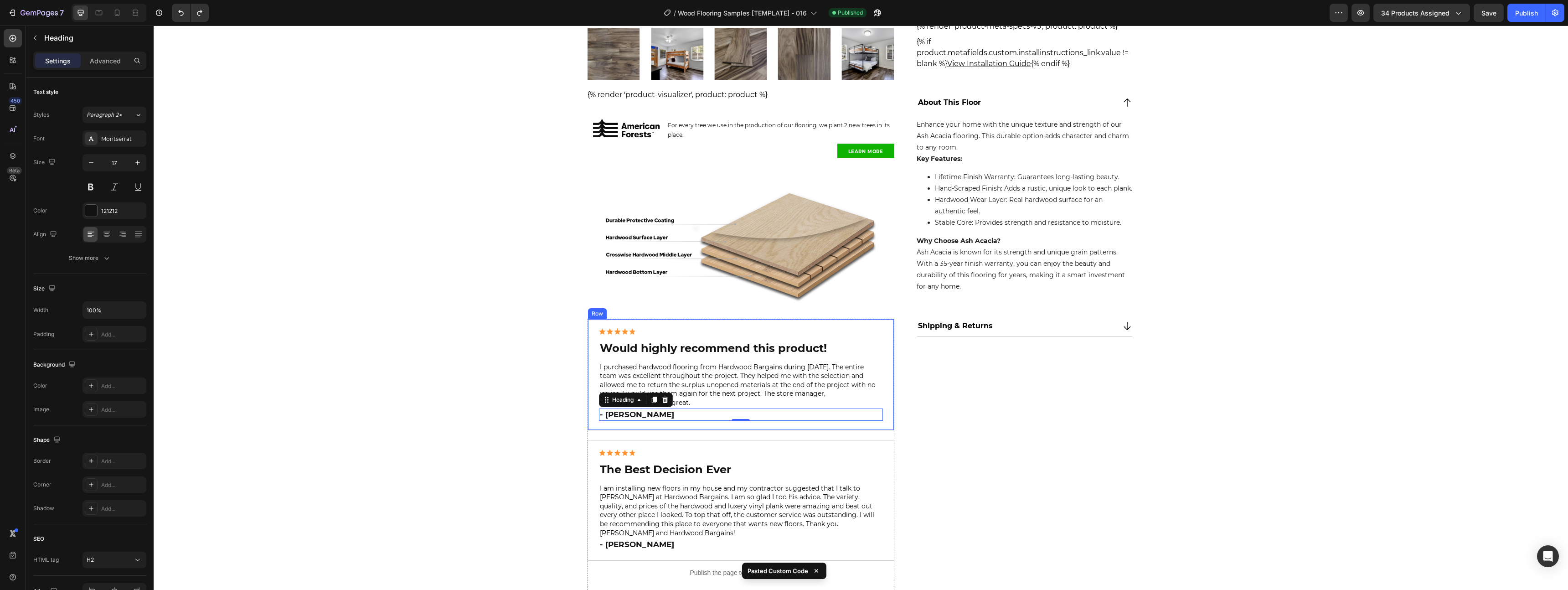
click at [668, 418] on div "Image Would highly recommend this product! Heading I purchased hardwood floorin…" at bounding box center [741, 375] width 306 height 112
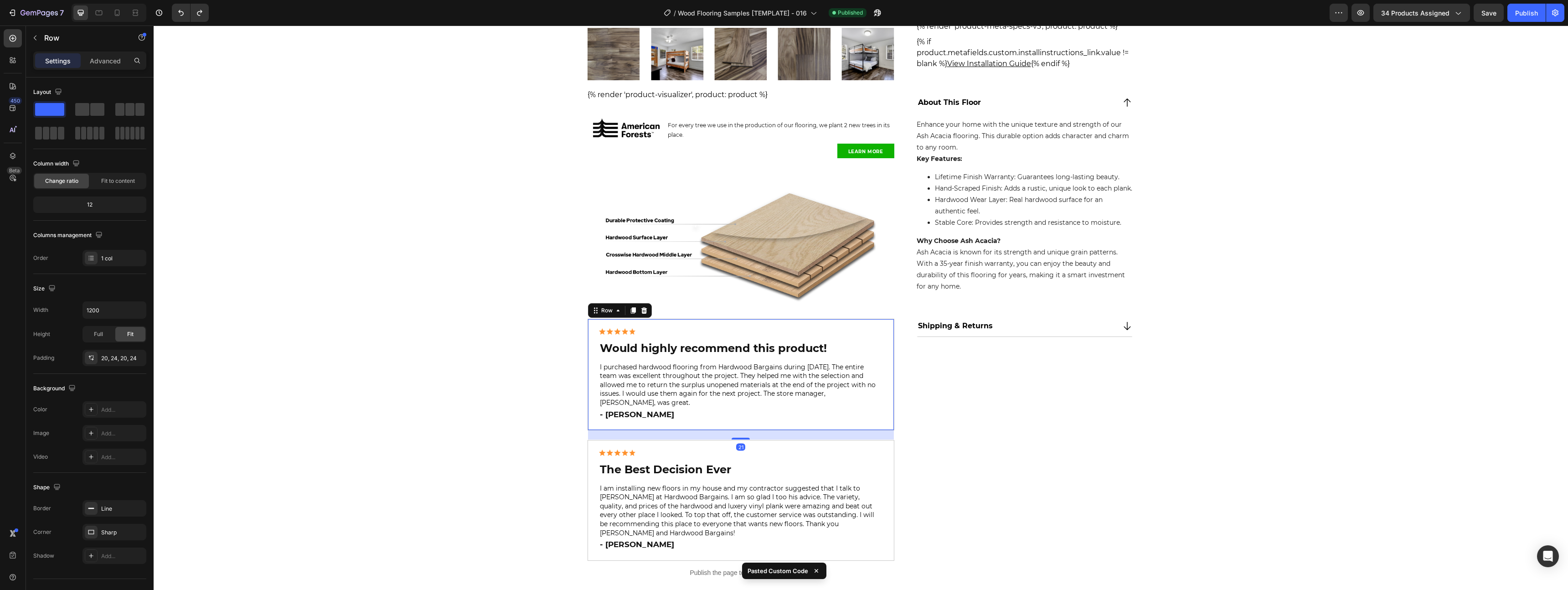
click at [642, 316] on div "Row" at bounding box center [620, 311] width 64 height 15
click at [640, 306] on div at bounding box center [644, 311] width 11 height 11
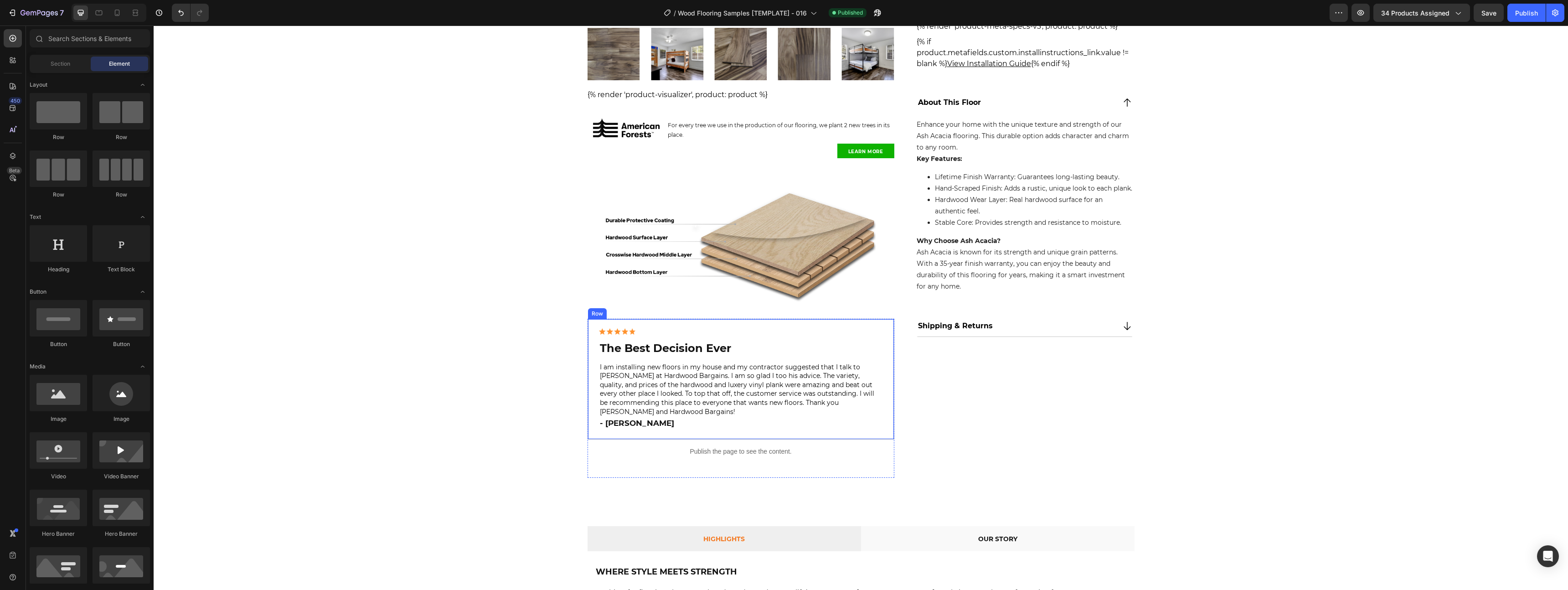
click at [640, 325] on div "Image The Best Decision Ever Heading I am installing new floors in my house and…" at bounding box center [741, 379] width 306 height 121
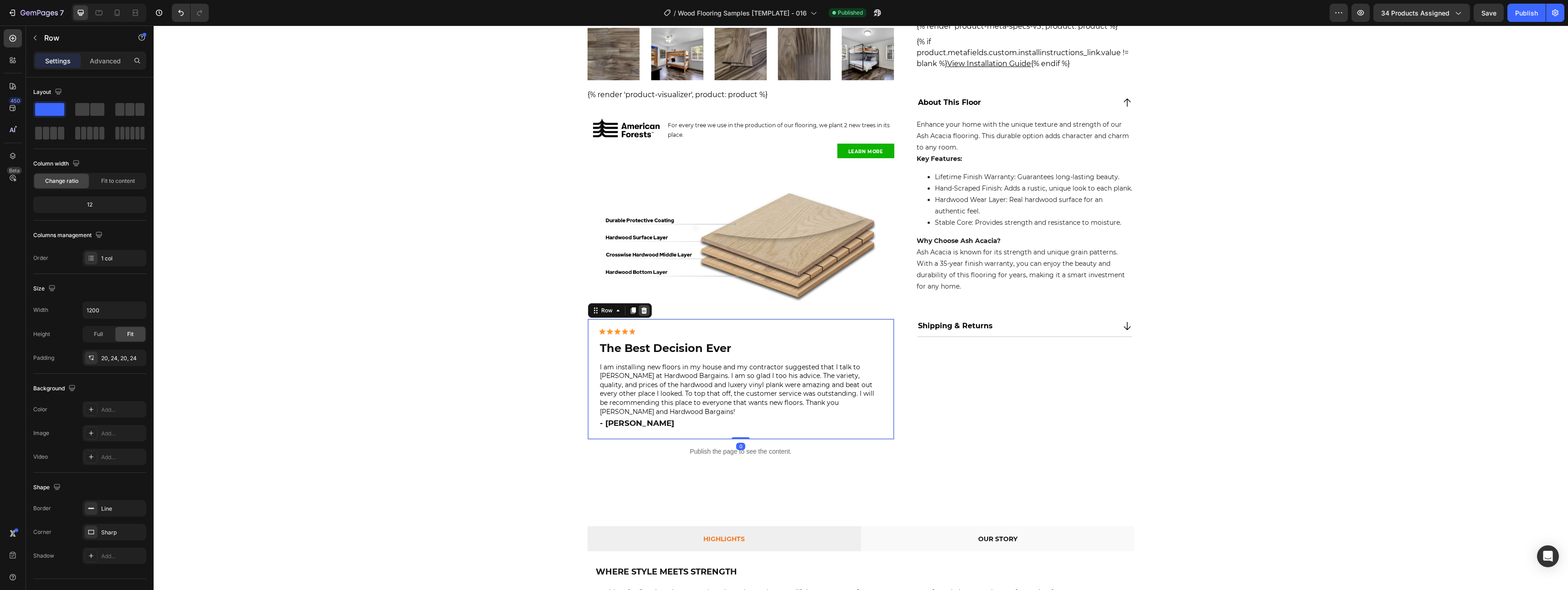
click at [641, 310] on icon at bounding box center [645, 311] width 8 height 8
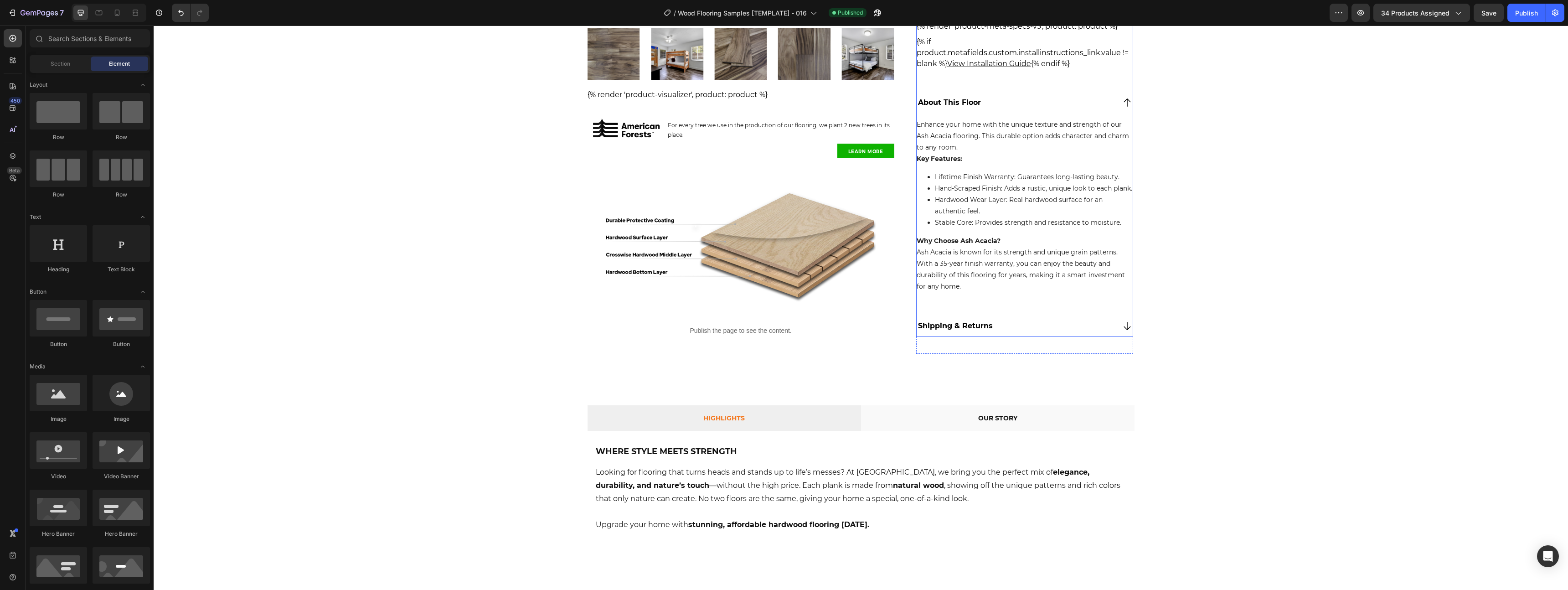
click at [1034, 337] on div "Shipping & Returns" at bounding box center [1024, 326] width 216 height 21
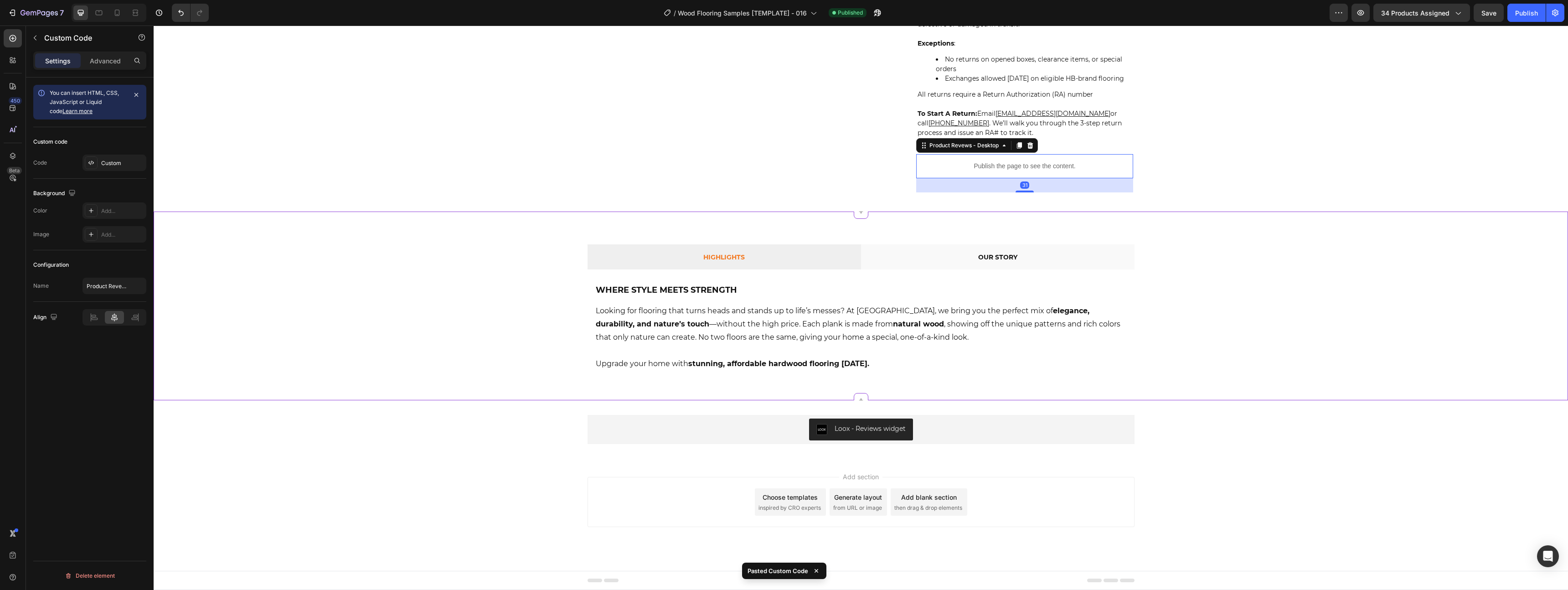
scroll to position [794, 0]
click at [108, 64] on p "Advanced" at bounding box center [106, 61] width 31 height 10
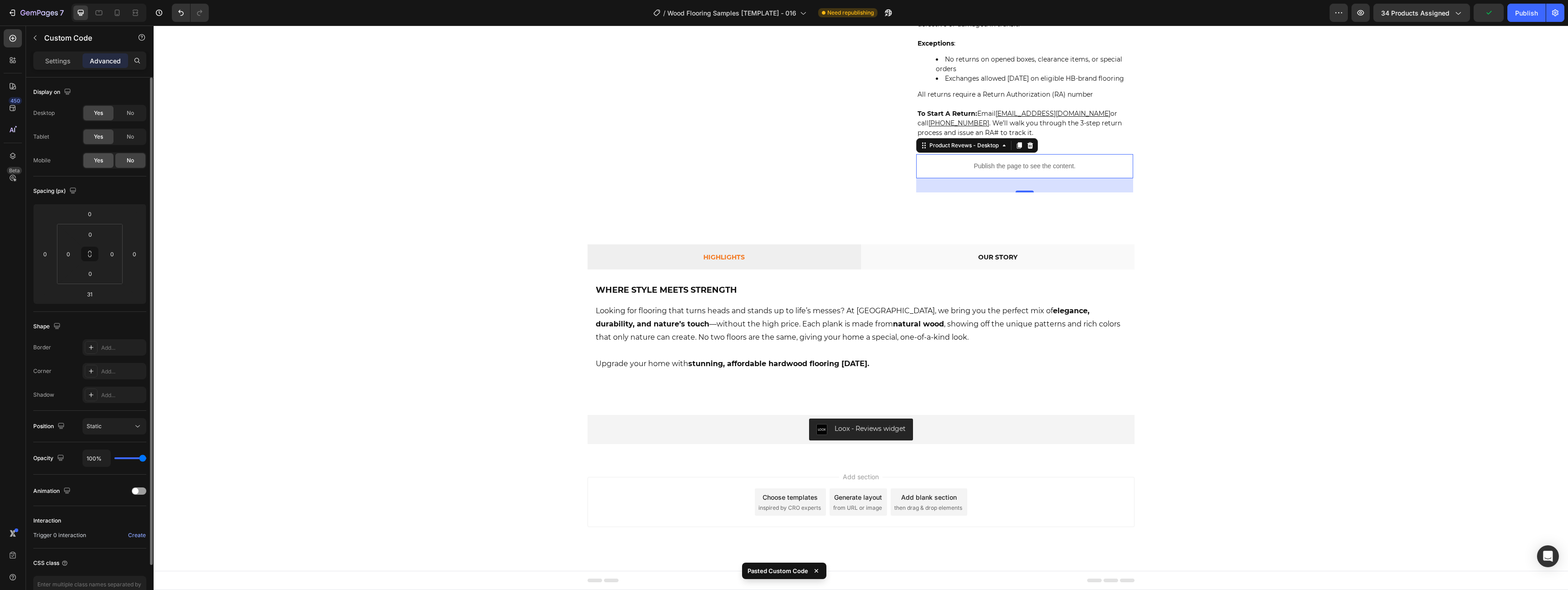
click at [104, 156] on div "Yes" at bounding box center [98, 160] width 30 height 15
click at [122, 138] on div "No" at bounding box center [130, 137] width 30 height 15
click at [125, 113] on div "No" at bounding box center [130, 113] width 30 height 15
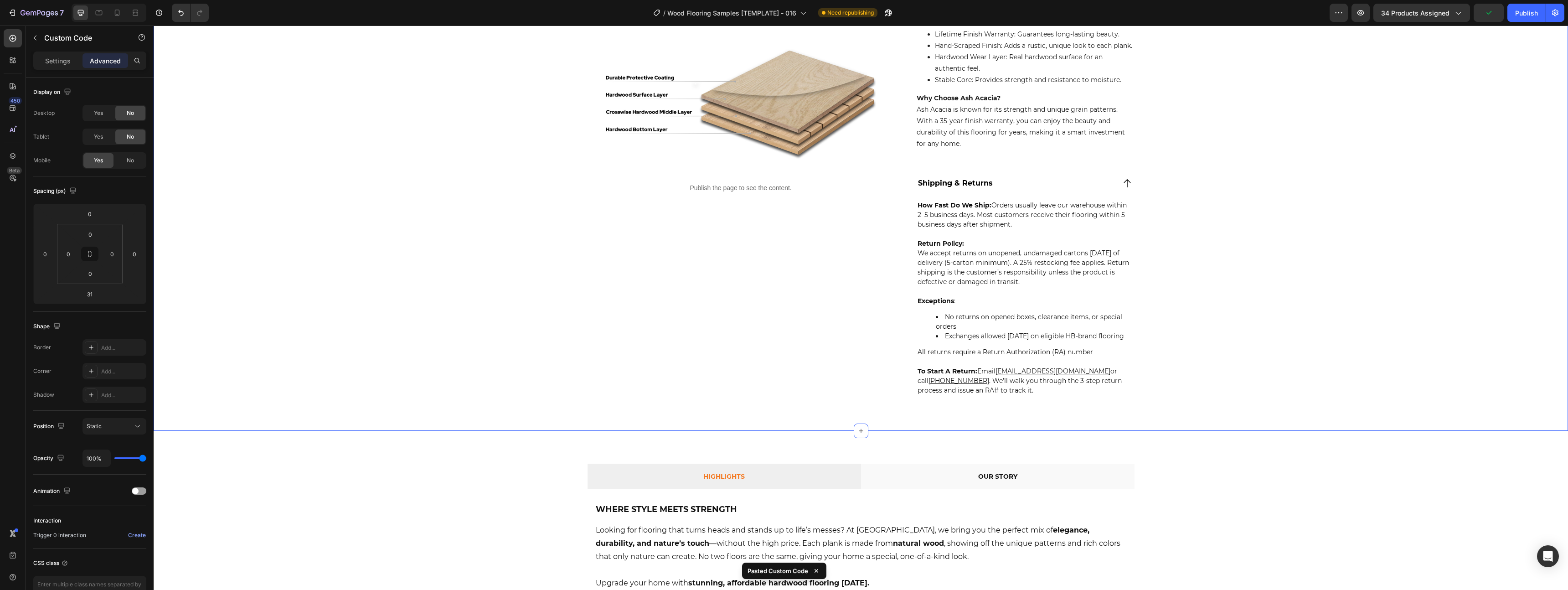
scroll to position [492, 0]
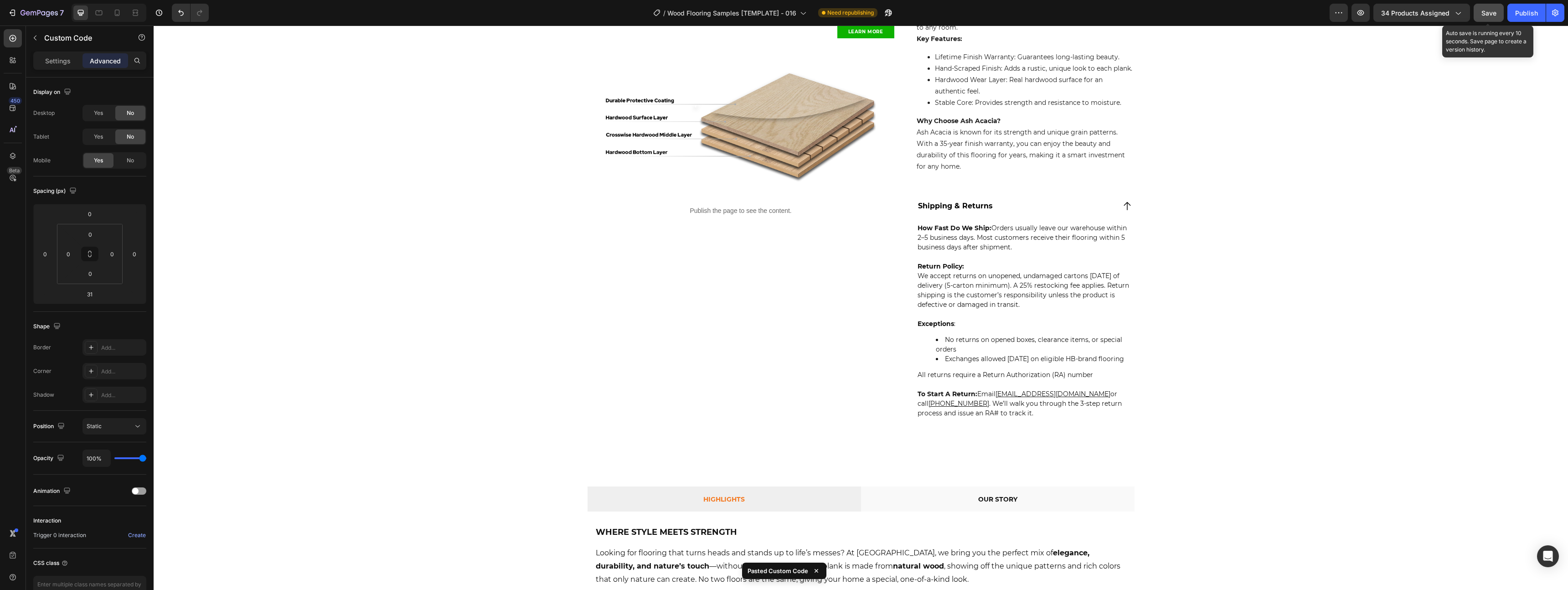
click at [1487, 18] on button "Save" at bounding box center [1488, 13] width 30 height 18
click at [1511, 14] on button "Publish" at bounding box center [1526, 13] width 38 height 18
click at [1533, 11] on div "Publish" at bounding box center [1527, 13] width 23 height 10
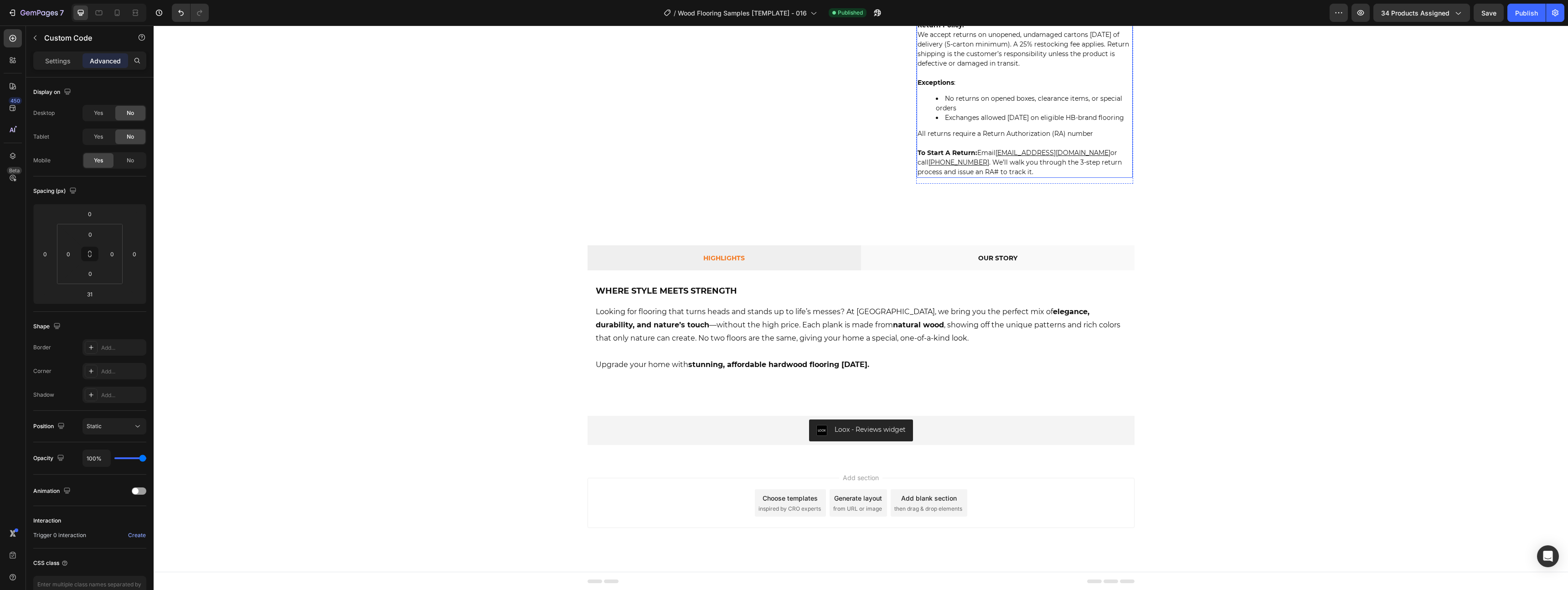
scroll to position [756, 0]
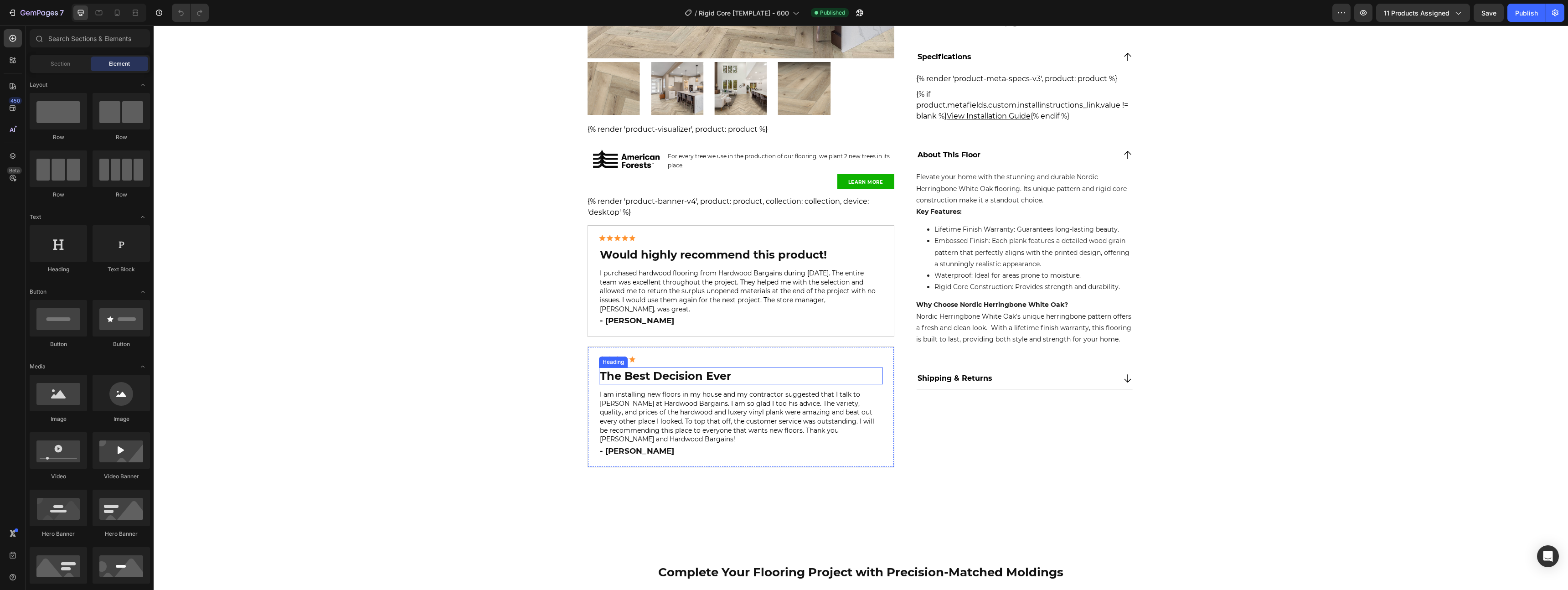
scroll to position [323, 0]
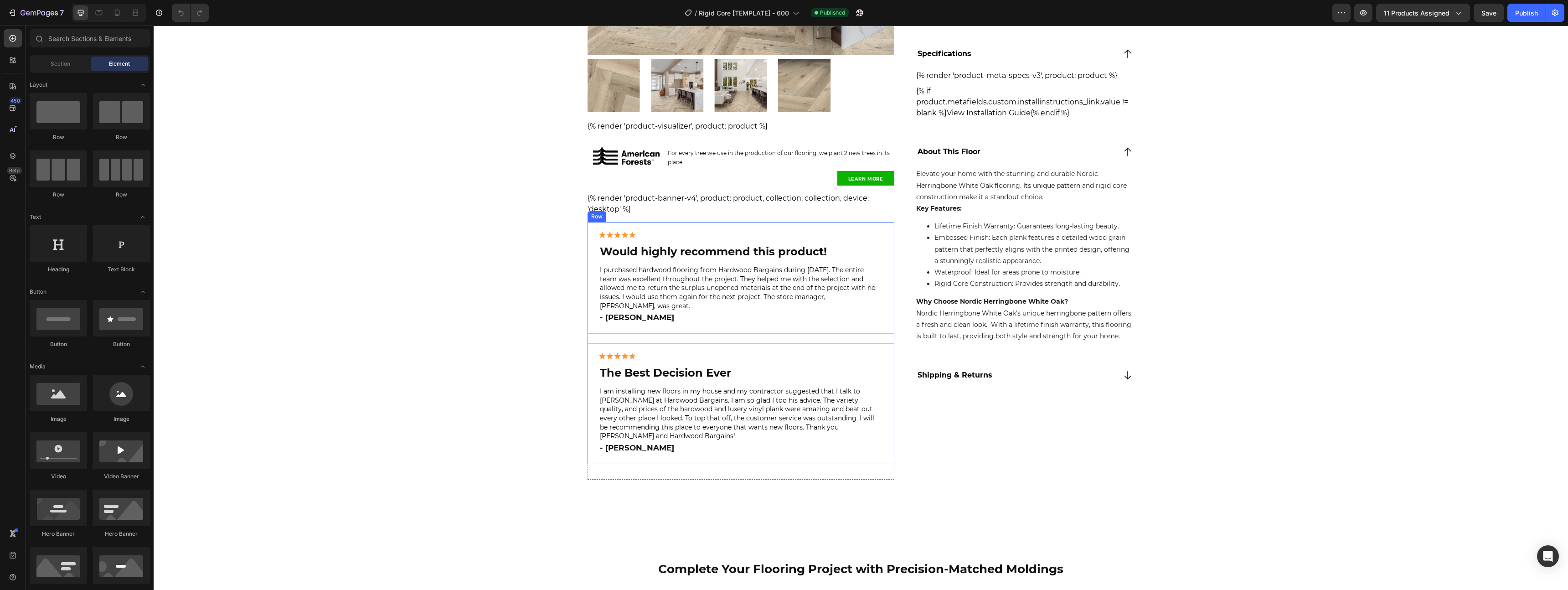
click at [740, 332] on div "Image Would highly recommend this product! Heading I purchased hardwood floorin…" at bounding box center [741, 344] width 306 height 243
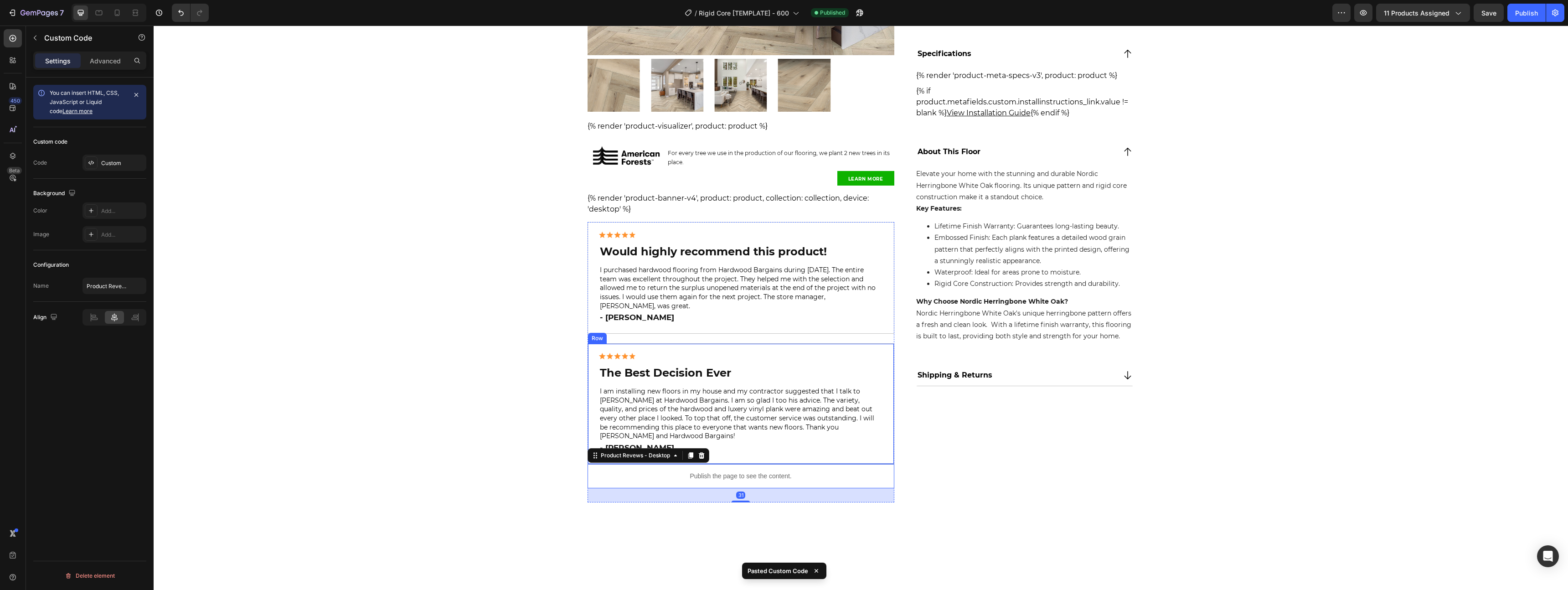
drag, startPoint x: 735, startPoint y: 340, endPoint x: 720, endPoint y: 337, distance: 15.3
click at [735, 344] on div "Image The Best Decision Ever Heading I am installing new floors in my house and…" at bounding box center [741, 404] width 306 height 121
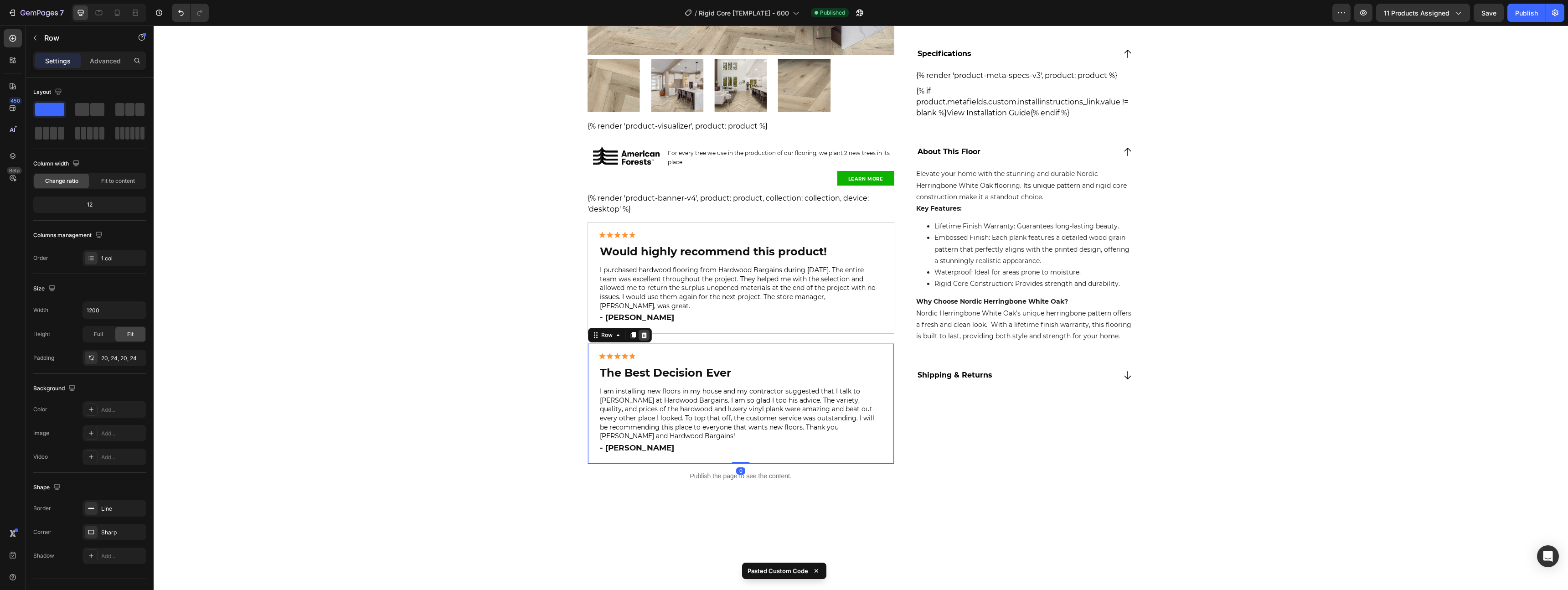
click at [645, 330] on div at bounding box center [644, 335] width 11 height 11
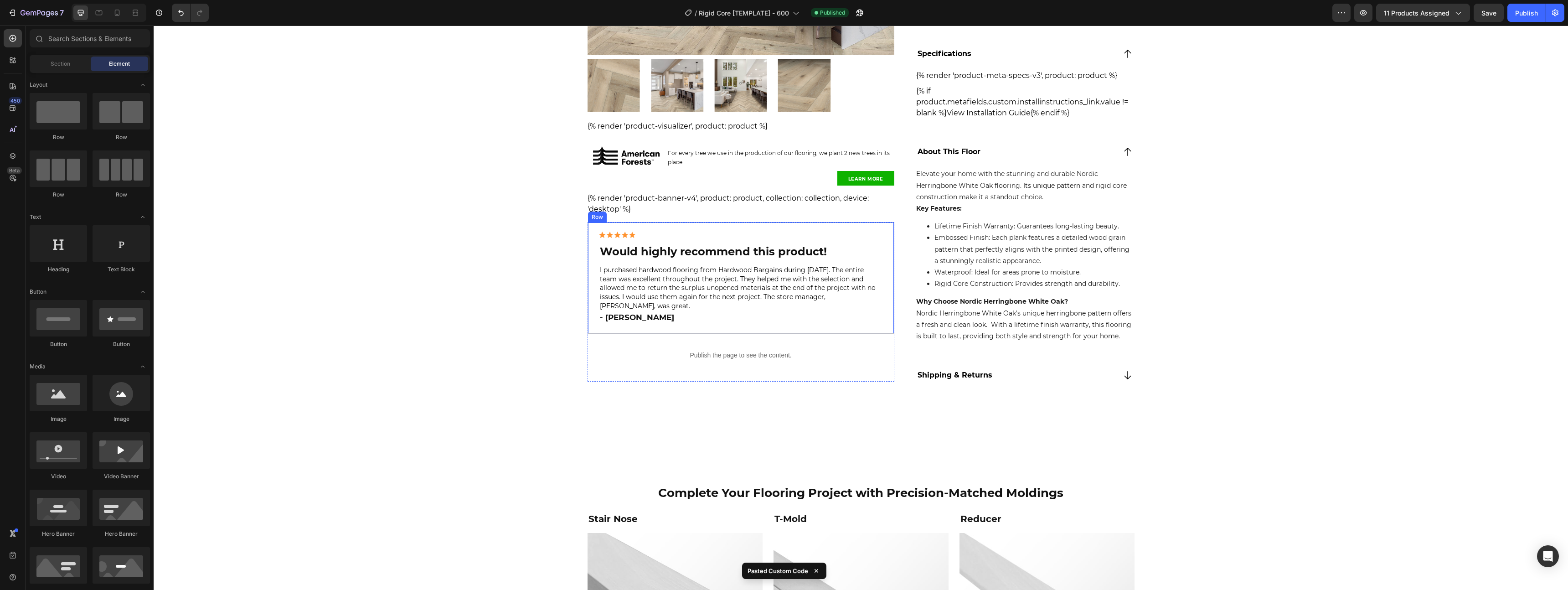
click at [662, 315] on div "Image Would highly recommend this product! Heading I purchased hardwood floorin…" at bounding box center [741, 278] width 306 height 112
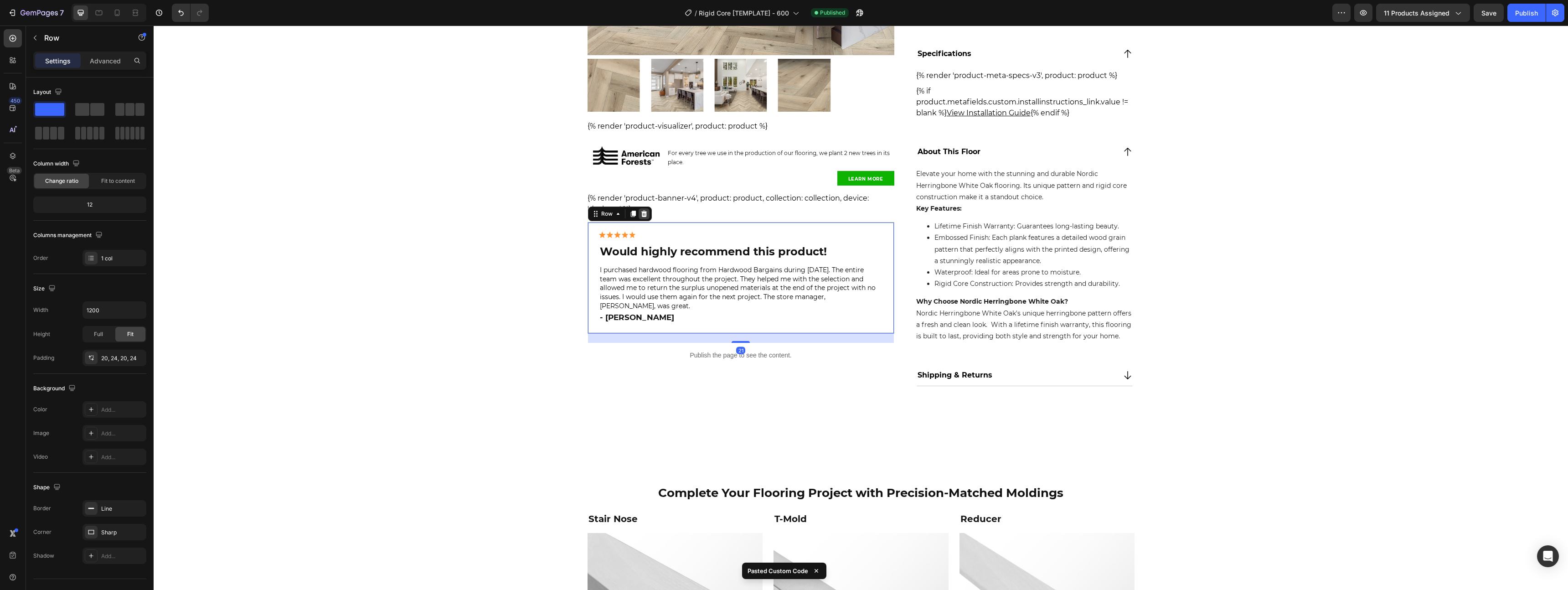
click at [641, 216] on icon at bounding box center [644, 213] width 6 height 7
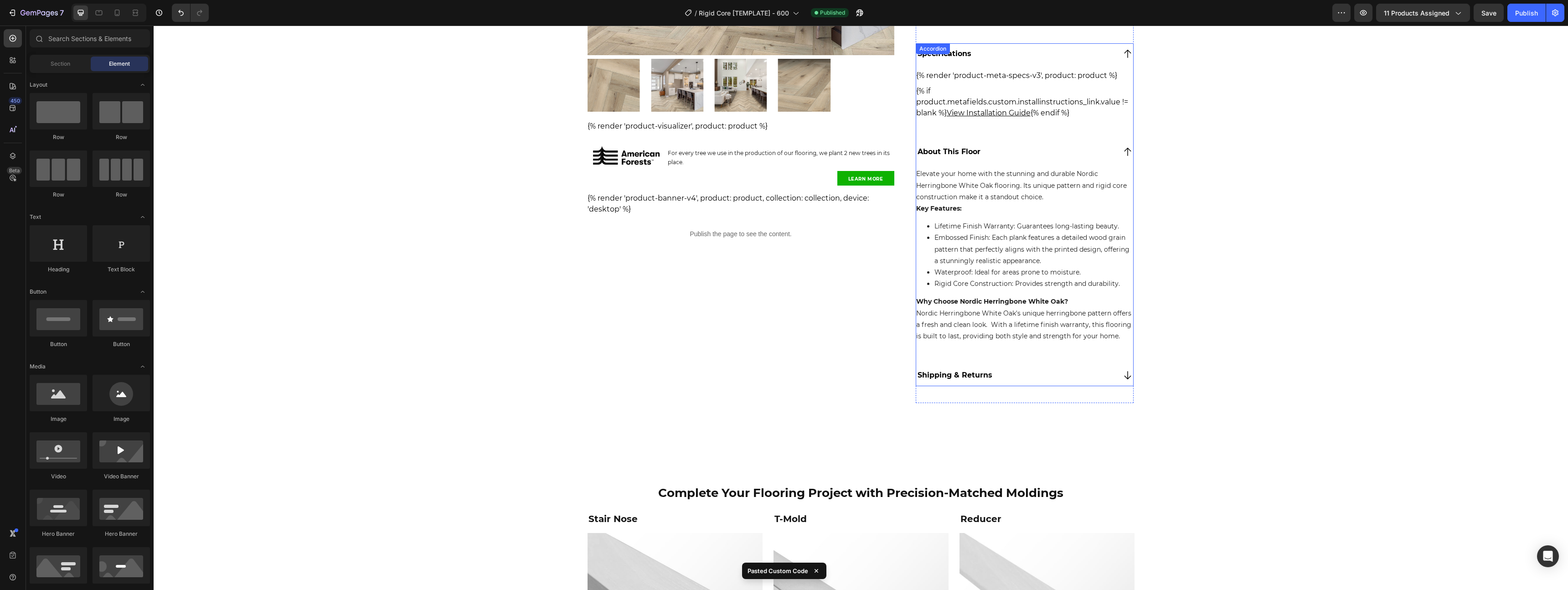
click at [1014, 368] on div "Shipping & Returns" at bounding box center [1025, 376] width 217 height 21
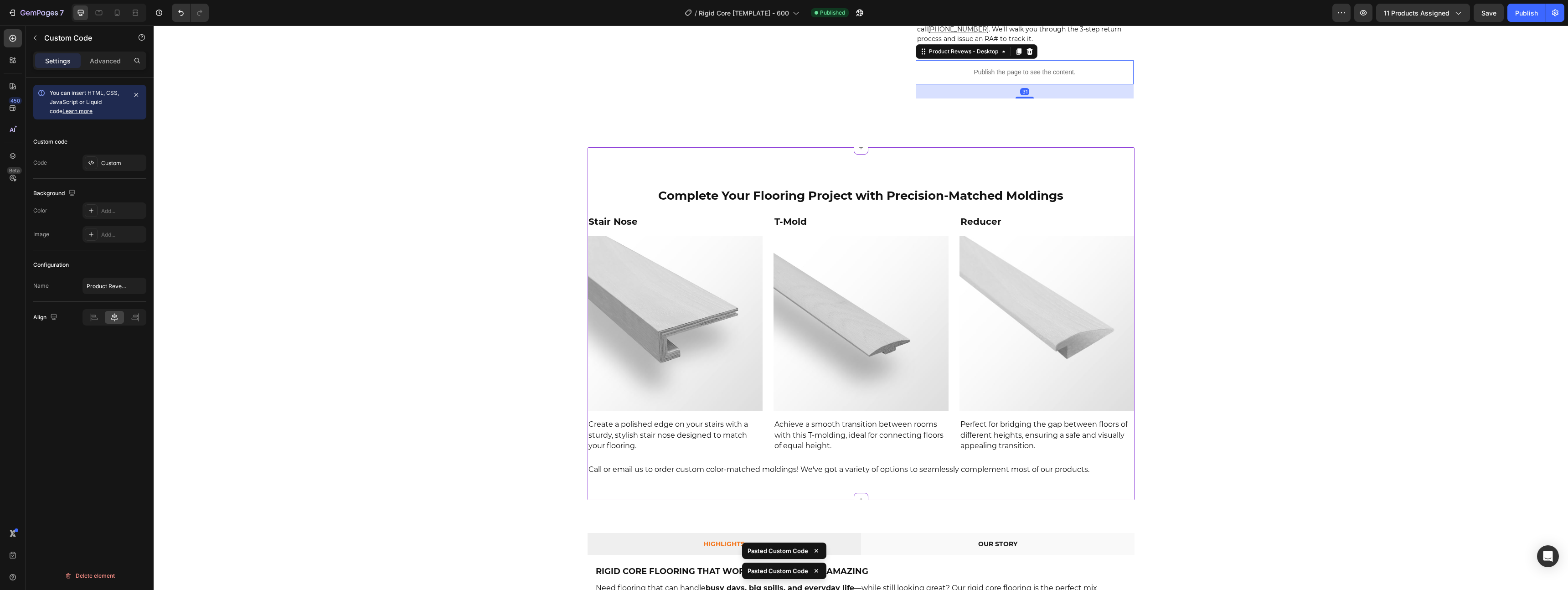
scroll to position [869, 0]
click at [102, 65] on p "Advanced" at bounding box center [106, 61] width 31 height 10
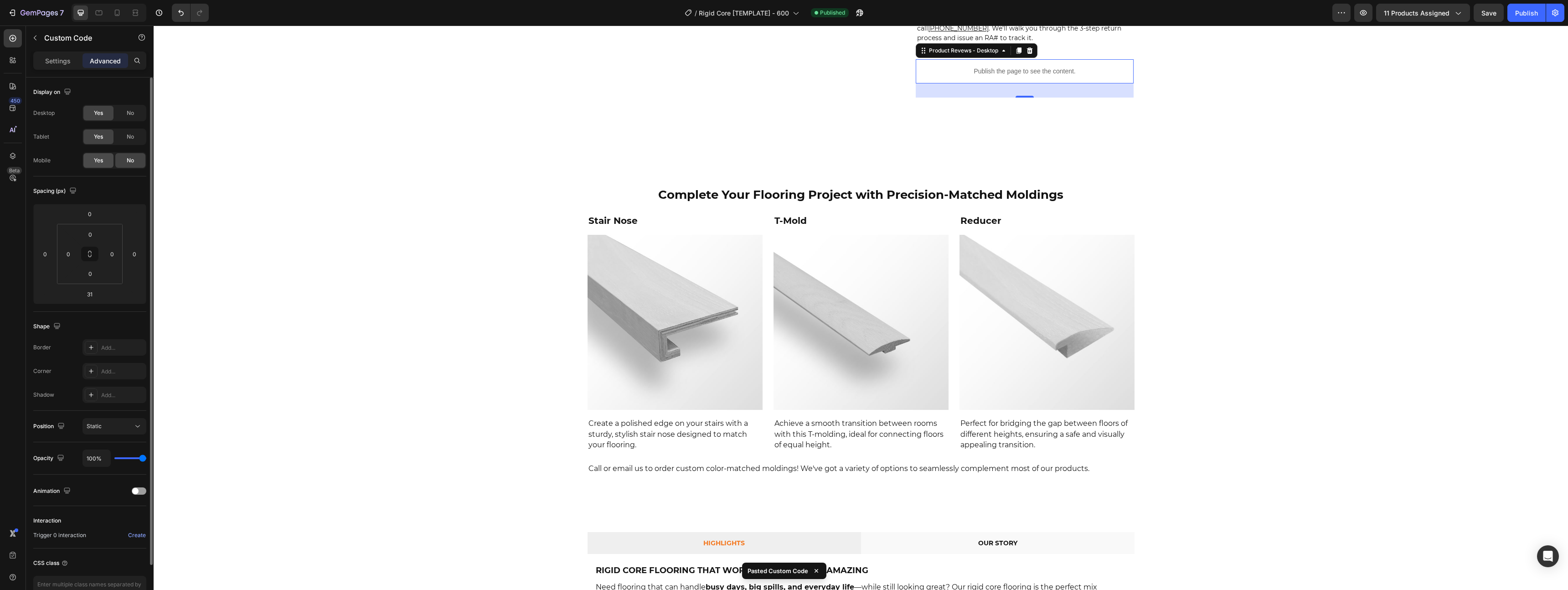
click at [102, 159] on span "Yes" at bounding box center [98, 160] width 9 height 8
click at [129, 137] on span "No" at bounding box center [131, 137] width 8 height 8
click at [130, 115] on span "No" at bounding box center [131, 113] width 8 height 8
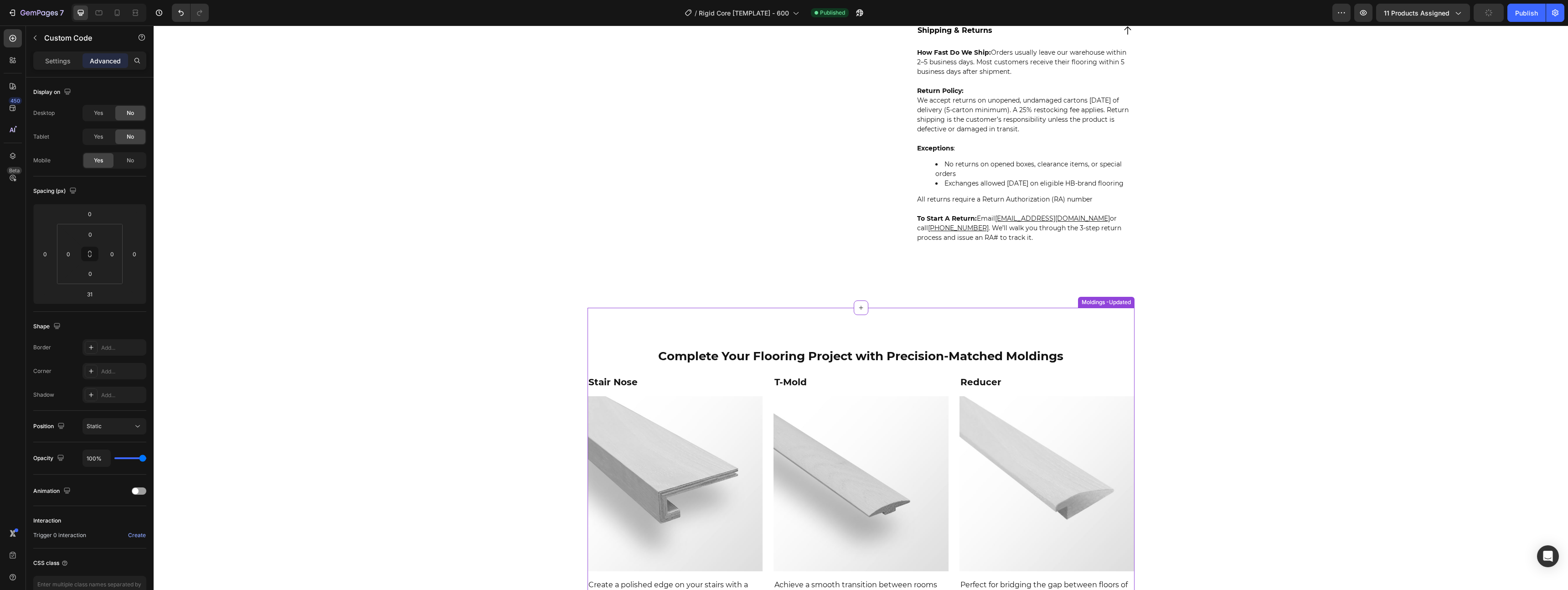
scroll to position [658, 0]
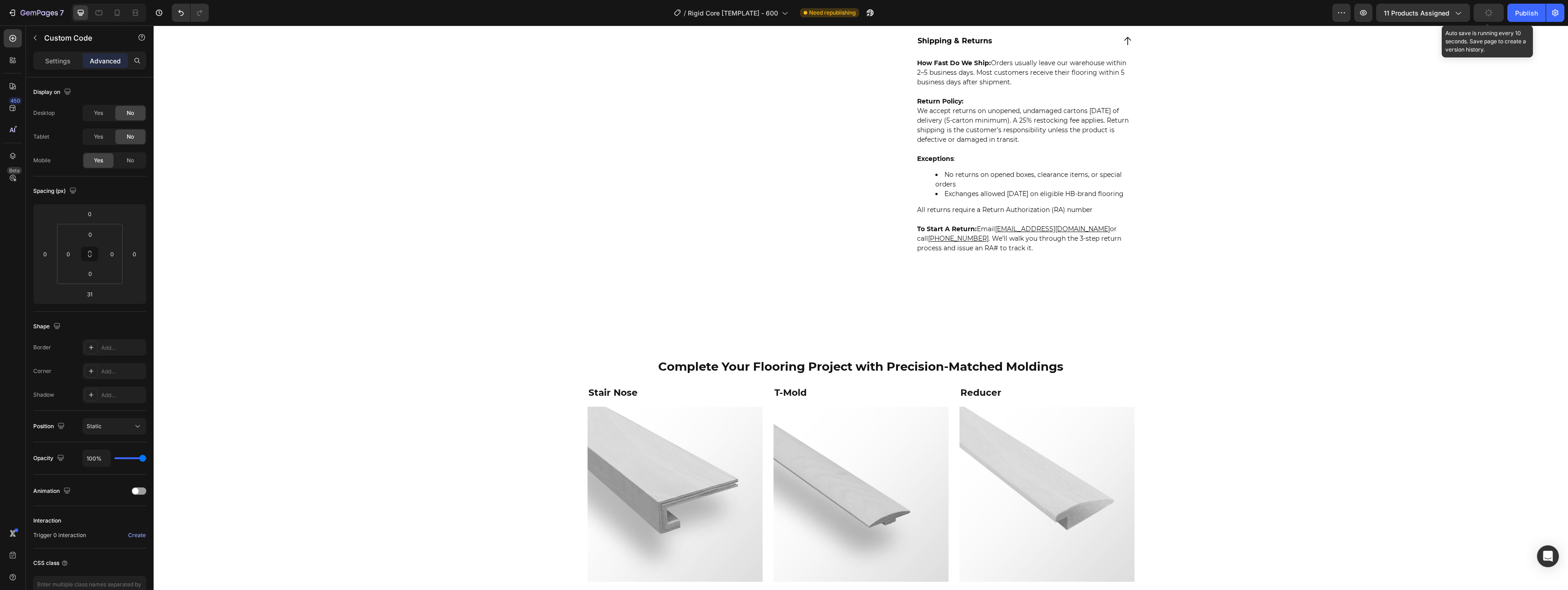
click at [1490, 12] on icon "button" at bounding box center [1488, 12] width 9 height 9
click at [1517, 13] on div "Publish" at bounding box center [1527, 13] width 23 height 10
